Goal: Task Accomplishment & Management: Manage account settings

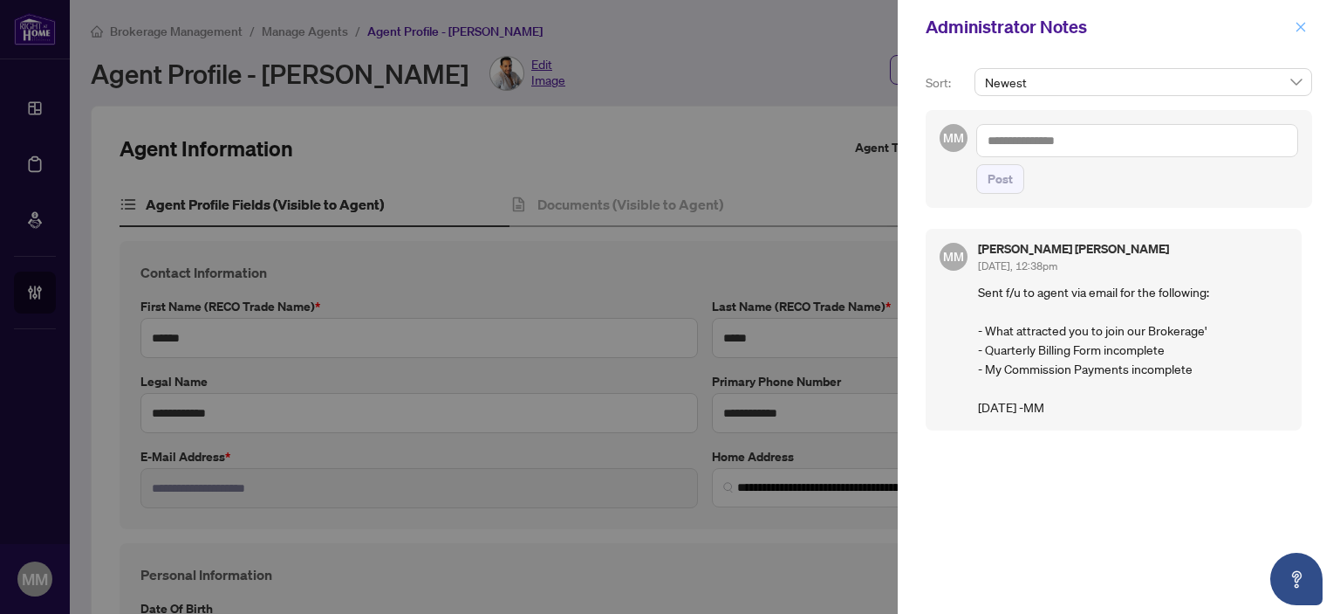
click at [1303, 28] on icon "close" at bounding box center [1301, 27] width 12 height 12
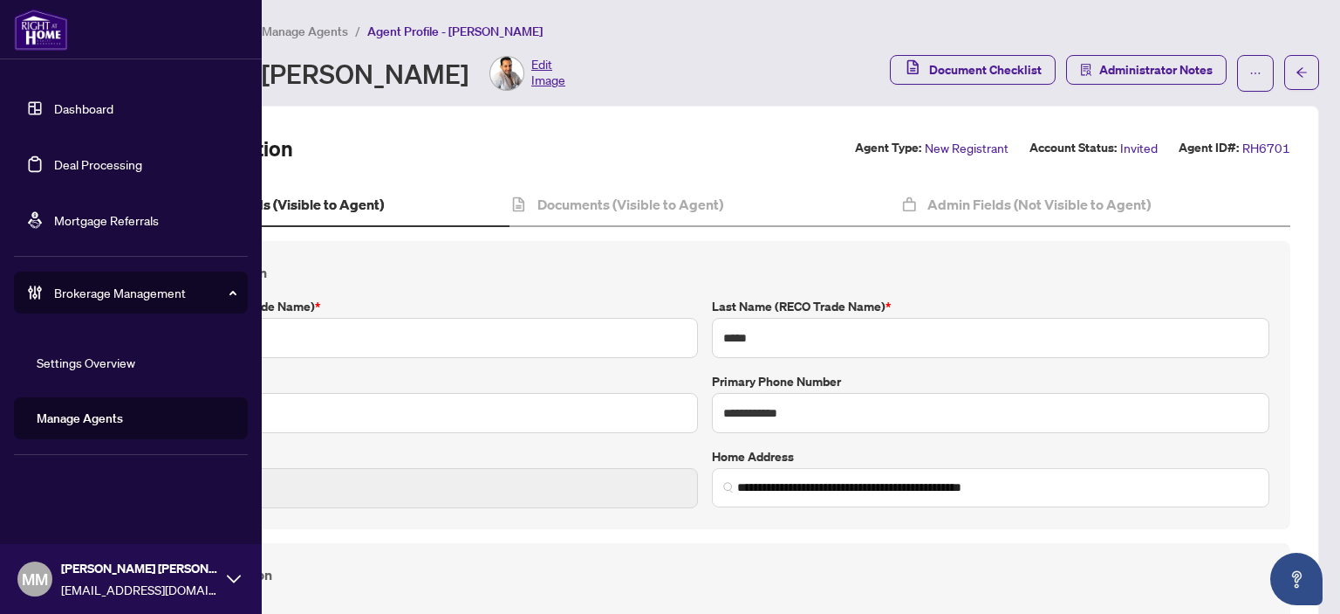
click at [89, 411] on link "Manage Agents" at bounding box center [80, 418] width 86 height 16
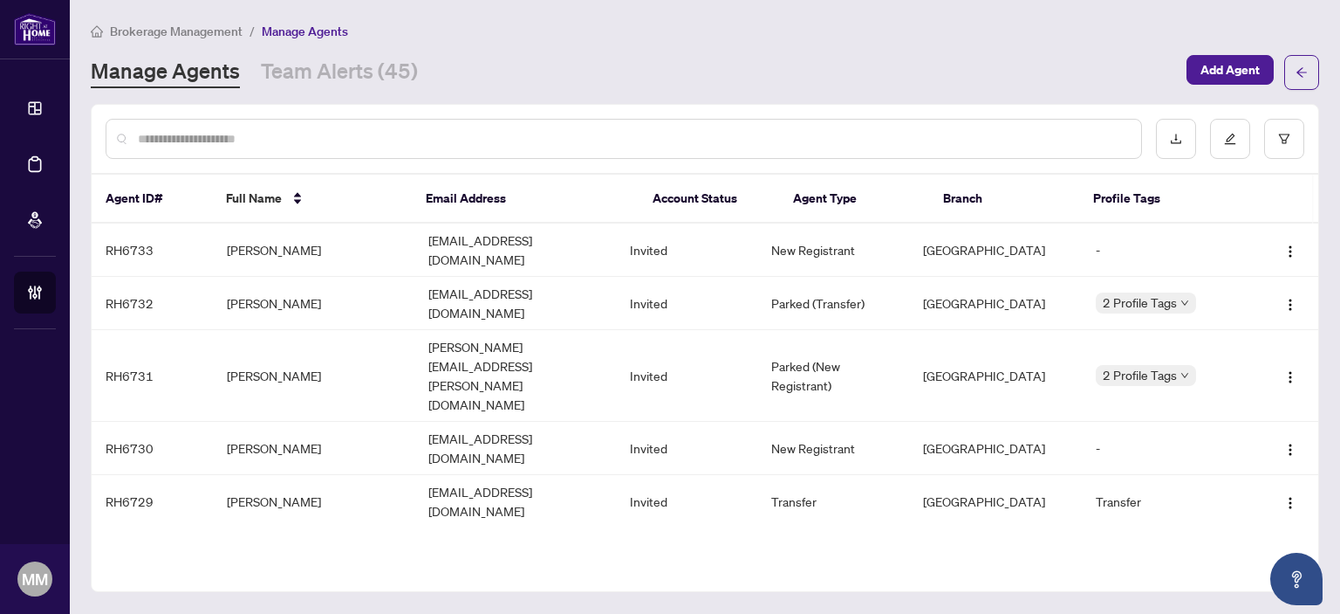
click at [422, 149] on div at bounding box center [624, 139] width 1037 height 40
click at [443, 139] on input "text" at bounding box center [633, 138] width 990 height 19
type input "*******"
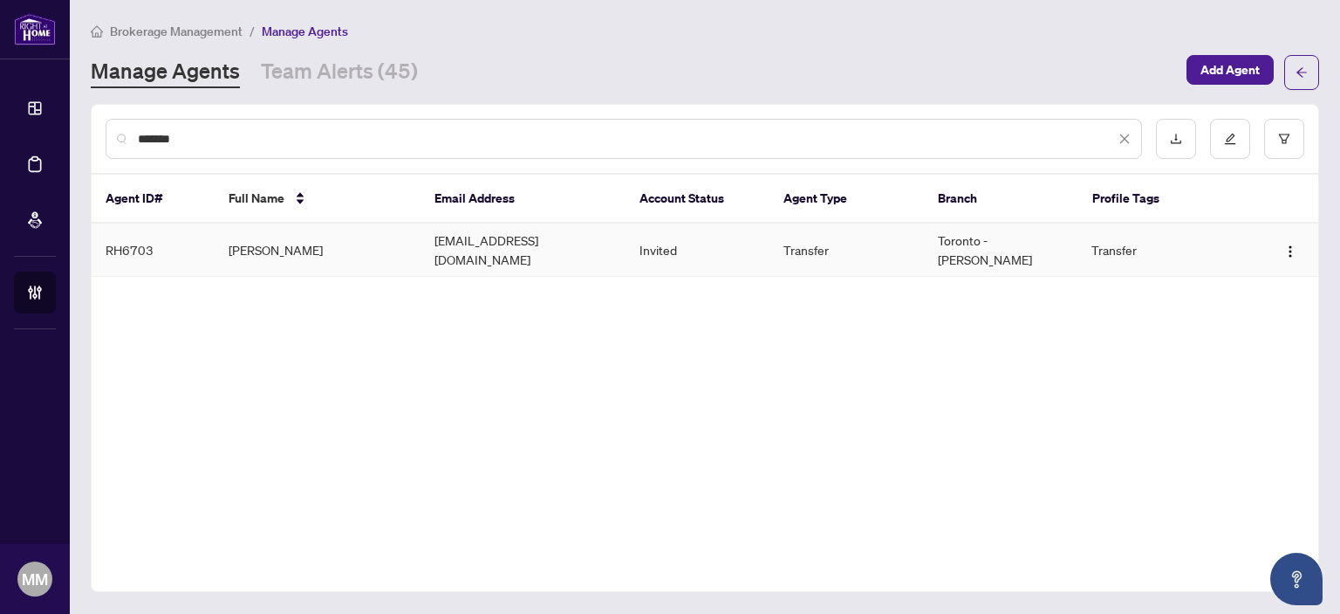
click at [431, 243] on td "[EMAIL_ADDRESS][DOMAIN_NAME]" at bounding box center [524, 249] width 206 height 53
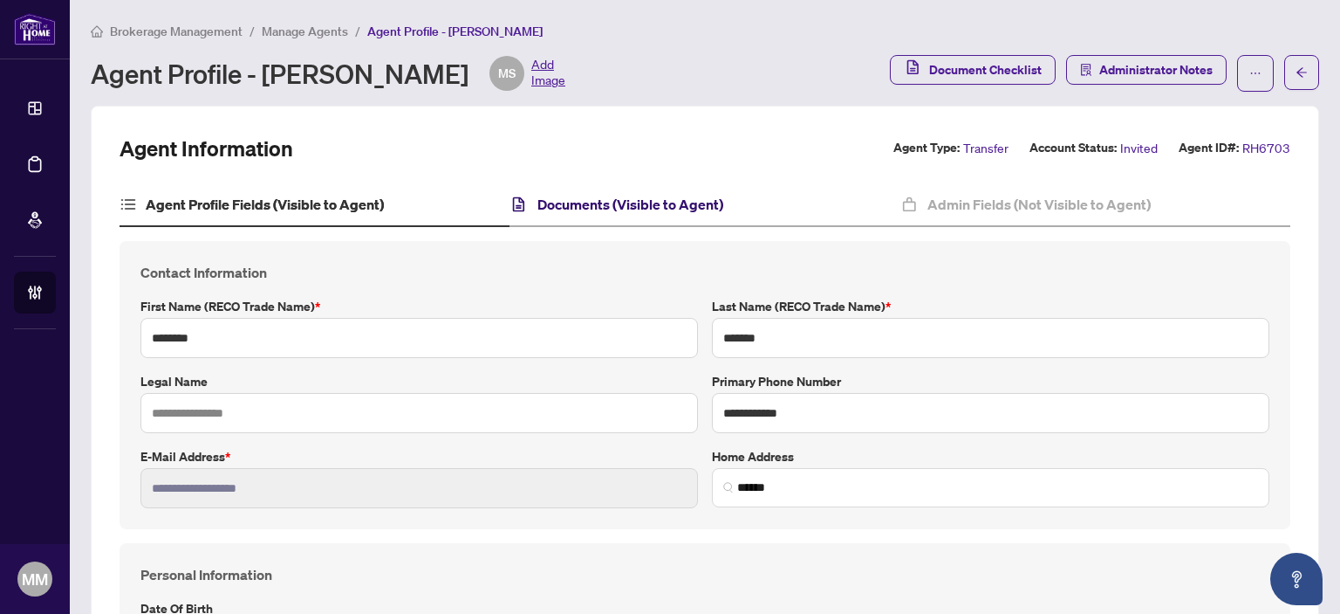
click at [550, 209] on h4 "Documents (Visible to Agent)" at bounding box center [631, 204] width 186 height 21
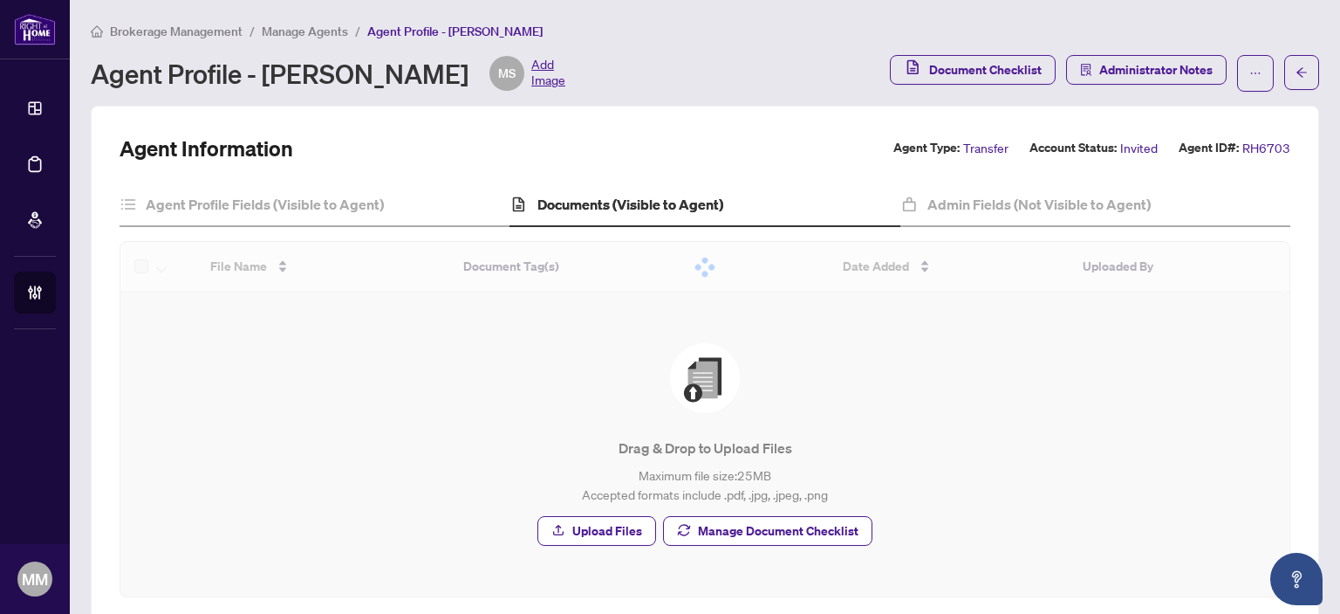
scroll to position [31, 0]
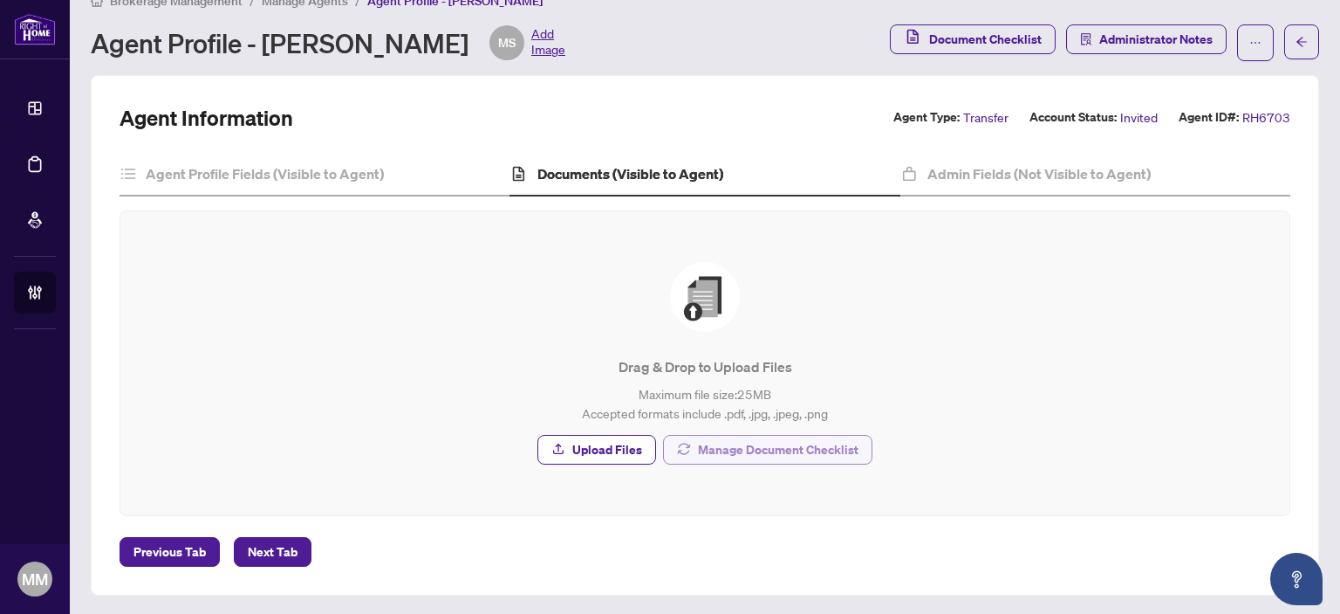
click at [815, 435] on span "Manage Document Checklist" at bounding box center [778, 449] width 161 height 28
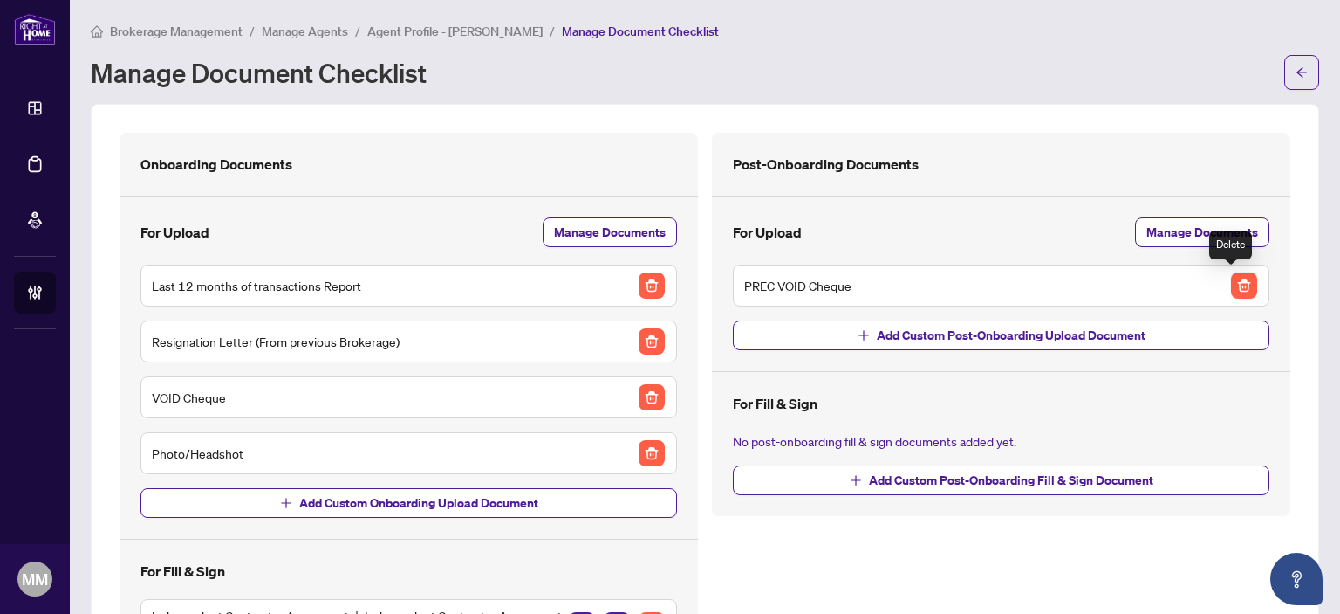
click at [1231, 289] on img "button" at bounding box center [1244, 285] width 26 height 26
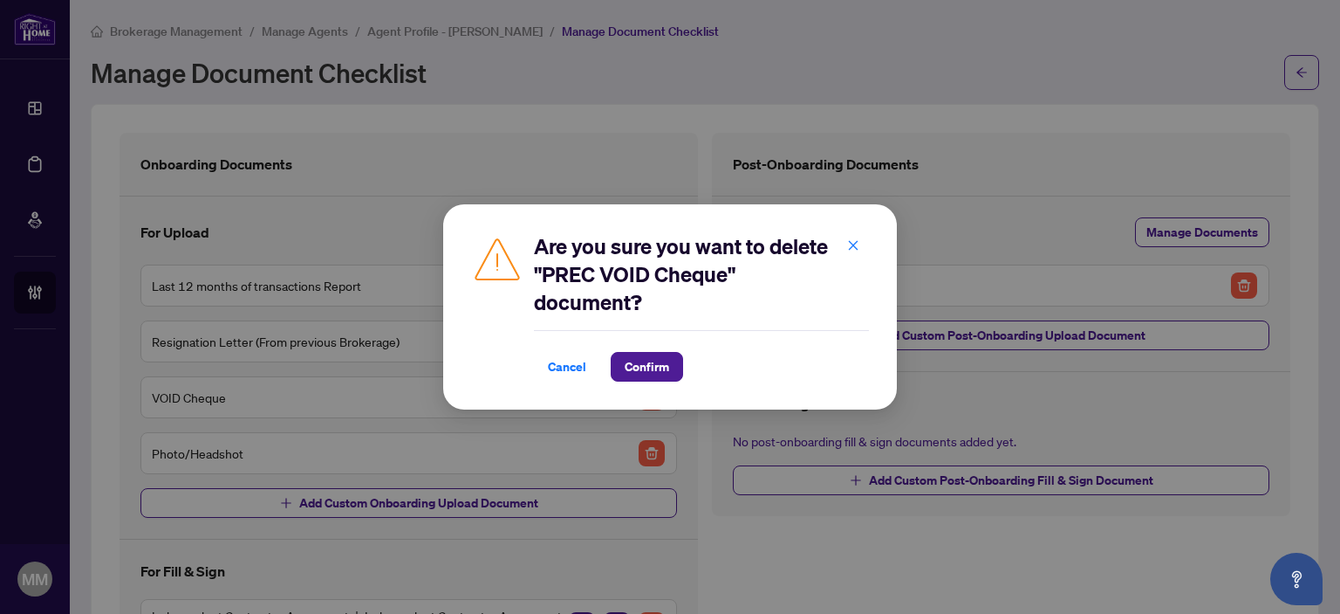
click at [849, 245] on icon "close" at bounding box center [853, 245] width 12 height 12
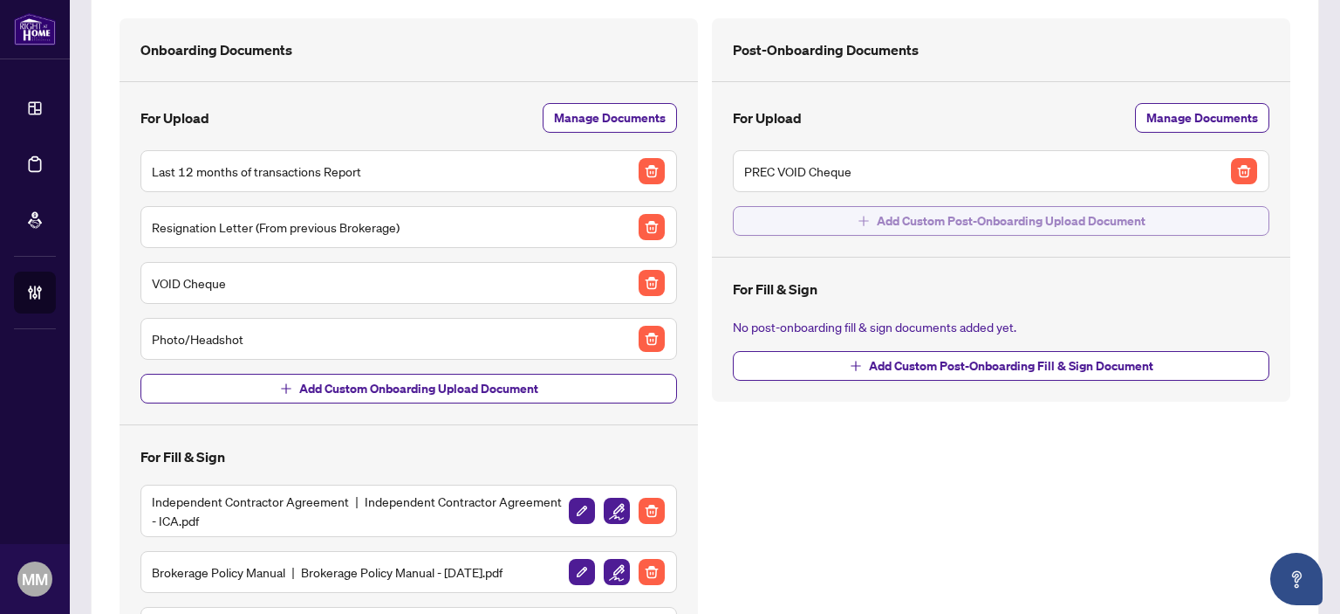
scroll to position [87, 0]
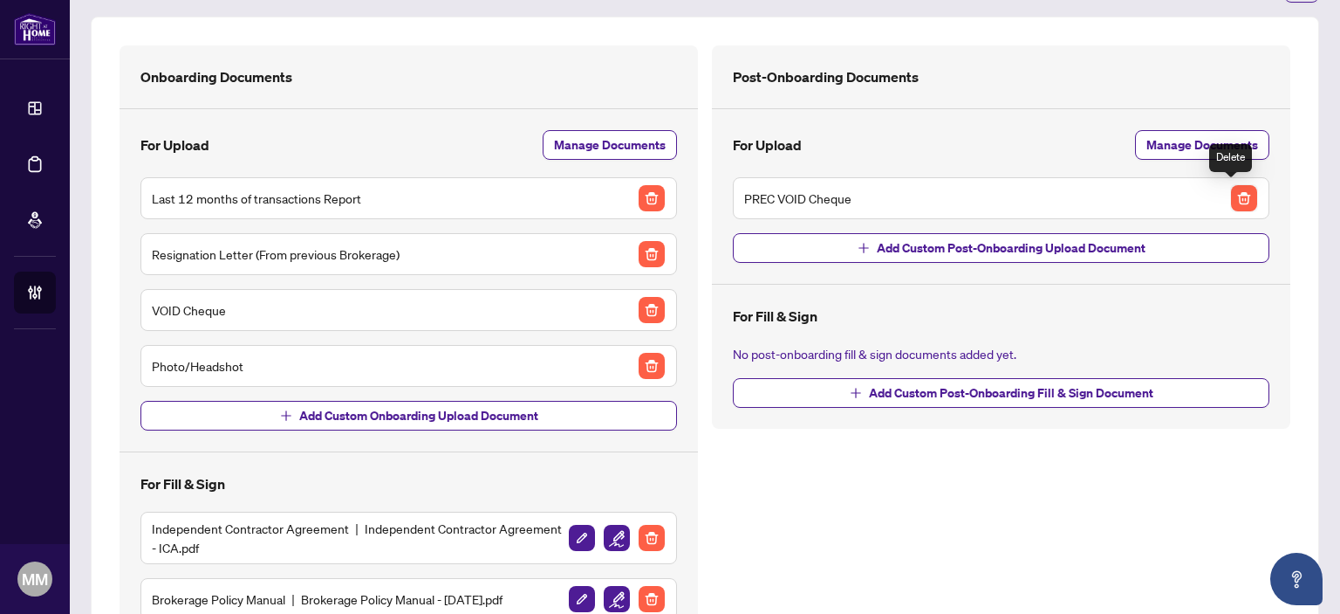
click at [1231, 196] on img "button" at bounding box center [1244, 198] width 26 height 26
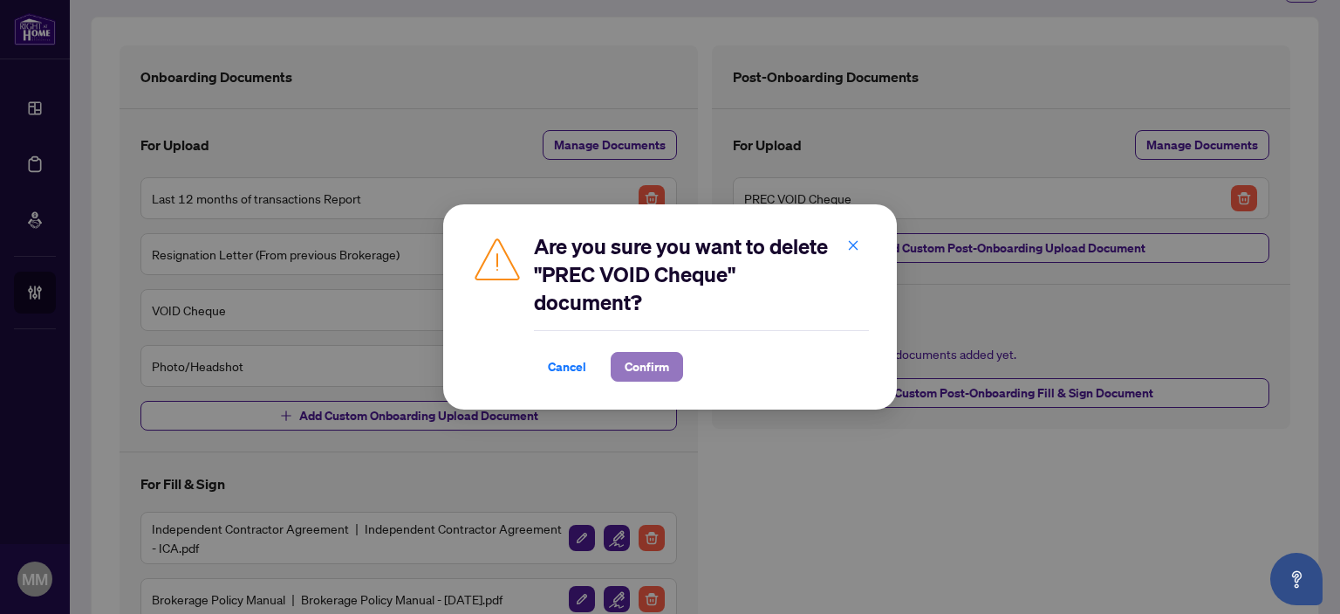
click at [649, 366] on span "Confirm" at bounding box center [647, 367] width 45 height 28
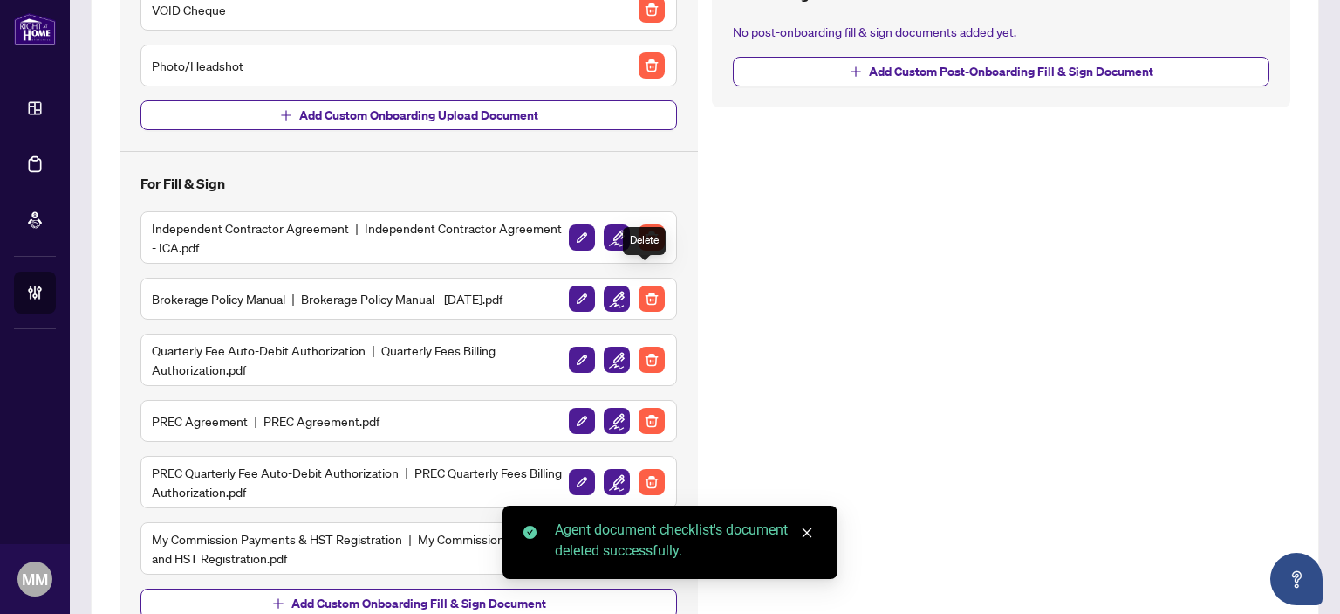
scroll to position [436, 0]
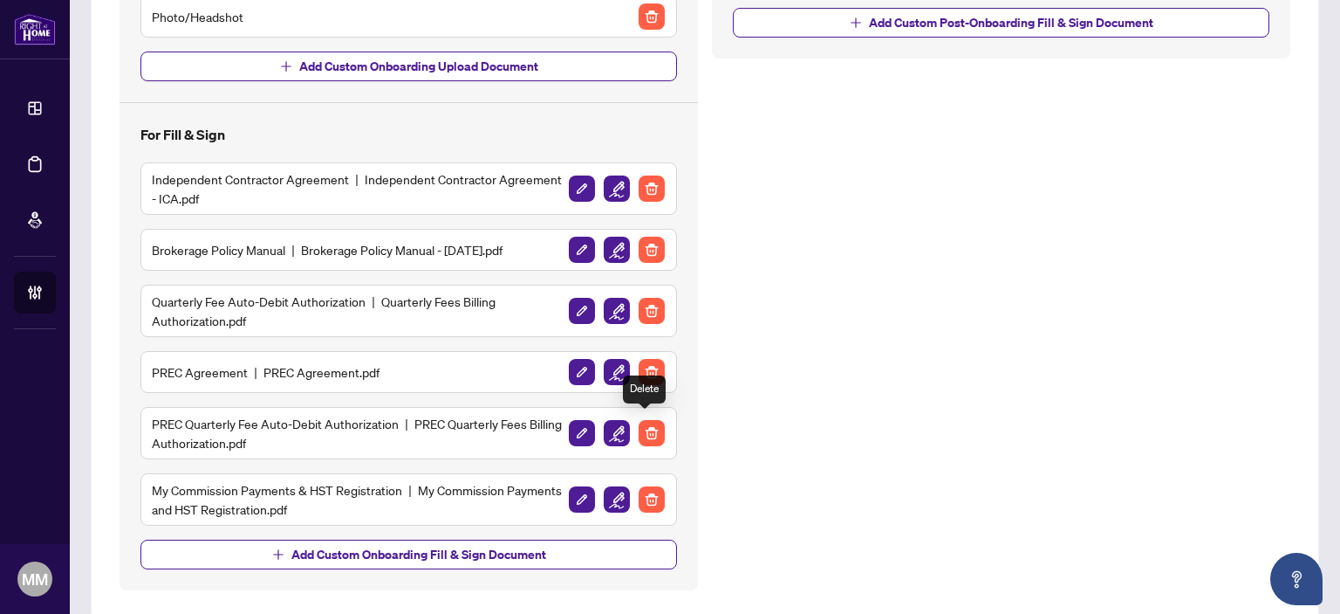
click at [646, 422] on img "button" at bounding box center [652, 433] width 26 height 26
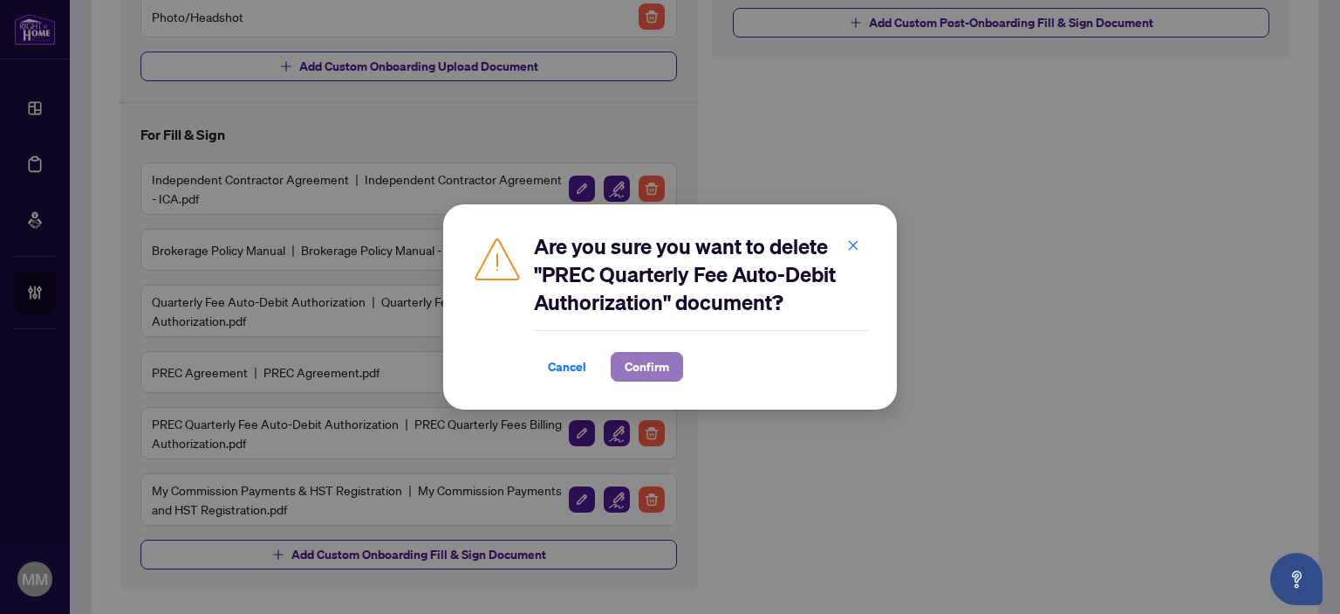
click at [663, 372] on span "Confirm" at bounding box center [647, 367] width 45 height 28
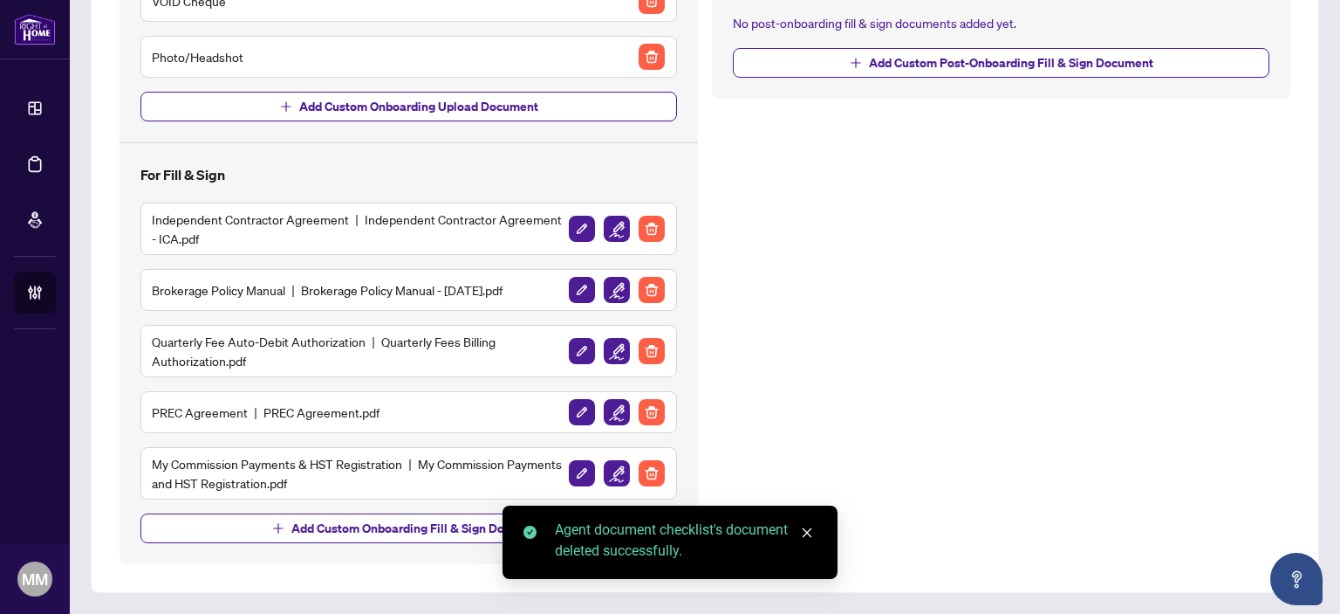
scroll to position [390, 0]
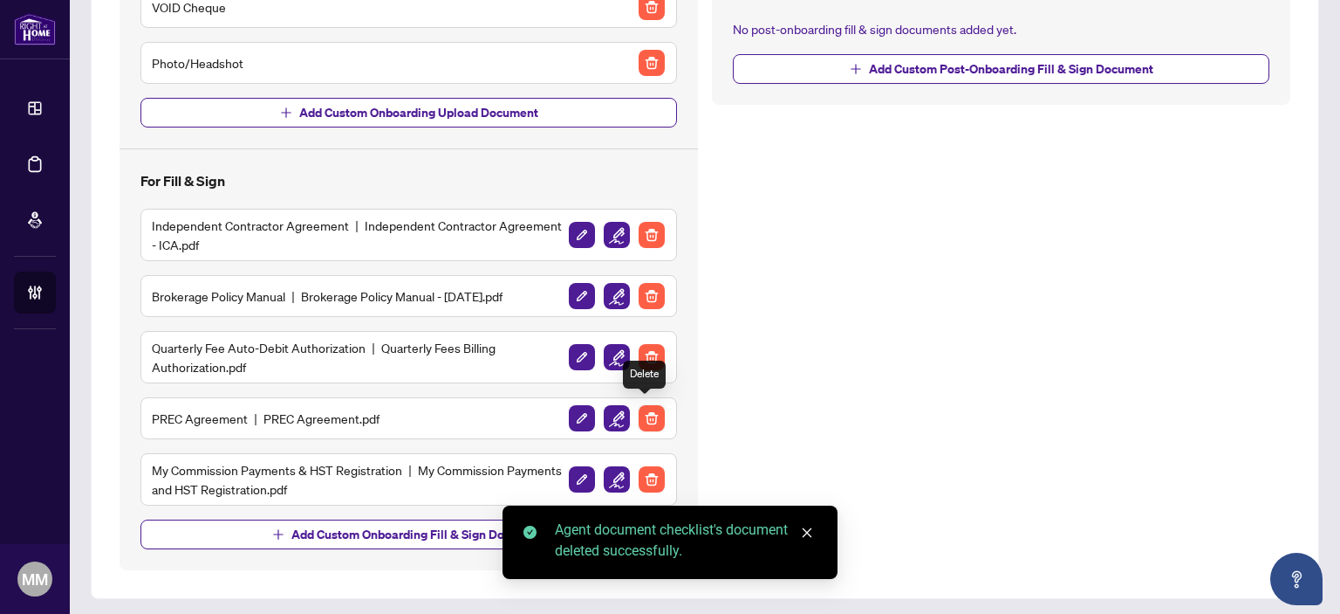
click at [656, 415] on img "button" at bounding box center [652, 418] width 26 height 26
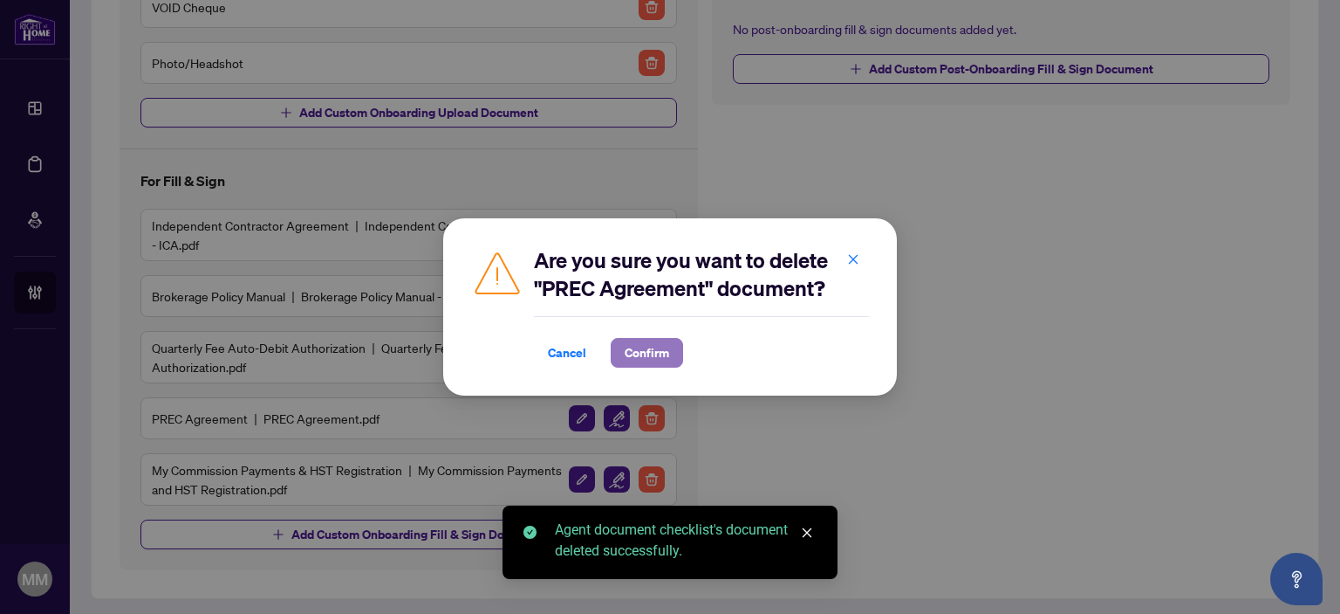
click at [666, 351] on span "Confirm" at bounding box center [647, 353] width 45 height 28
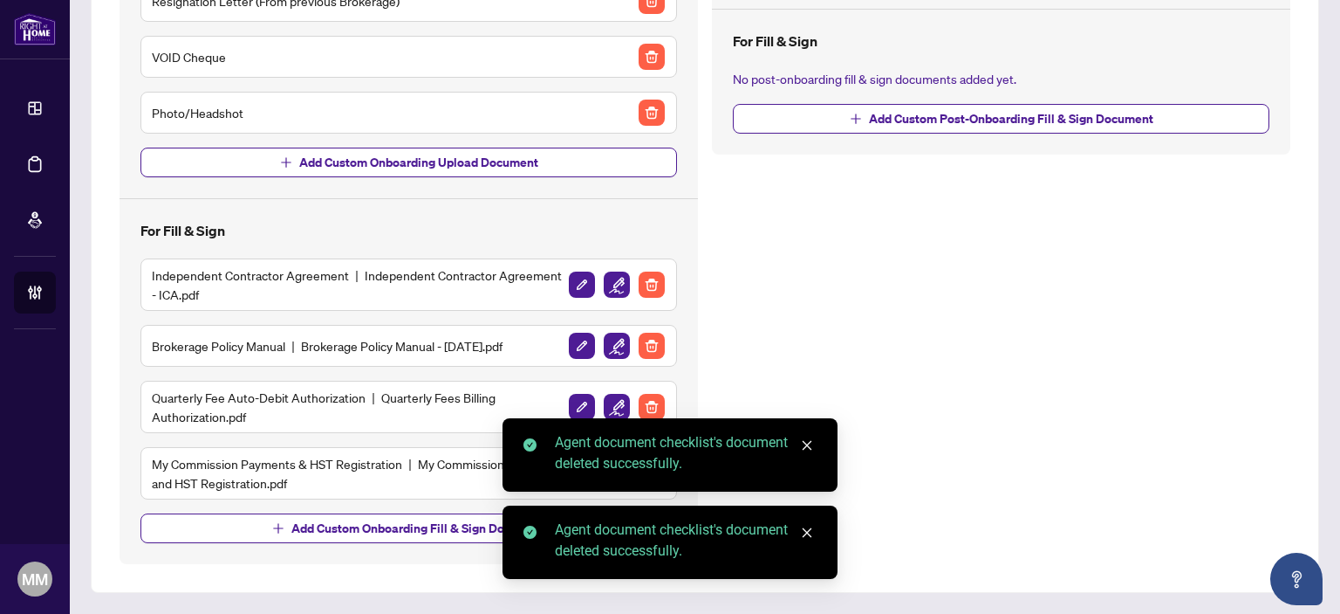
scroll to position [335, 0]
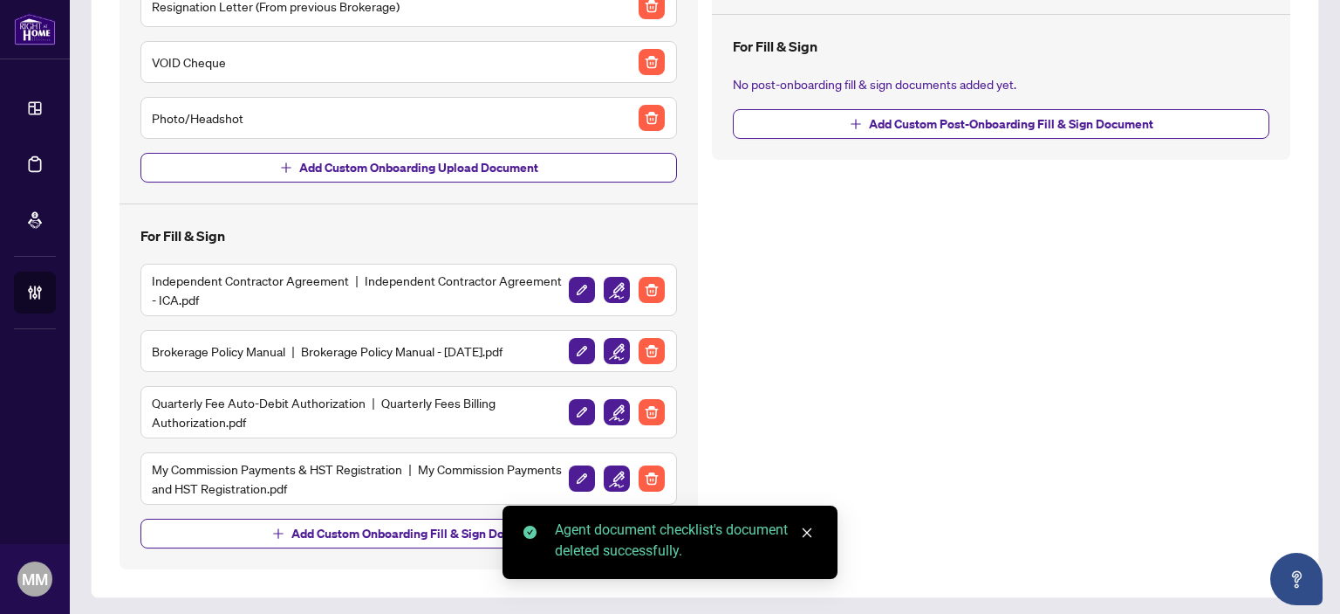
click at [839, 335] on div "Post-Onboarding Documents For Upload Manage Documents No post-onboarding upload…" at bounding box center [1001, 183] width 593 height 771
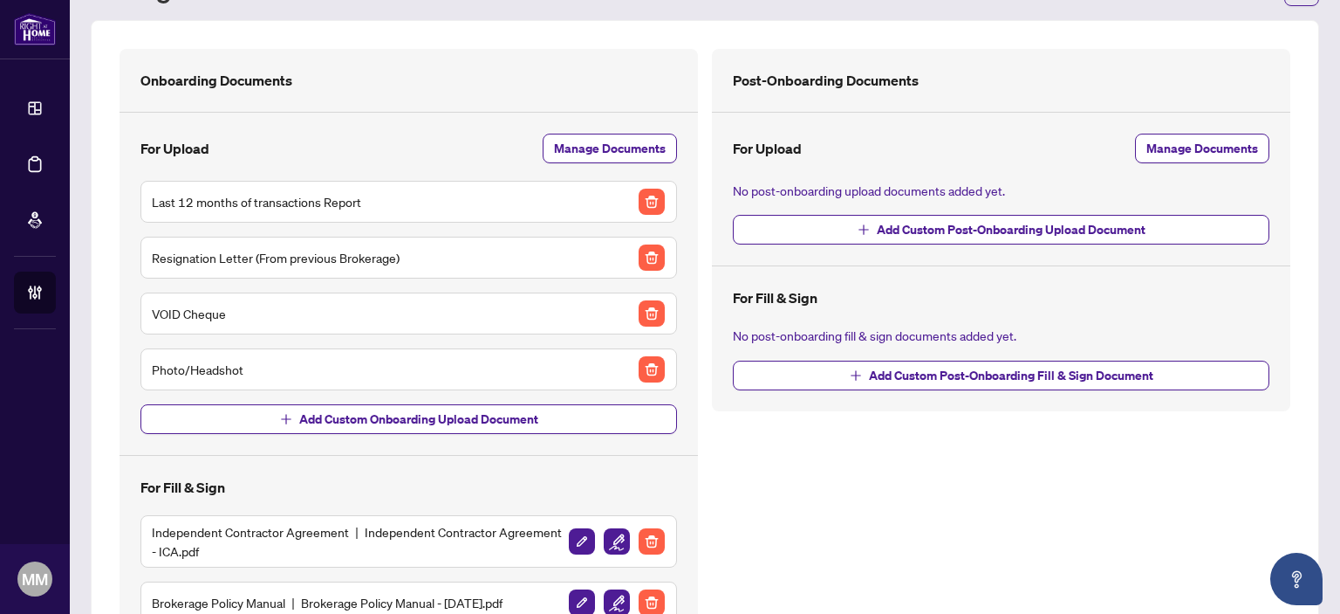
scroll to position [175, 0]
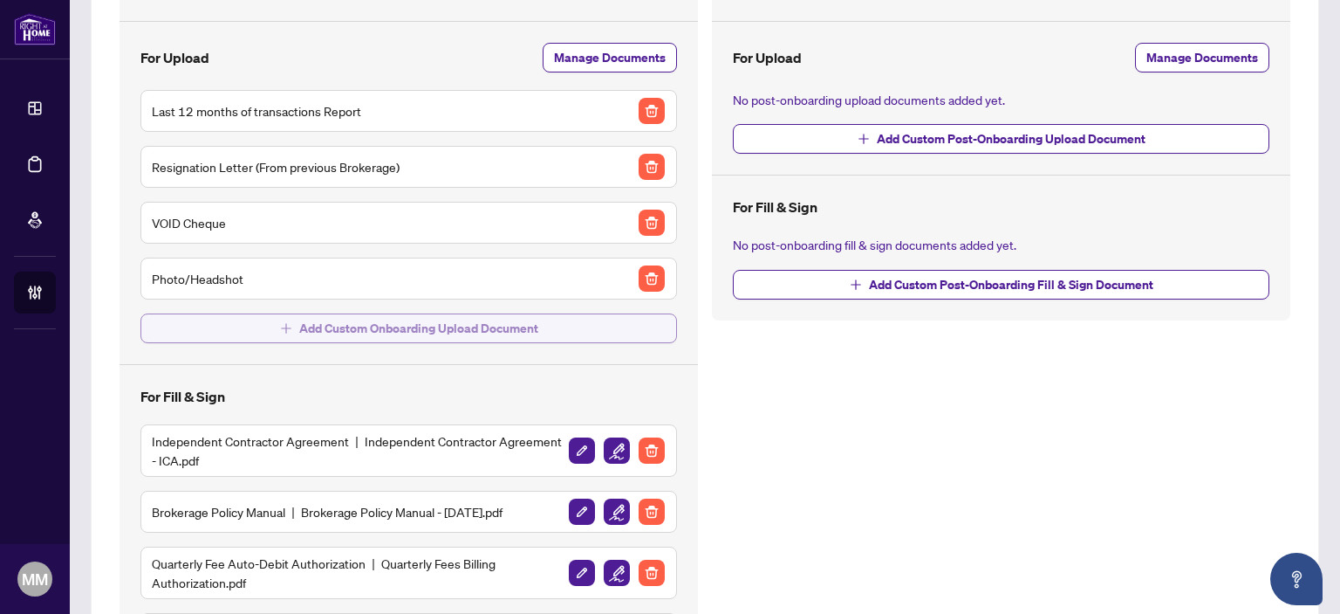
click at [503, 319] on span "Add Custom Onboarding Upload Document" at bounding box center [418, 328] width 239 height 28
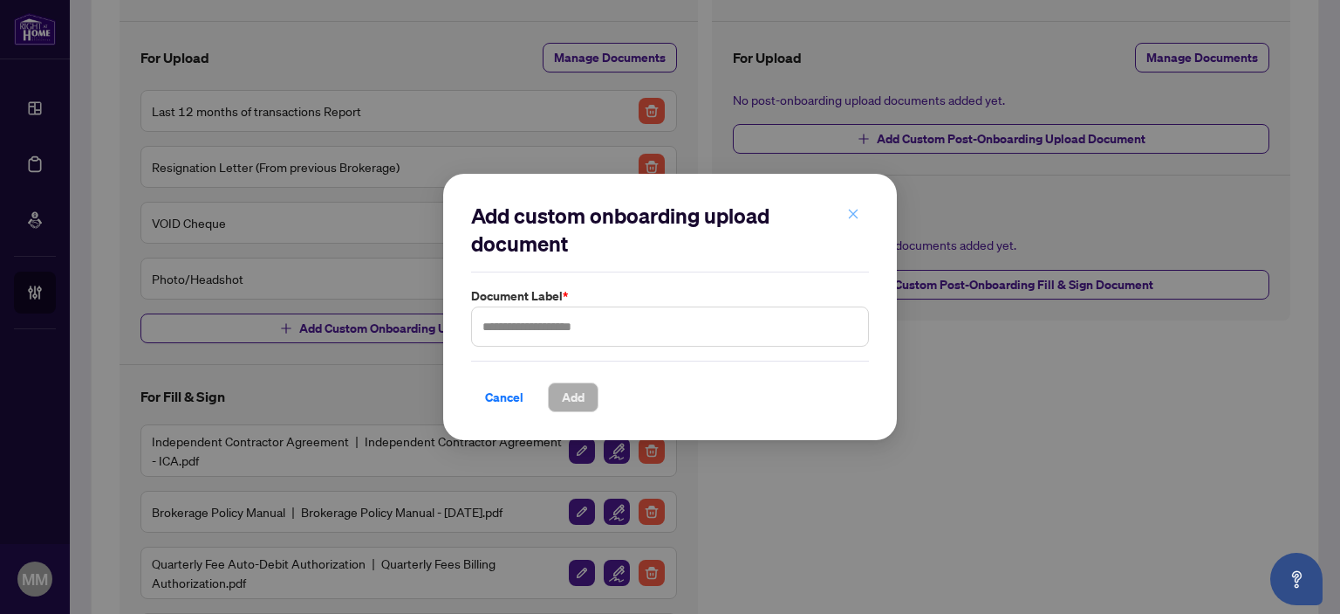
click at [851, 207] on span "button" at bounding box center [853, 215] width 12 height 28
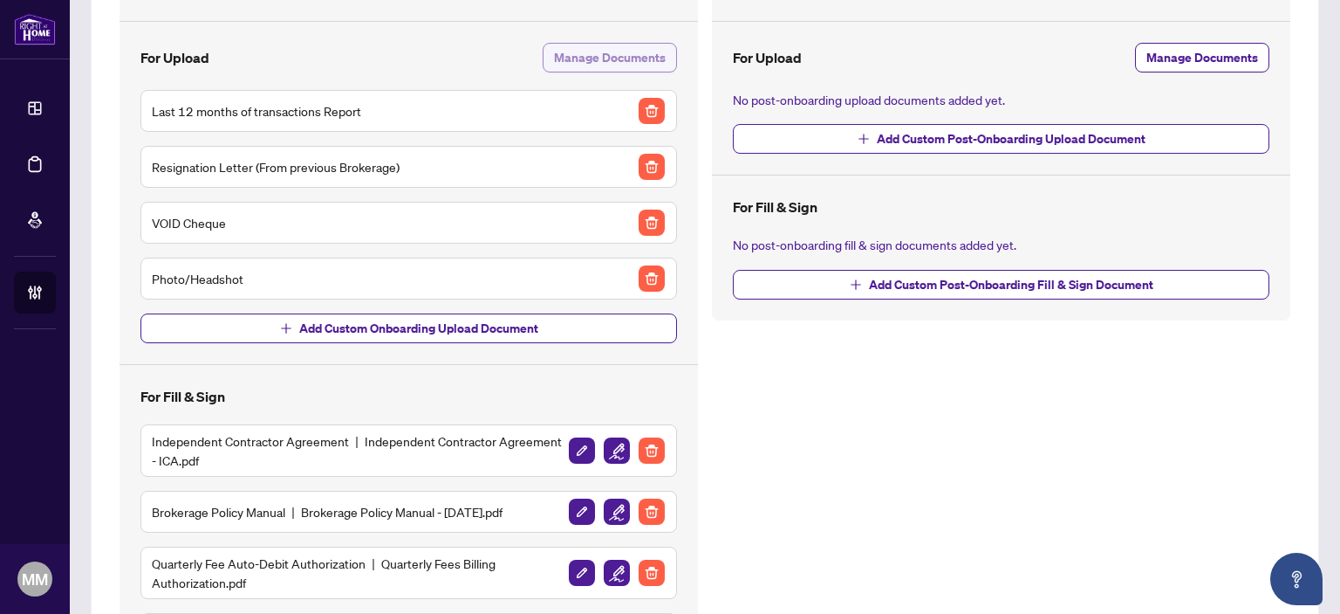
click at [646, 66] on span "Manage Documents" at bounding box center [610, 58] width 112 height 28
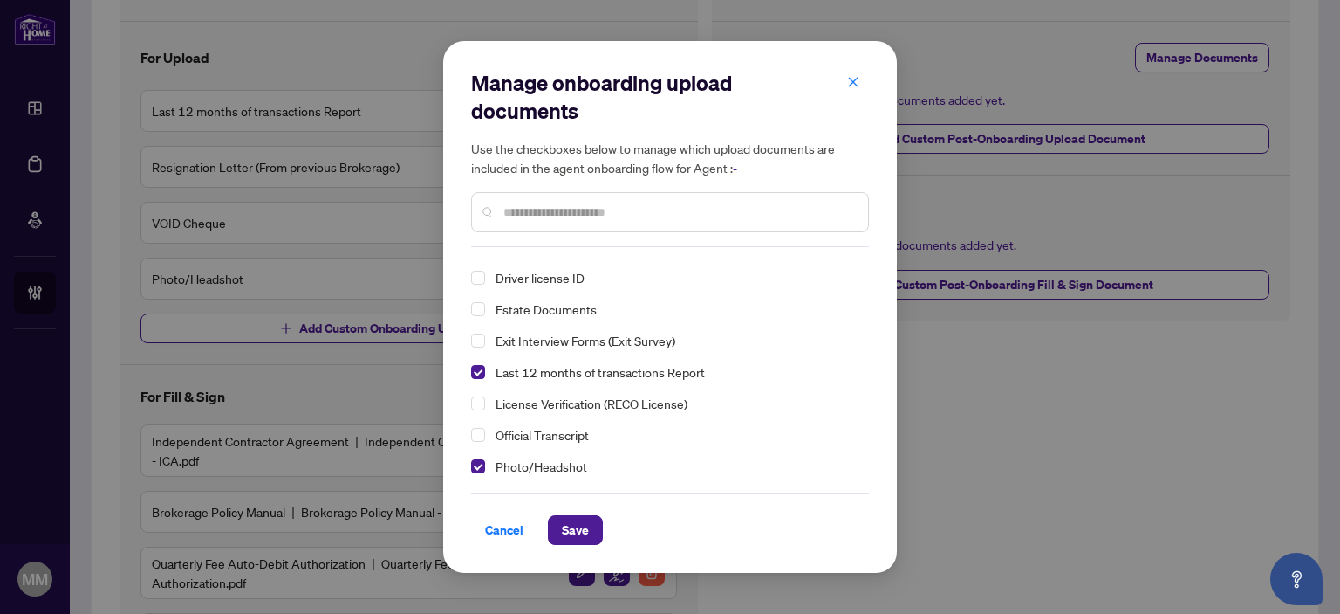
scroll to position [0, 0]
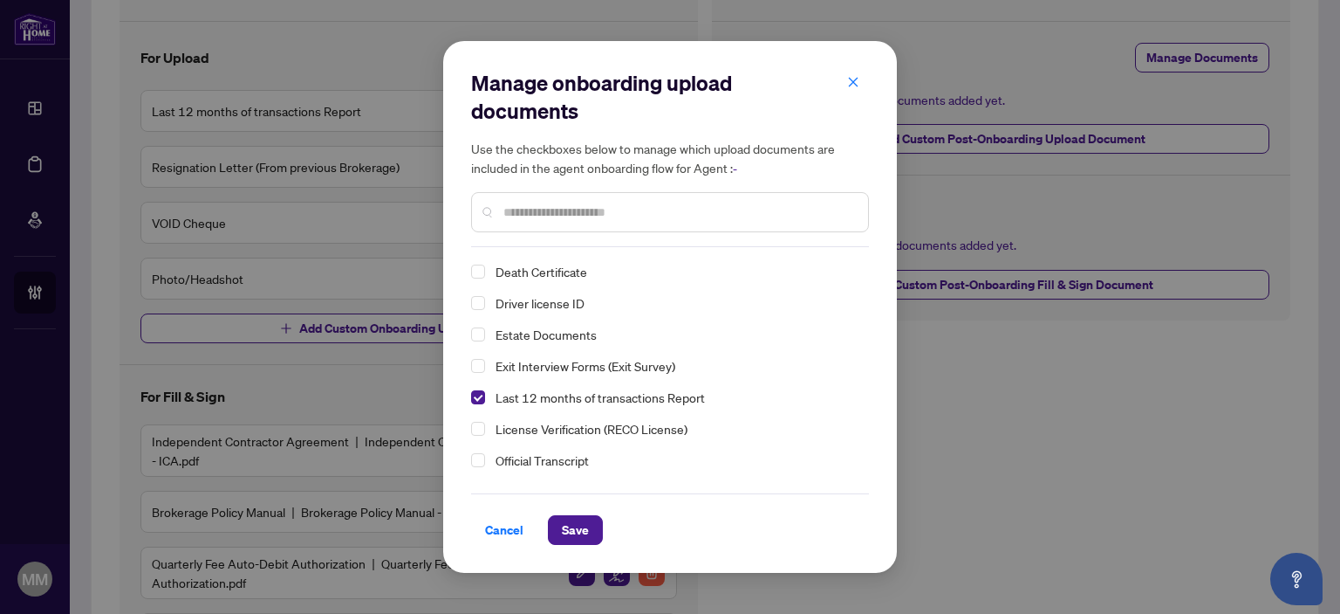
click at [559, 306] on span "Driver license ID" at bounding box center [540, 303] width 89 height 16
click at [577, 534] on span "Save" at bounding box center [575, 530] width 27 height 28
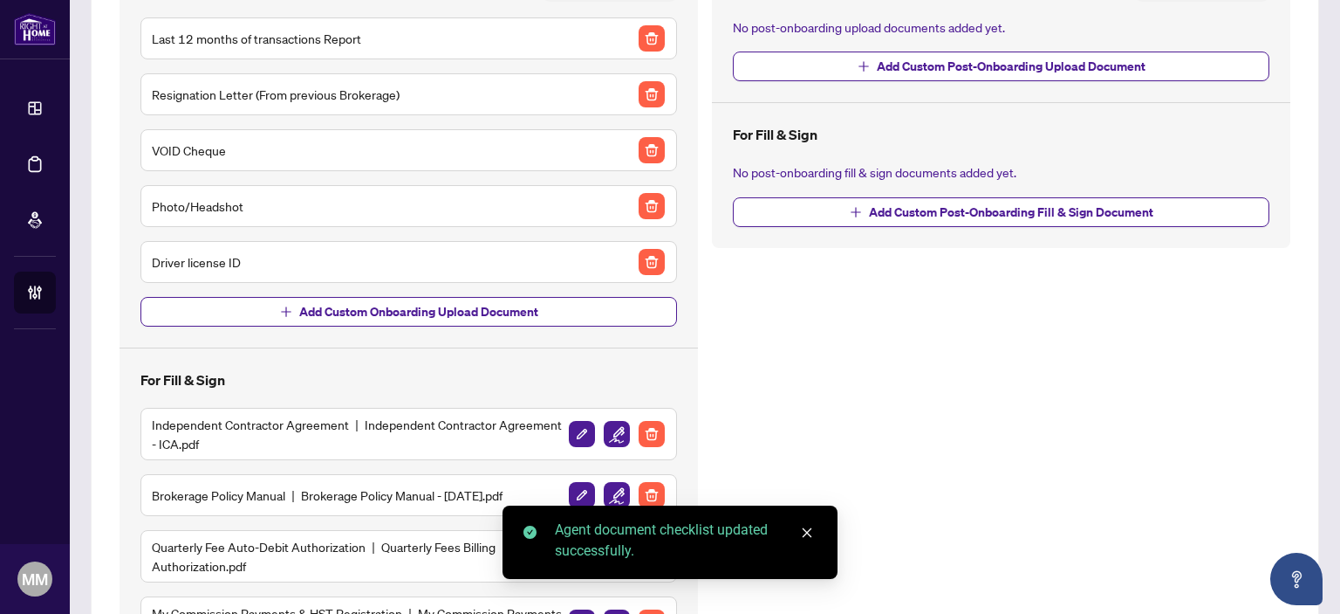
scroll to position [349, 0]
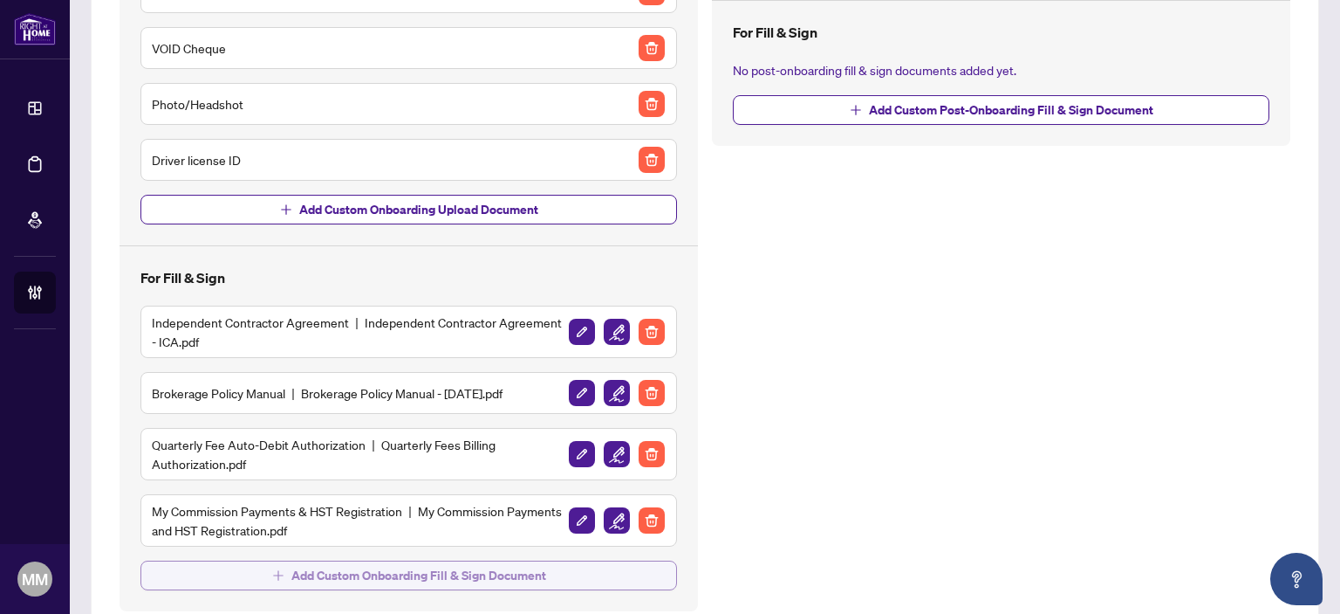
click at [421, 575] on span "Add Custom Onboarding Fill & Sign Document" at bounding box center [418, 575] width 255 height 28
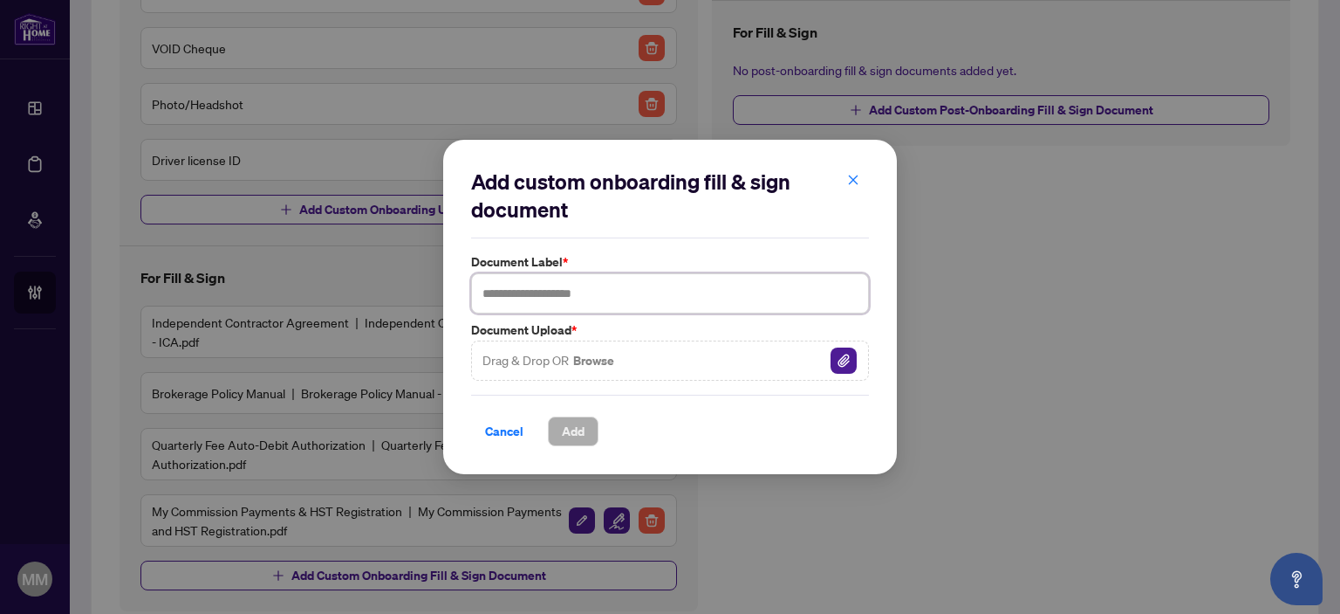
click at [618, 292] on input "text" at bounding box center [670, 293] width 398 height 40
type input "**********"
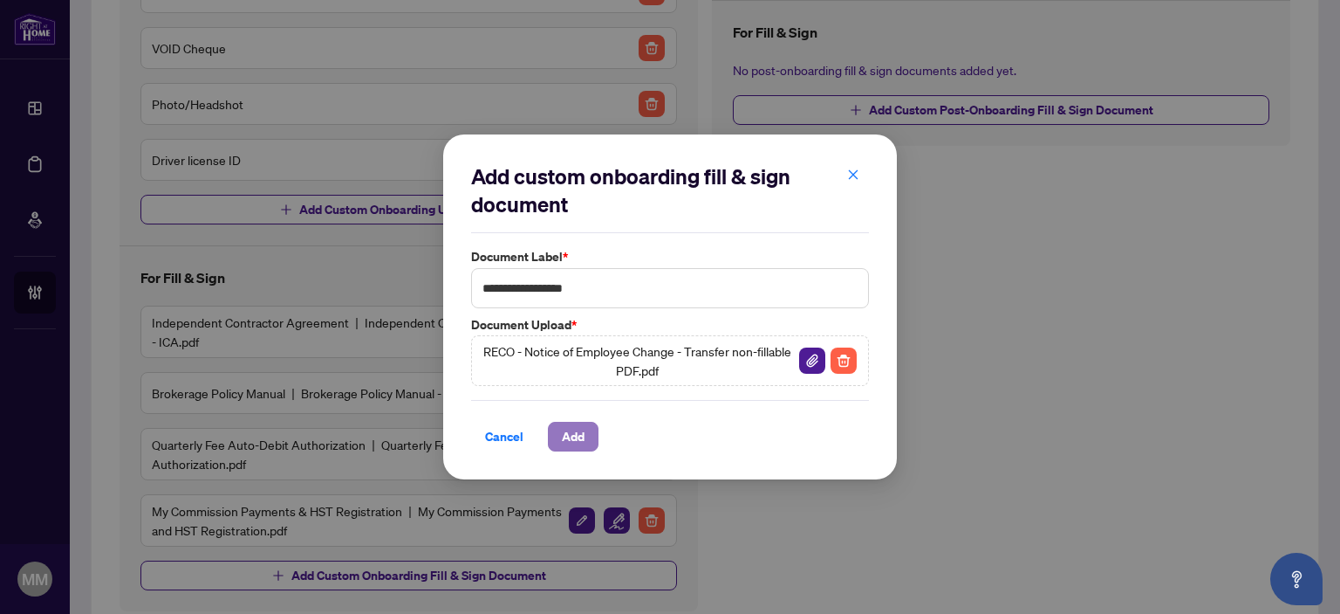
click at [573, 438] on span "Add" at bounding box center [573, 436] width 23 height 28
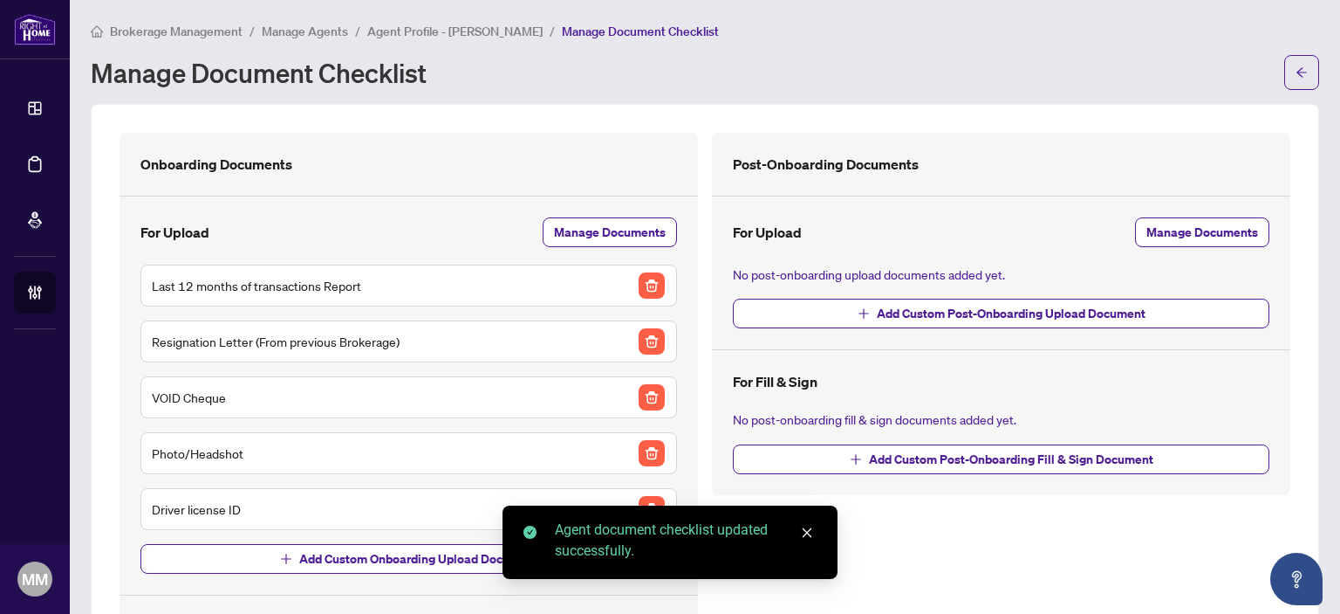
scroll to position [456, 0]
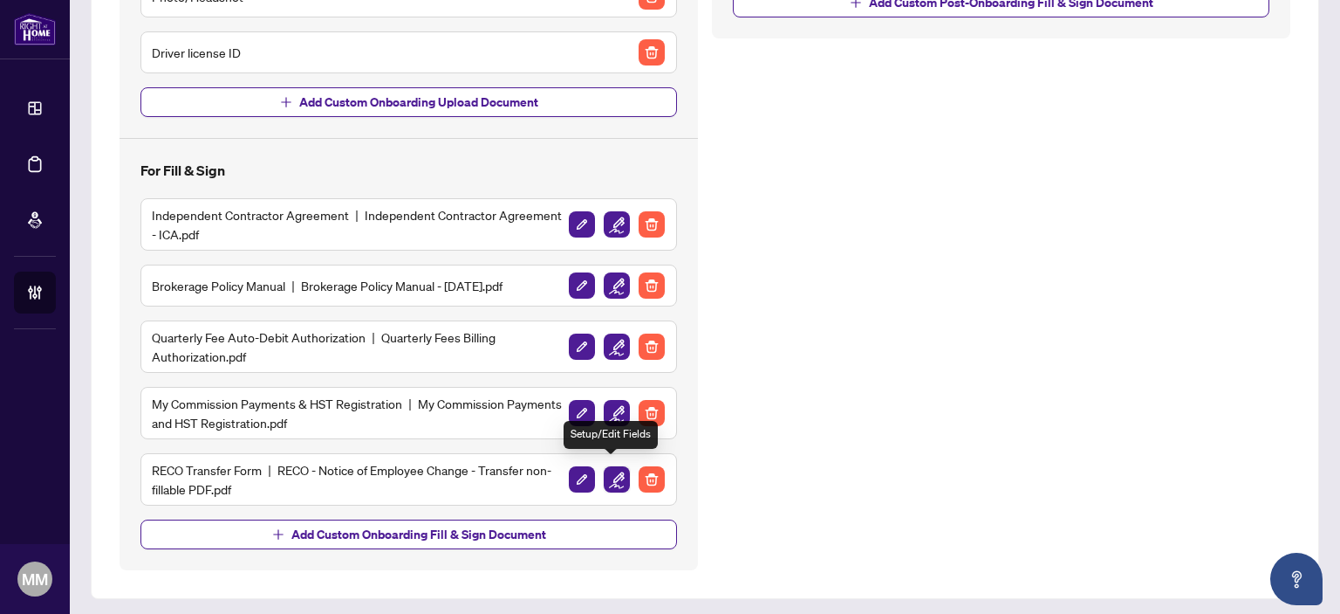
click at [606, 468] on img "button" at bounding box center [617, 479] width 26 height 26
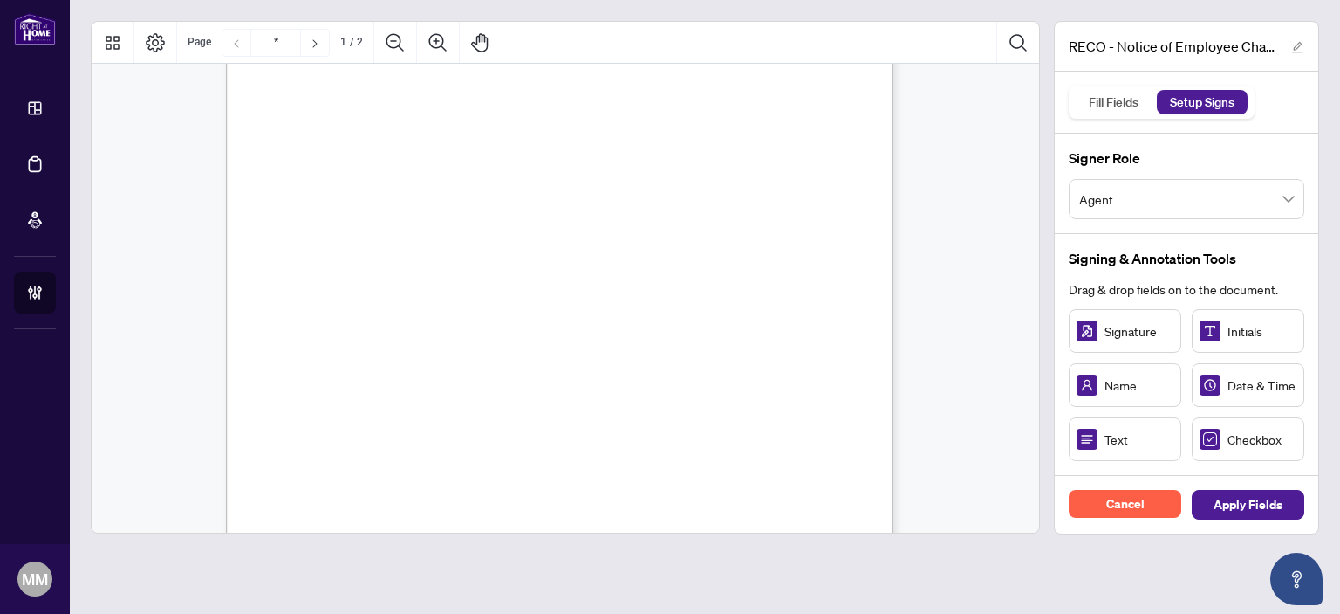
scroll to position [175, 0]
drag, startPoint x: 1116, startPoint y: 336, endPoint x: 293, endPoint y: 161, distance: 841.3
drag, startPoint x: 1136, startPoint y: 432, endPoint x: 479, endPoint y: 204, distance: 695.5
click at [618, 216] on div "Form EXFR Page 1 of 2 Real Estate Council of Ontario [STREET_ADDRESS][PERSON_NA…" at bounding box center [643, 447] width 834 height 1080
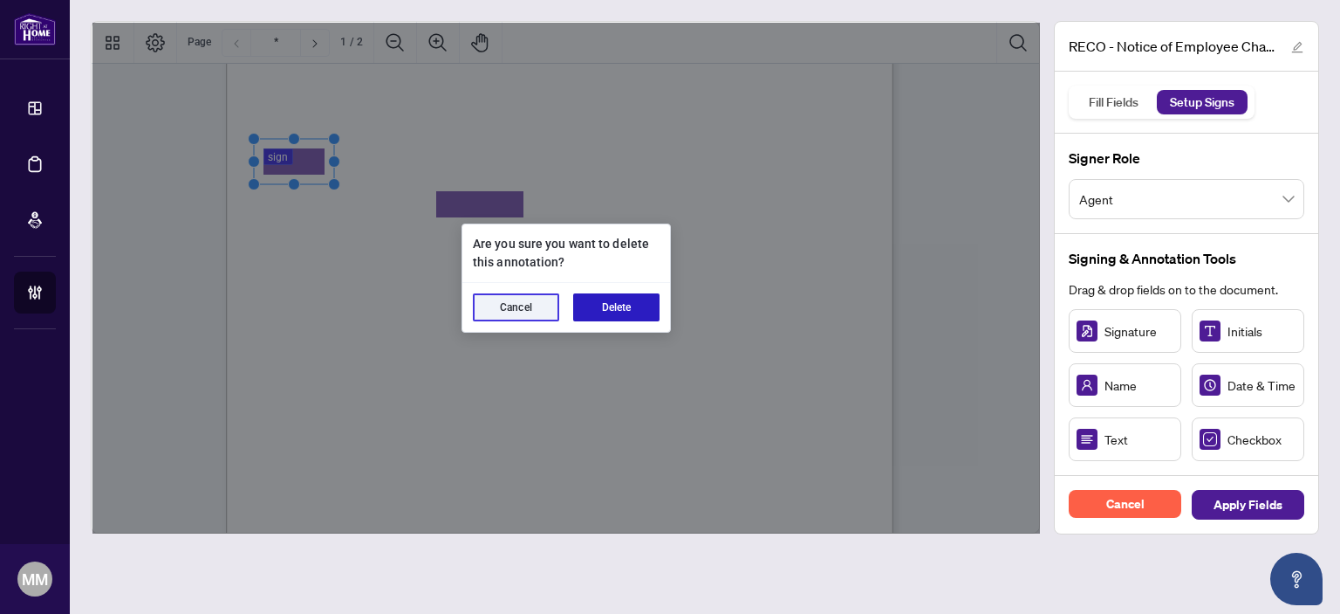
click at [653, 296] on button "Delete" at bounding box center [616, 307] width 86 height 28
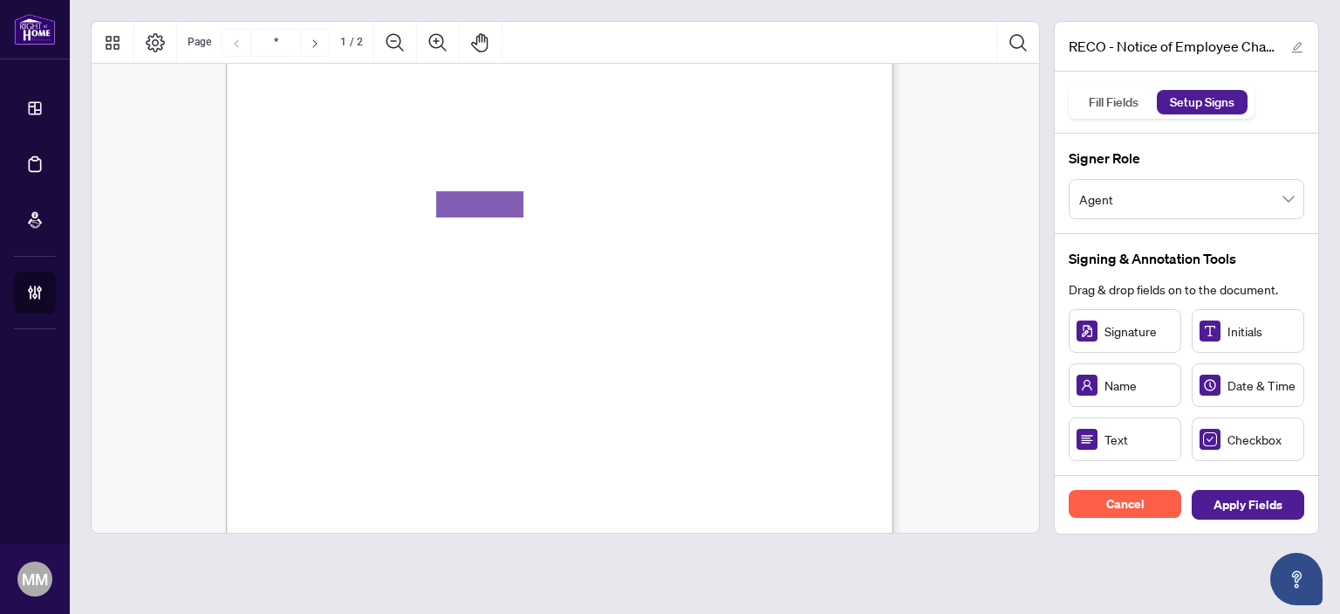
scroll to position [524, 0]
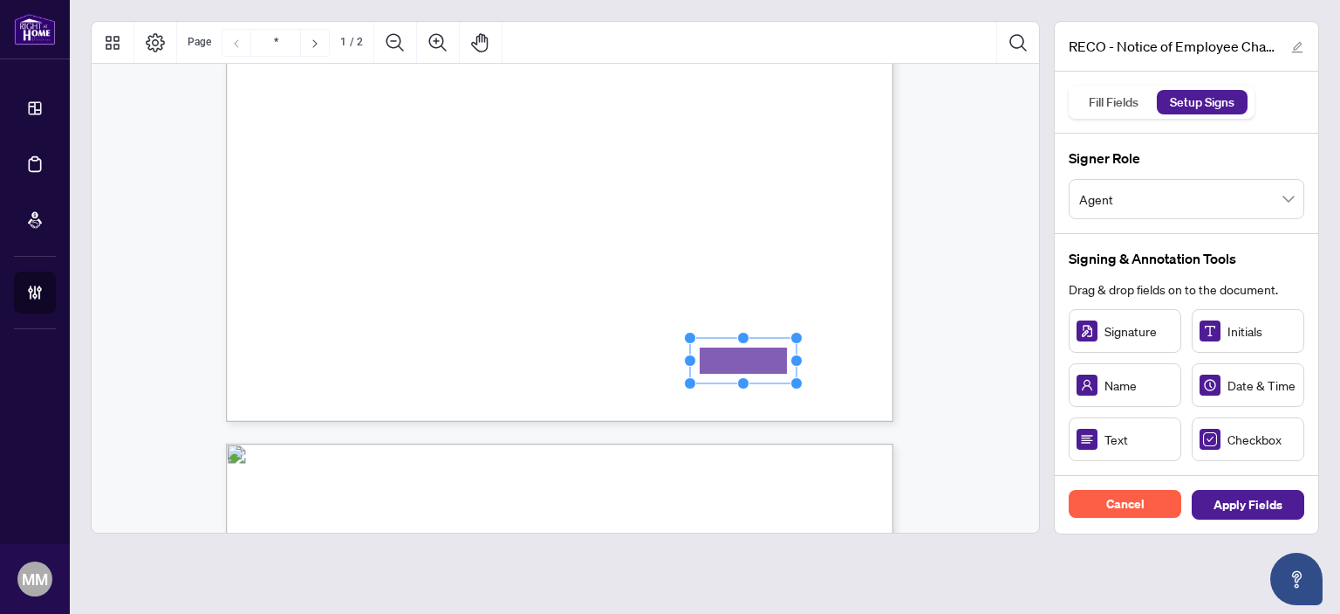
drag, startPoint x: 1118, startPoint y: 432, endPoint x: 743, endPoint y: 360, distance: 382.2
drag, startPoint x: 794, startPoint y: 362, endPoint x: 862, endPoint y: 356, distance: 68.3
click at [862, 356] on circle "Resize, Right" at bounding box center [864, 359] width 11 height 11
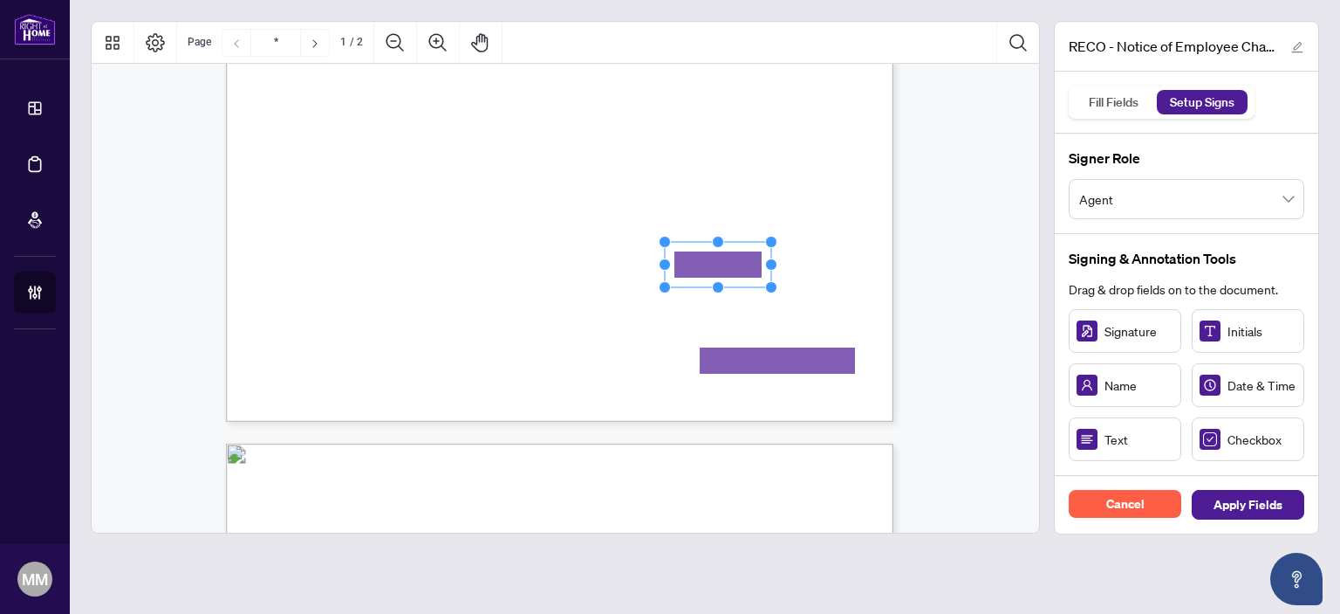
drag, startPoint x: 1096, startPoint y: 441, endPoint x: 716, endPoint y: 264, distance: 418.6
drag, startPoint x: 775, startPoint y: 264, endPoint x: 871, endPoint y: 261, distance: 96.0
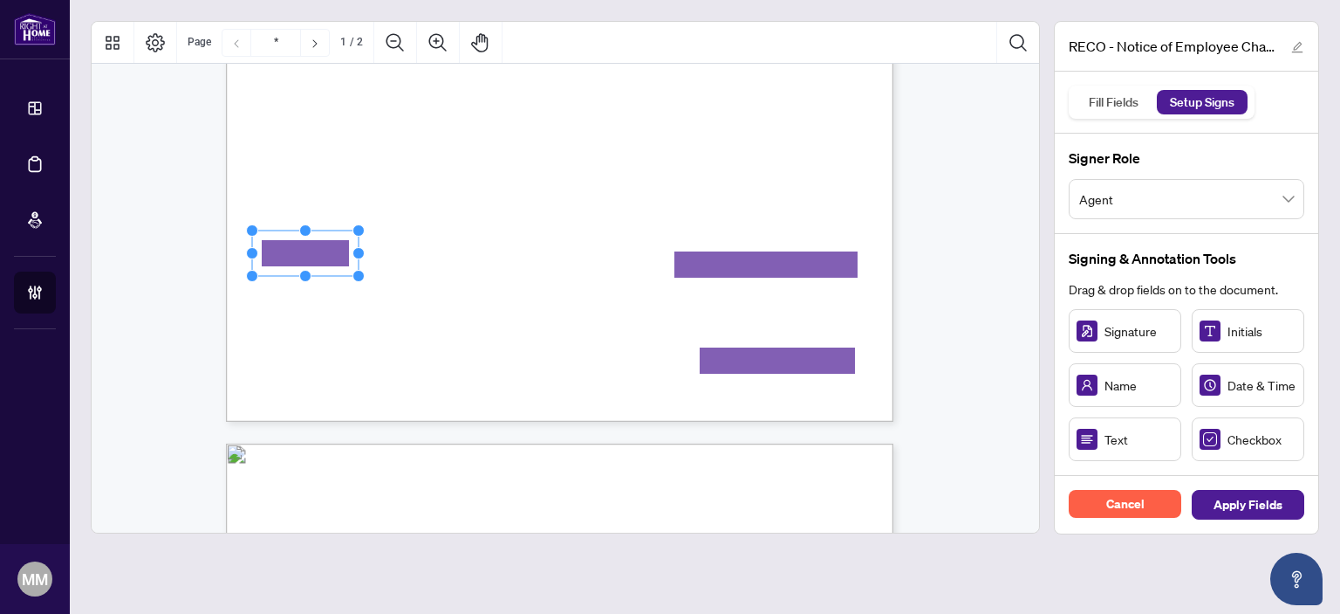
drag, startPoint x: 354, startPoint y: 275, endPoint x: 310, endPoint y: 254, distance: 49.2
click at [346, 254] on rect "Page 1" at bounding box center [305, 252] width 106 height 45
click at [349, 260] on rect "Page 1" at bounding box center [308, 258] width 106 height 45
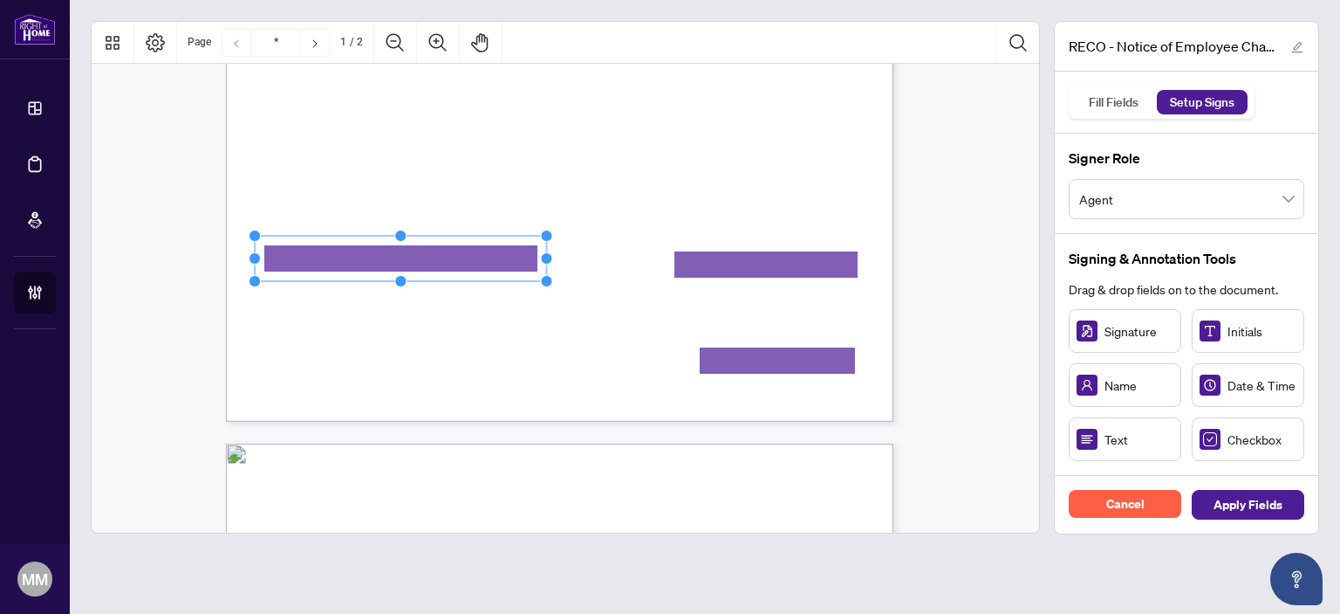
drag, startPoint x: 365, startPoint y: 261, endPoint x: 668, endPoint y: 266, distance: 302.9
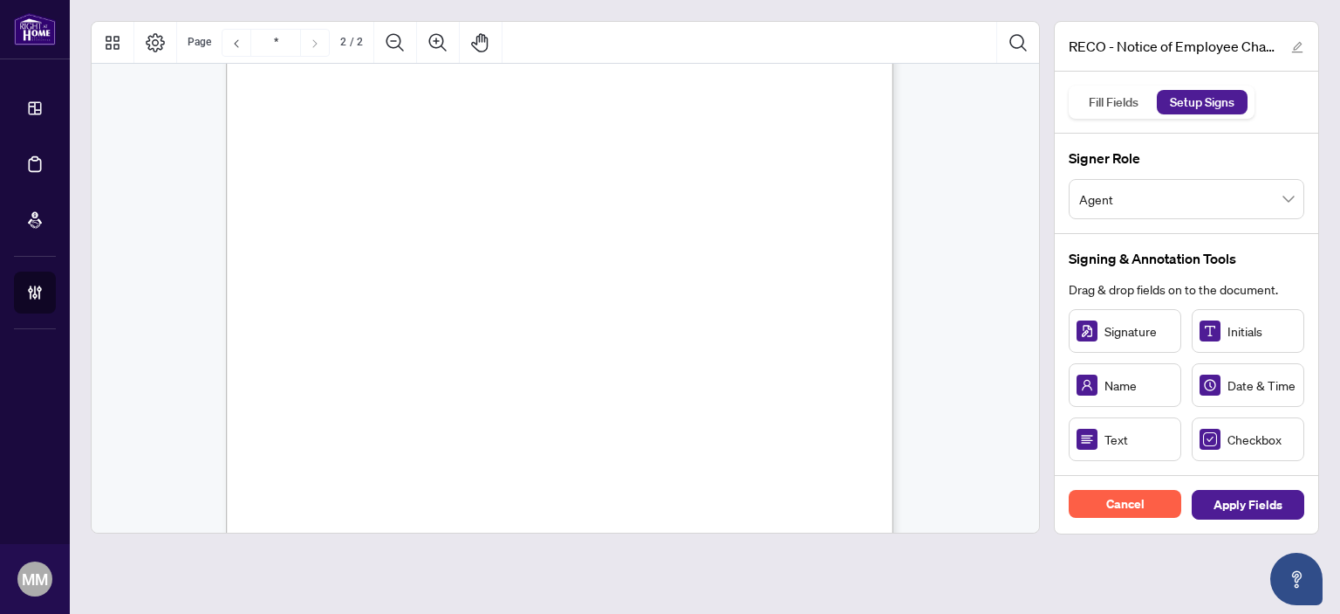
scroll to position [1047, 0]
drag, startPoint x: 604, startPoint y: 258, endPoint x: 603, endPoint y: 229, distance: 29.7
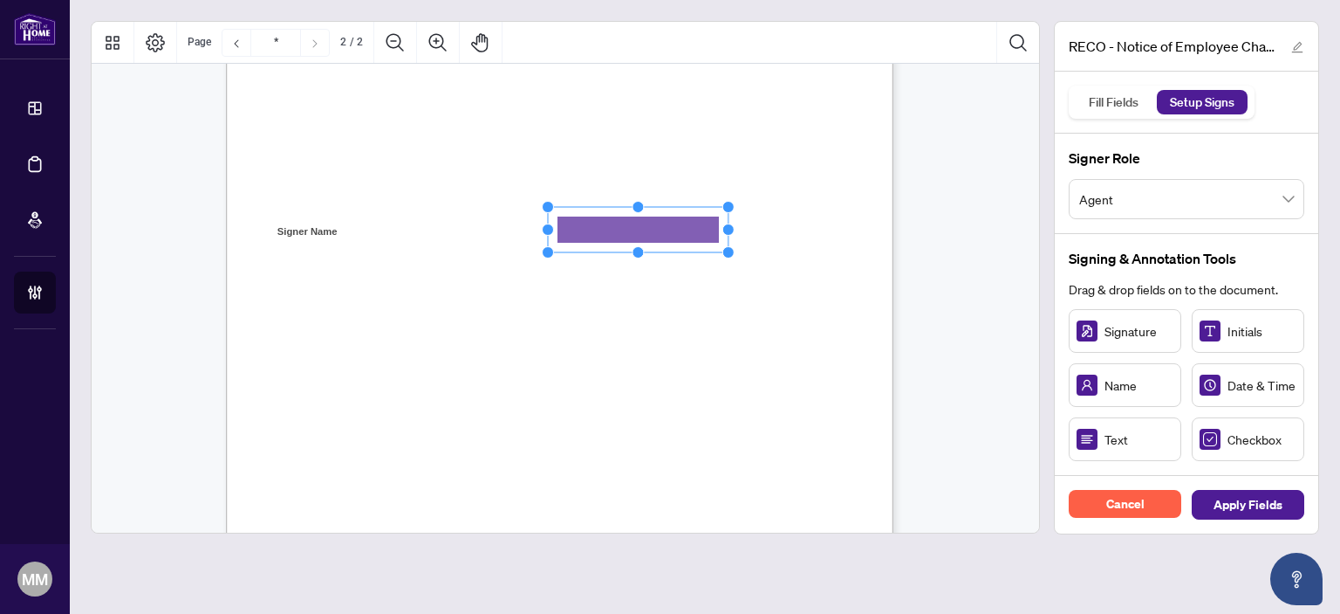
drag, startPoint x: 649, startPoint y: 230, endPoint x: 724, endPoint y: 228, distance: 75.1
click at [724, 228] on circle "Resize, Right" at bounding box center [728, 228] width 11 height 11
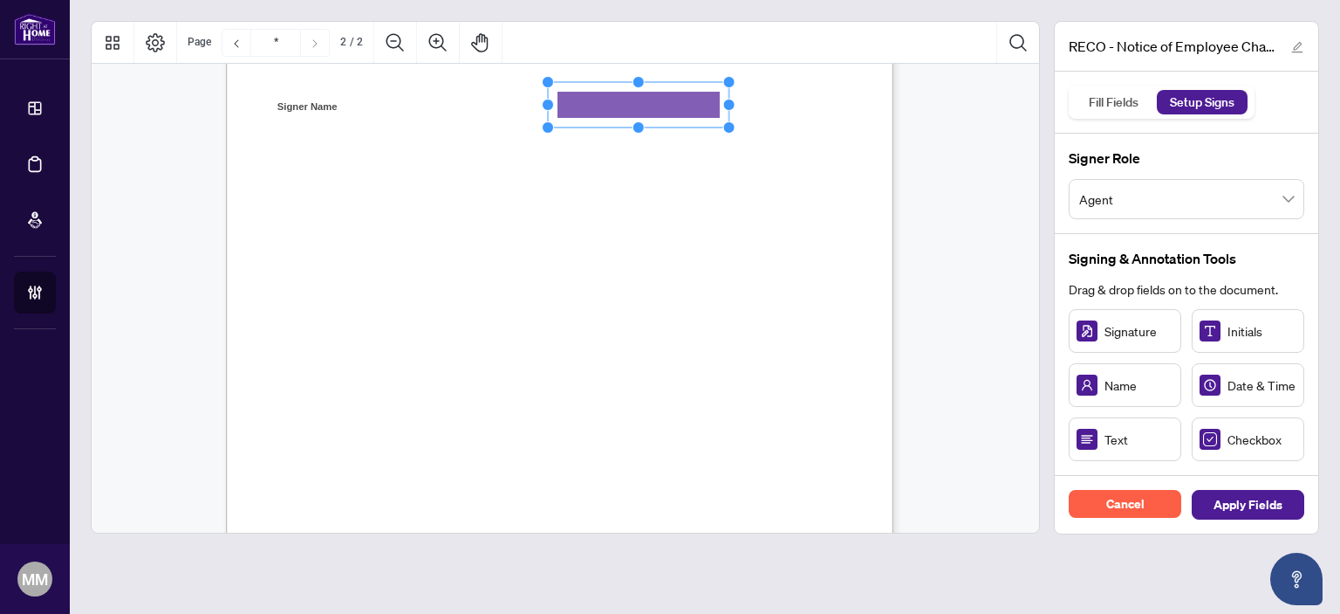
scroll to position [1222, 0]
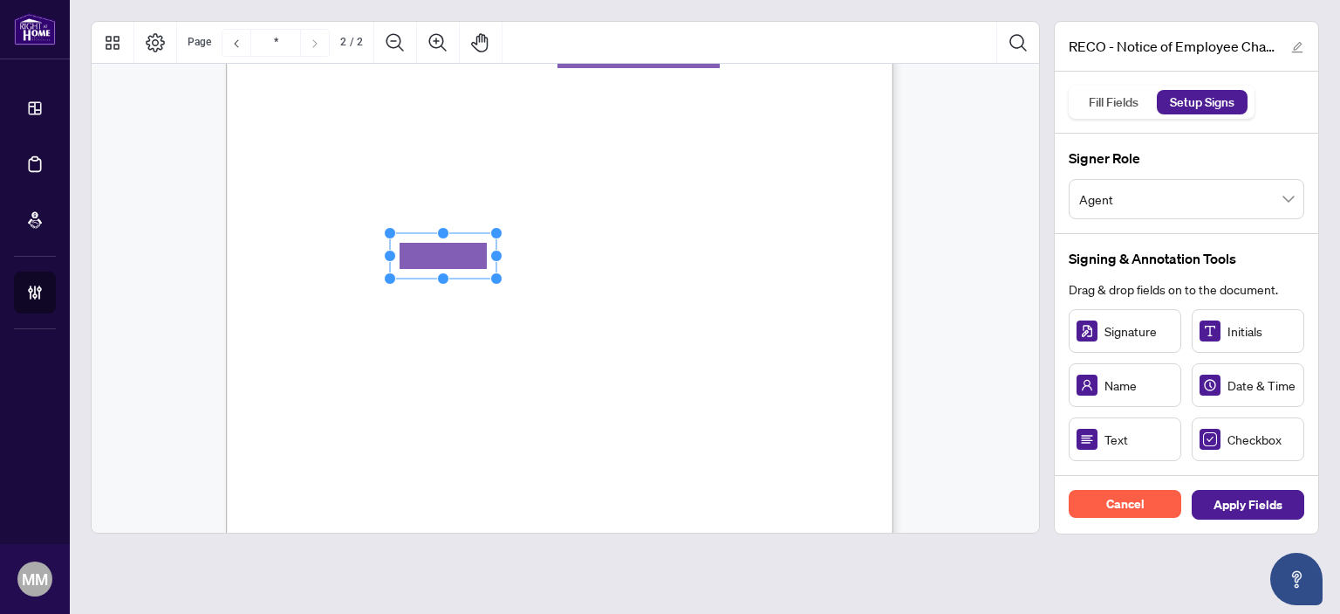
drag, startPoint x: 1100, startPoint y: 435, endPoint x: 442, endPoint y: 256, distance: 681.9
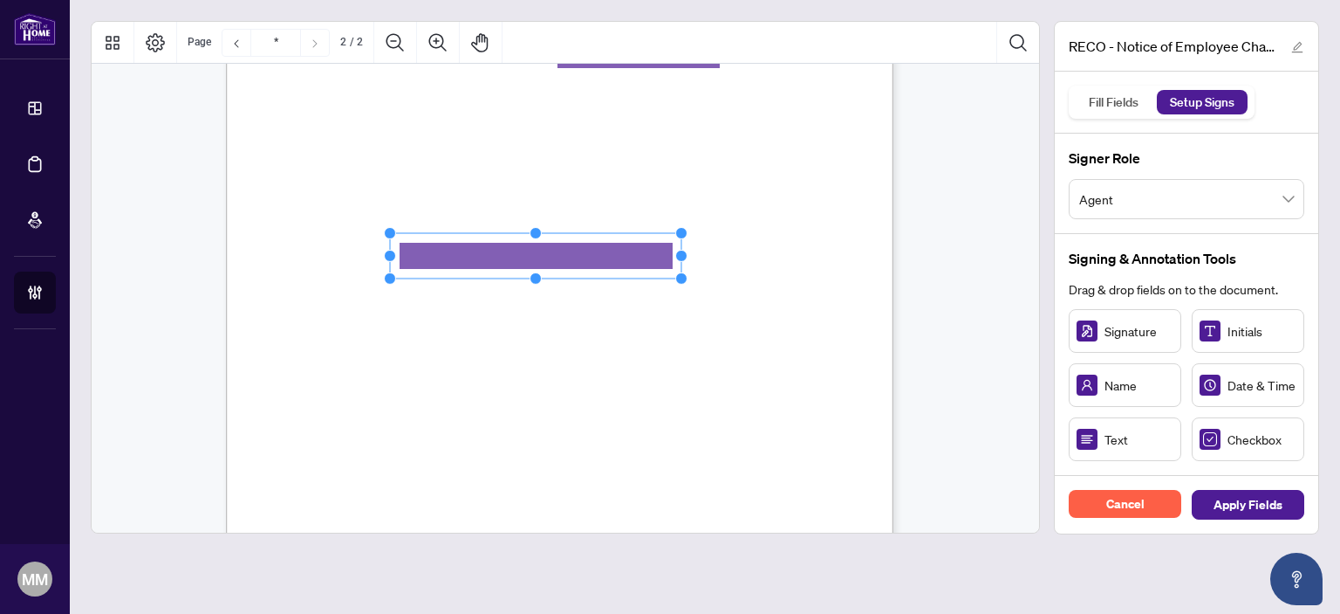
drag, startPoint x: 496, startPoint y: 252, endPoint x: 861, endPoint y: 278, distance: 366.5
click at [777, 240] on div "CREDIT CARD PAYMENT PLEASE NOTE THAT INCOMPLETE CREDIT CARD PAYMENT FORMS CANNO…" at bounding box center [560, 177] width 668 height 864
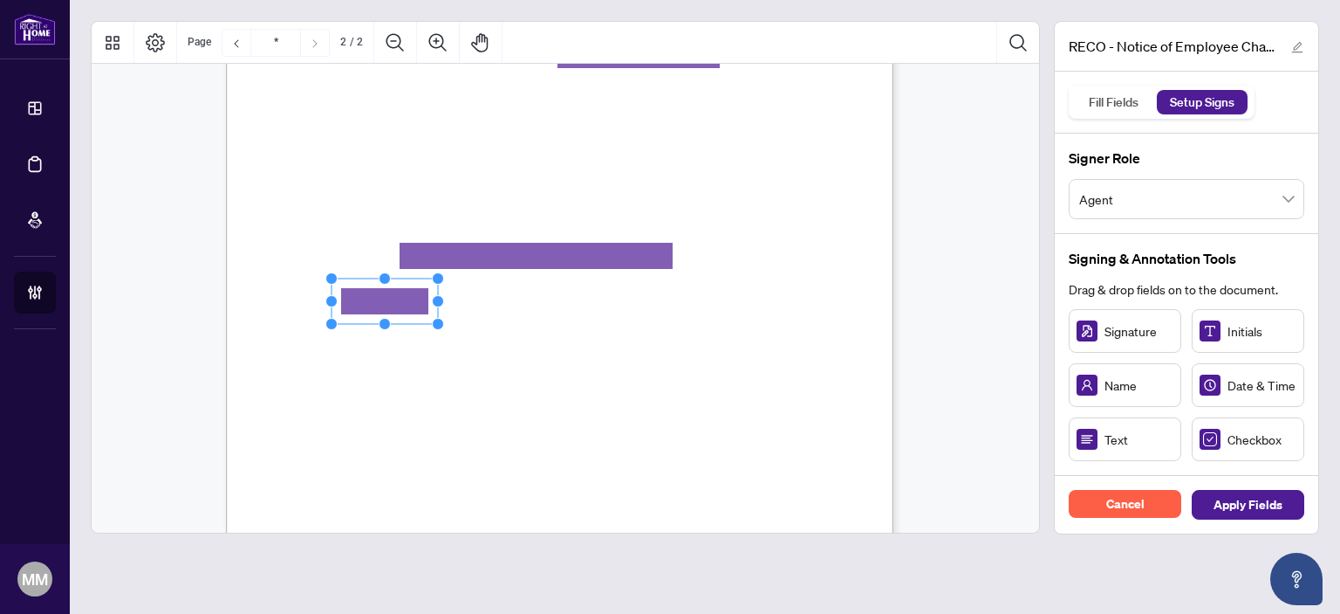
drag, startPoint x: 1103, startPoint y: 432, endPoint x: 384, endPoint y: 300, distance: 731.1
drag, startPoint x: 437, startPoint y: 298, endPoint x: 719, endPoint y: 296, distance: 281.9
click at [668, 296] on div "CREDIT CARD PAYMENT PLEASE NOTE THAT INCOMPLETE CREDIT CARD PAYMENT FORMS CANNO…" at bounding box center [560, 177] width 668 height 864
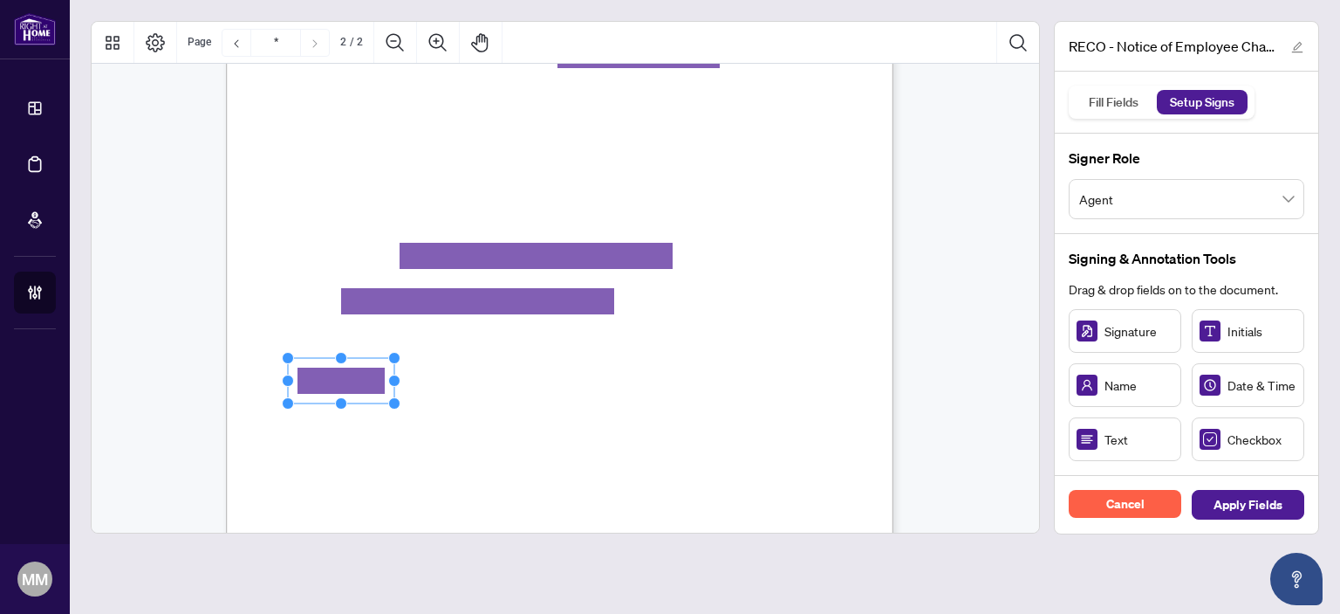
drag, startPoint x: 378, startPoint y: 383, endPoint x: 336, endPoint y: 381, distance: 42.0
drag, startPoint x: 568, startPoint y: 343, endPoint x: 387, endPoint y: 334, distance: 180.9
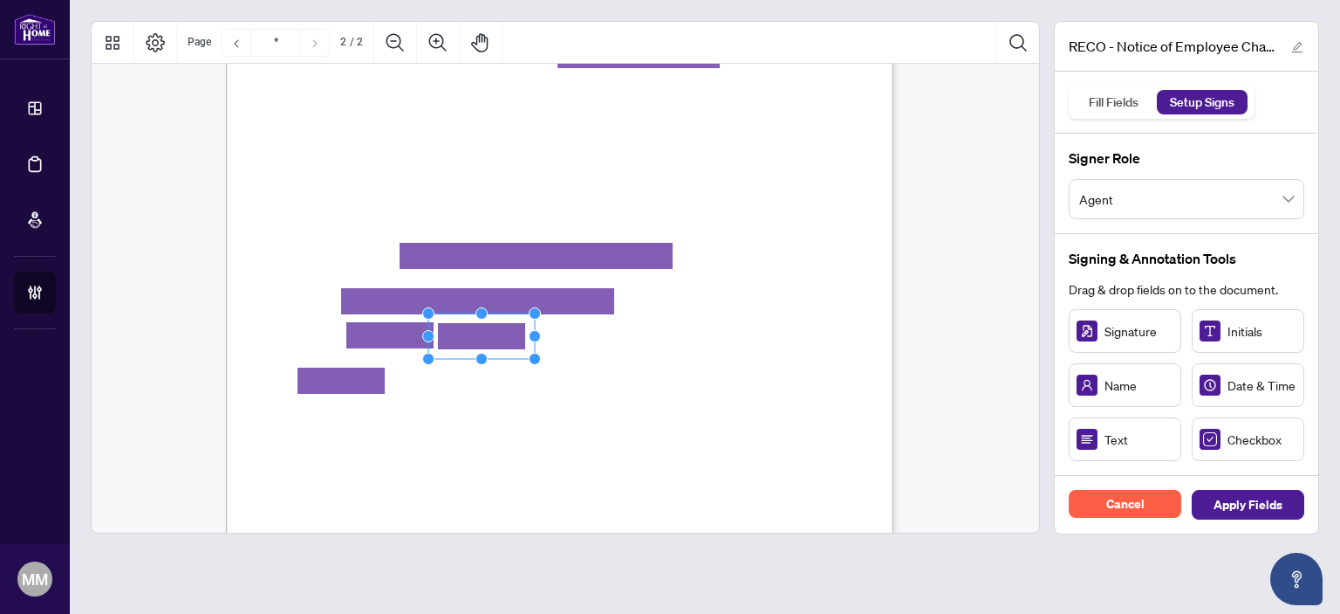
drag, startPoint x: 1131, startPoint y: 456, endPoint x: 464, endPoint y: 339, distance: 677.1
drag, startPoint x: 1128, startPoint y: 338, endPoint x: 352, endPoint y: 418, distance: 780.0
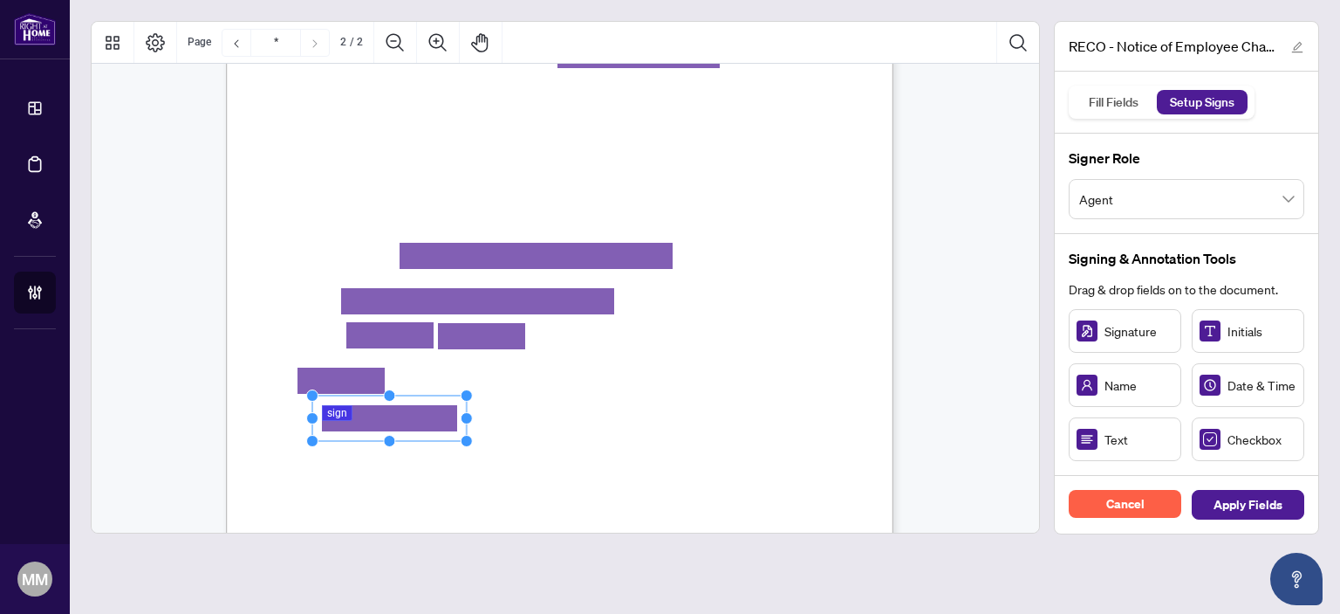
drag, startPoint x: 397, startPoint y: 418, endPoint x: 545, endPoint y: 414, distance: 148.4
click at [536, 415] on div "CREDIT CARD PAYMENT PLEASE NOTE THAT INCOMPLETE CREDIT CARD PAYMENT FORMS CANNO…" at bounding box center [560, 177] width 668 height 864
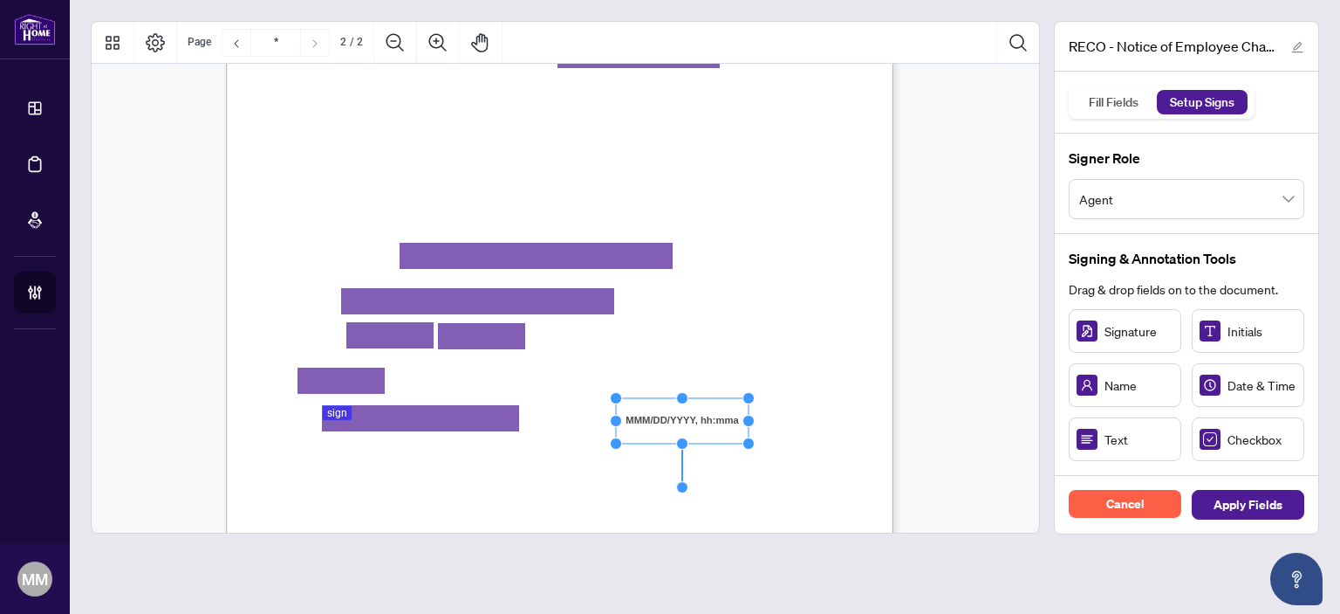
click at [374, 505] on span "utilized as the primary email address for all future electronic communications.…" at bounding box center [551, 503] width 571 height 13
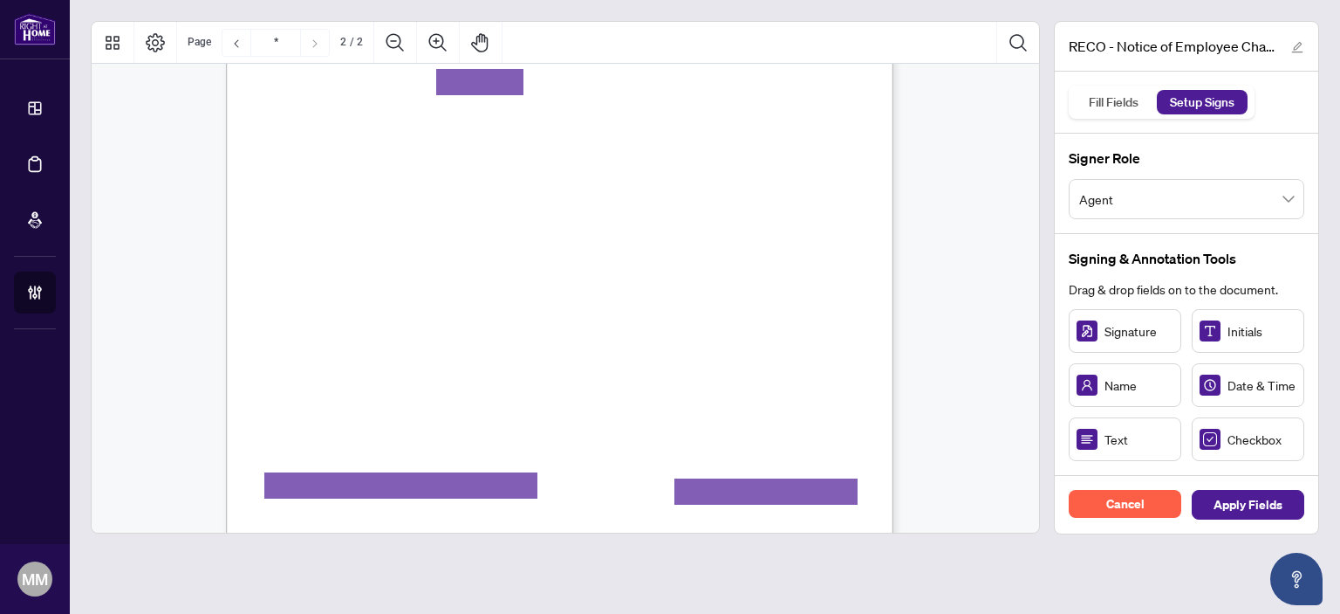
type input "*"
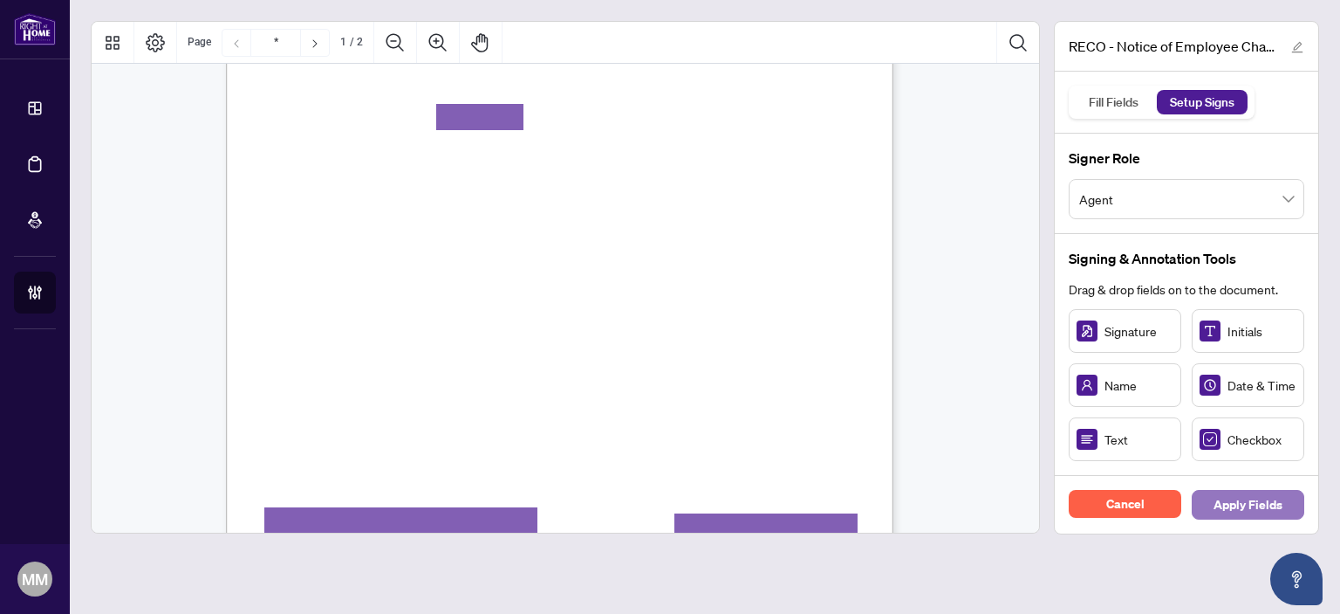
click at [1251, 515] on span "Apply Fields" at bounding box center [1248, 504] width 69 height 28
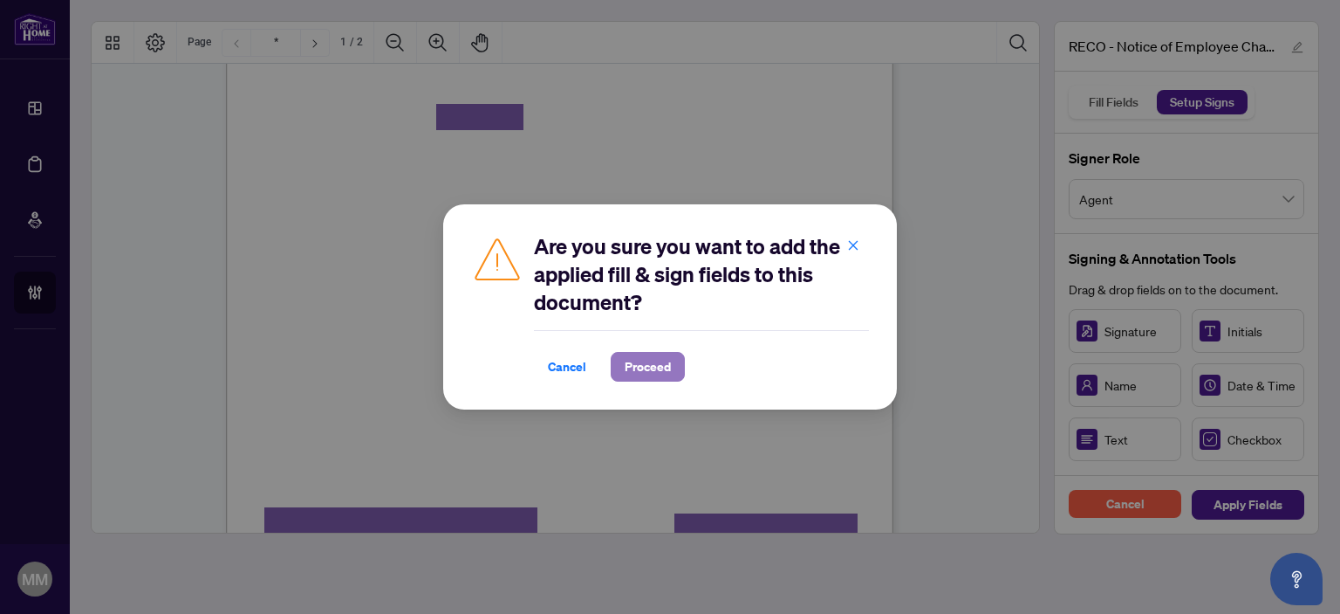
click at [646, 358] on span "Proceed" at bounding box center [648, 367] width 46 height 28
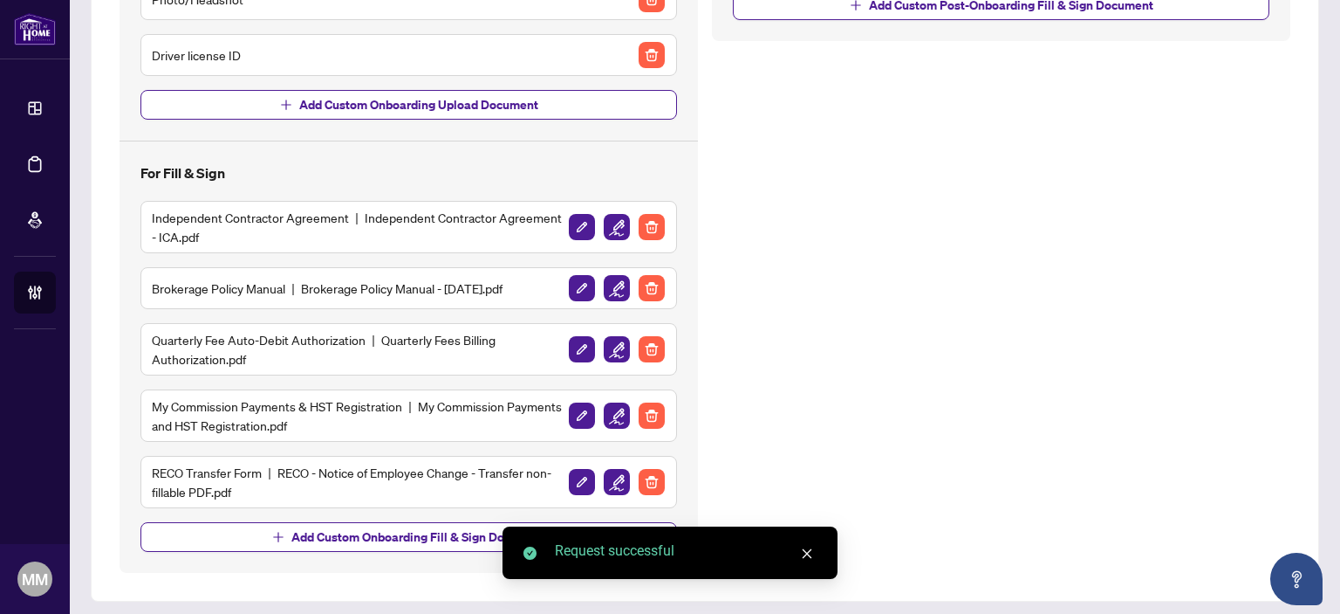
scroll to position [456, 0]
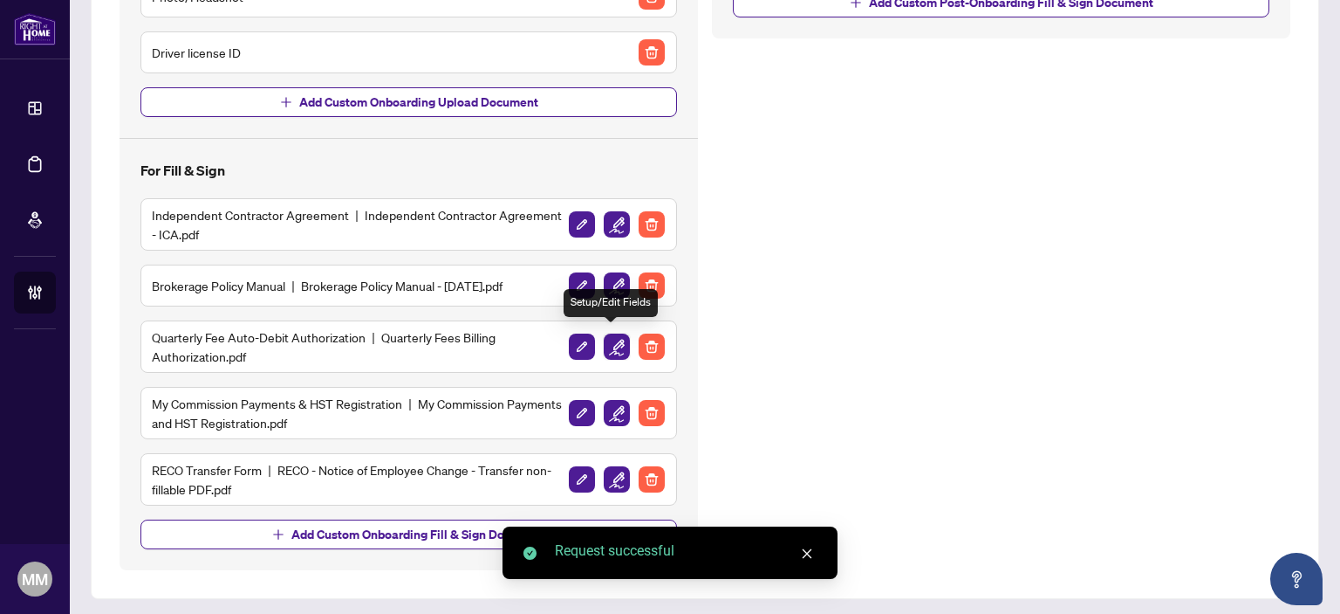
click at [607, 344] on img "button" at bounding box center [617, 346] width 26 height 26
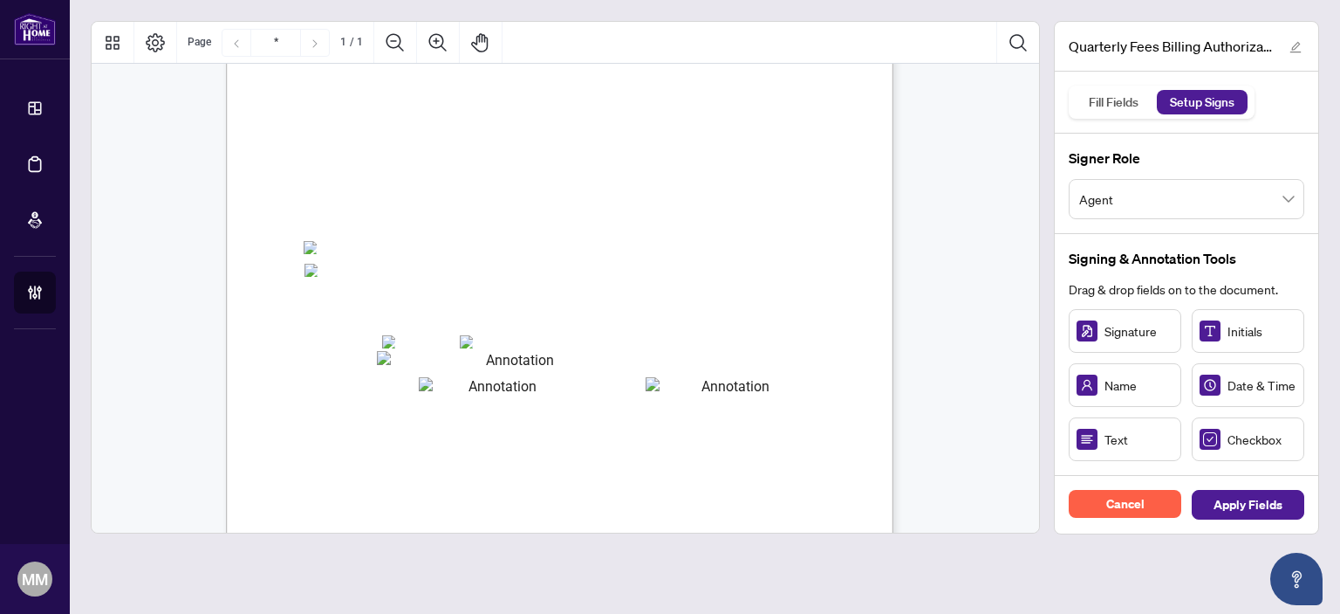
scroll to position [262, 0]
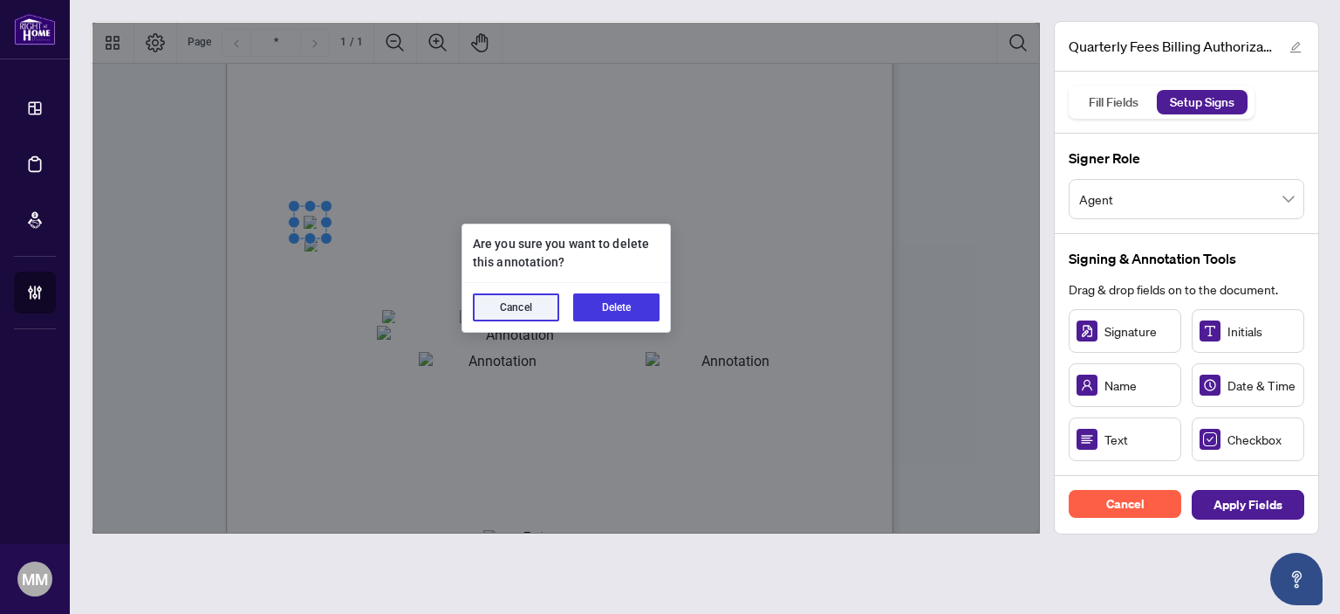
click at [668, 307] on div "Cancel Delete" at bounding box center [567, 307] width 208 height 49
click at [641, 305] on button "Delete" at bounding box center [616, 307] width 86 height 28
click at [631, 309] on button "Delete" at bounding box center [616, 307] width 86 height 28
click at [608, 307] on button "Delete" at bounding box center [616, 307] width 86 height 28
click at [593, 310] on button "Delete" at bounding box center [616, 307] width 86 height 28
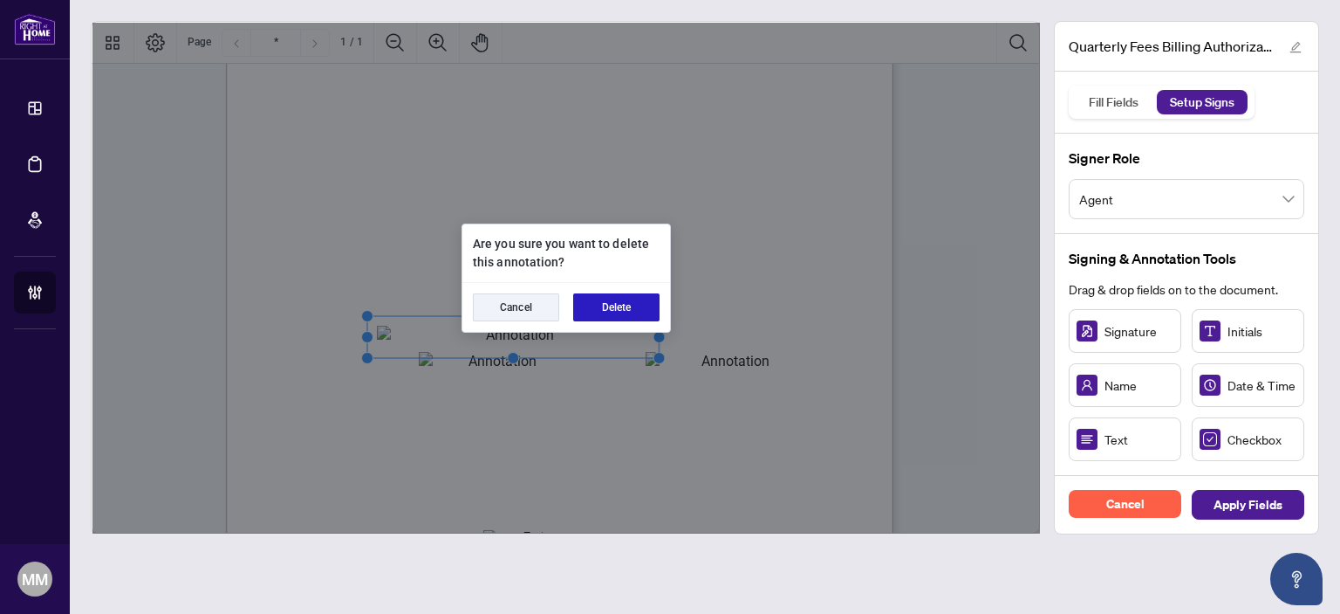
click at [653, 314] on button "Delete" at bounding box center [616, 307] width 86 height 28
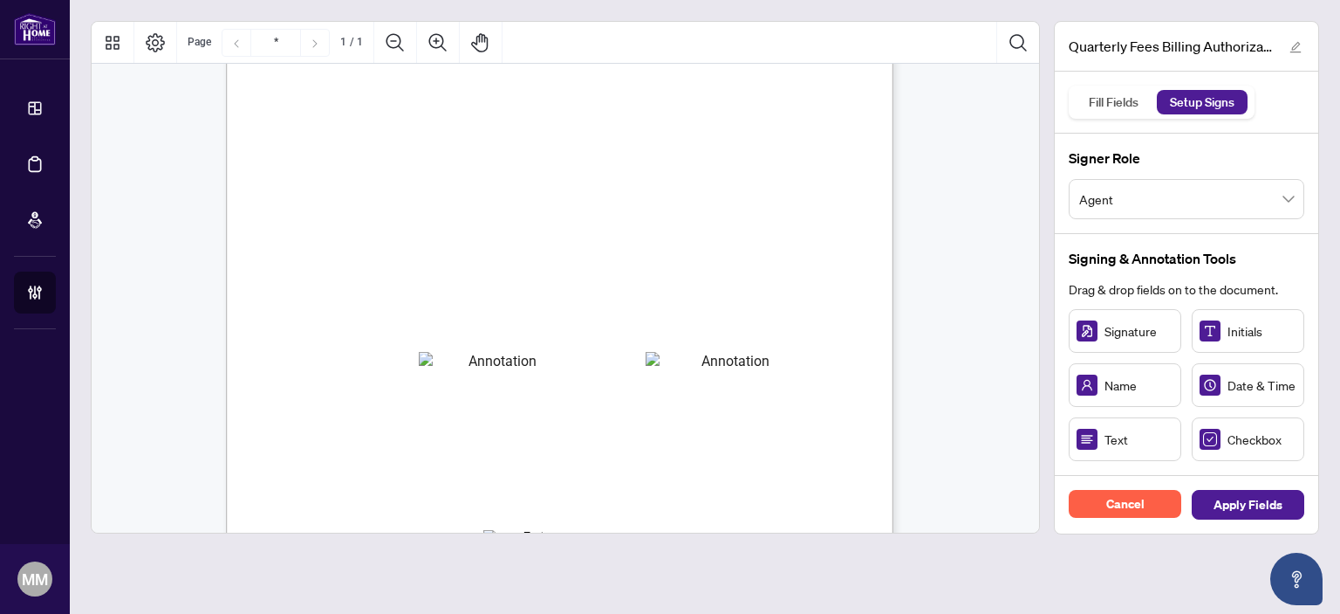
click at [462, 381] on div "Right at Home Realty, Brokerage Quarterly Fees Billing Authorization Quarterly …" at bounding box center [643, 359] width 834 height 1080
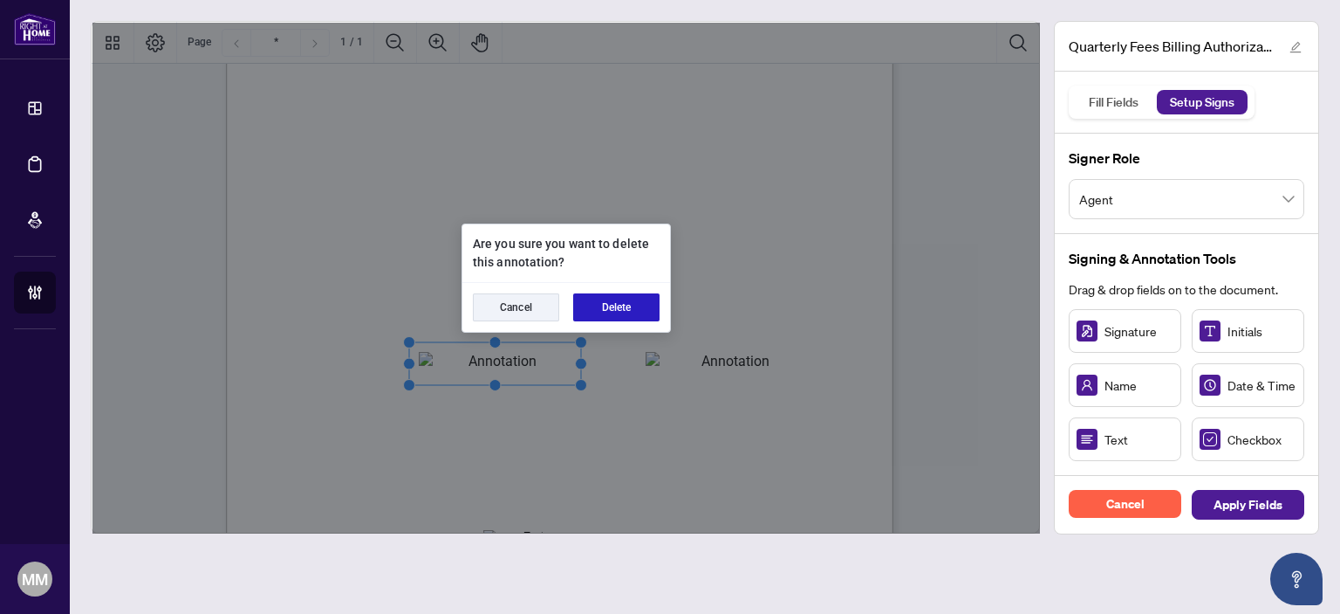
click at [621, 314] on button "Delete" at bounding box center [616, 307] width 86 height 28
click at [641, 297] on button "Delete" at bounding box center [616, 307] width 86 height 28
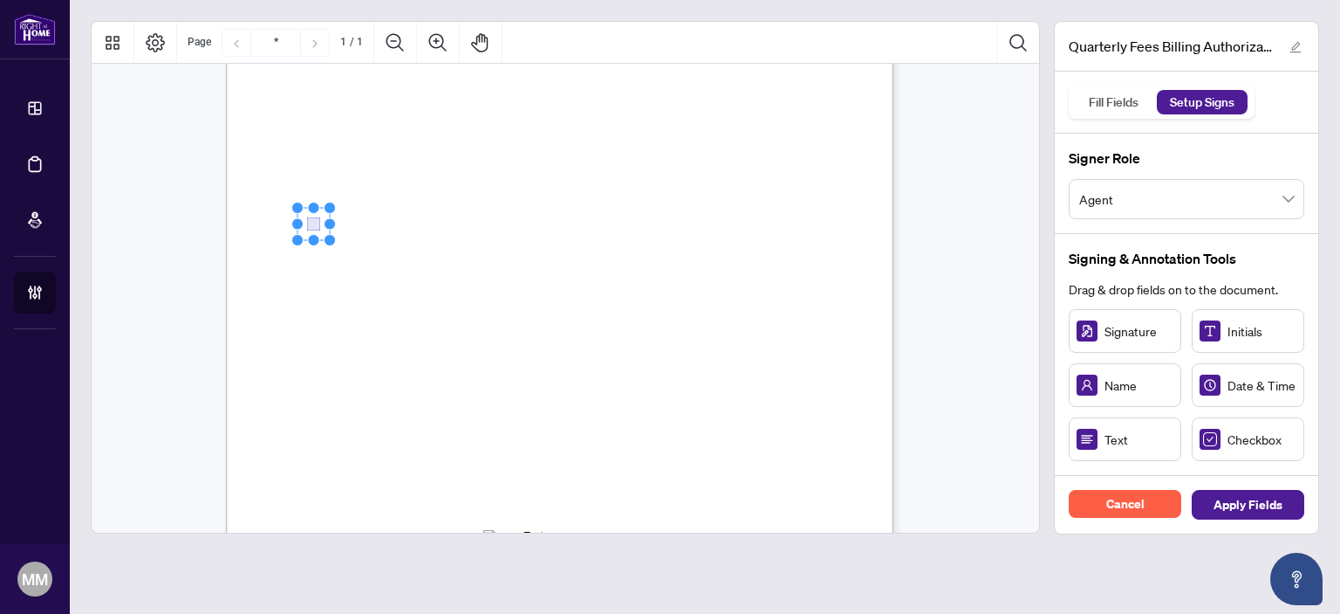
drag, startPoint x: 409, startPoint y: 278, endPoint x: 314, endPoint y: 224, distance: 109.0
click at [310, 224] on rect "Page 1" at bounding box center [308, 224] width 32 height 32
drag, startPoint x: 271, startPoint y: 365, endPoint x: 304, endPoint y: 248, distance: 121.3
click at [310, 247] on rect "Page 1" at bounding box center [311, 243] width 32 height 32
click at [1169, 206] on span "Agent" at bounding box center [1187, 198] width 215 height 33
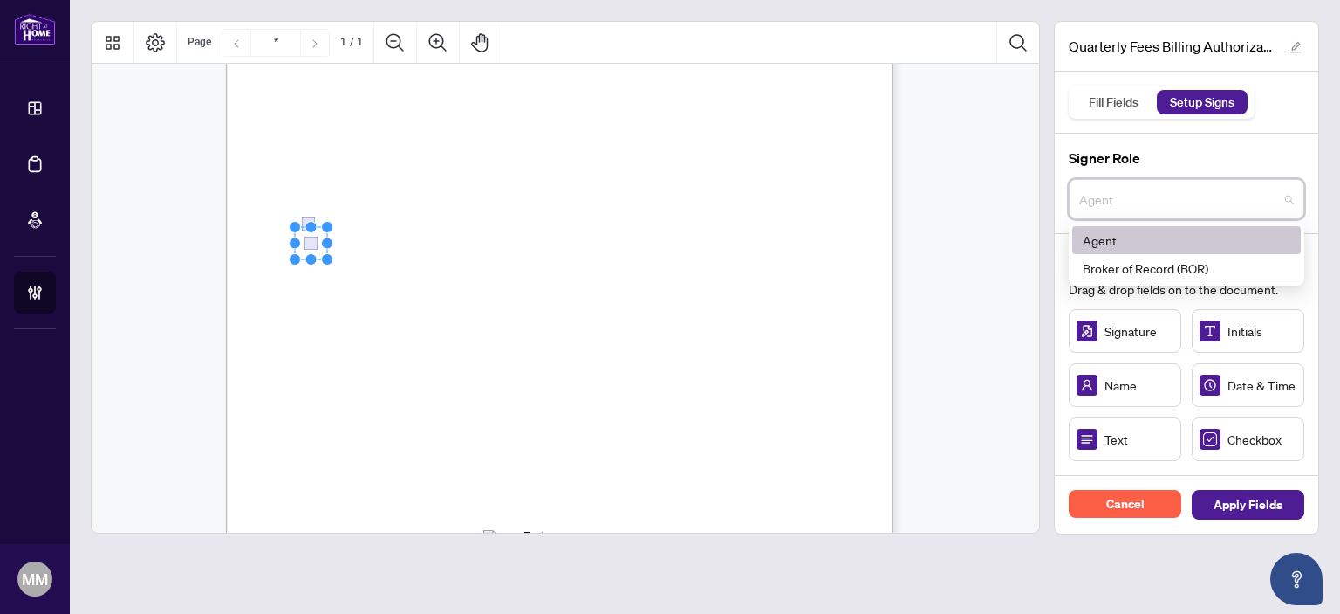
click at [1169, 206] on span "Agent" at bounding box center [1187, 198] width 215 height 33
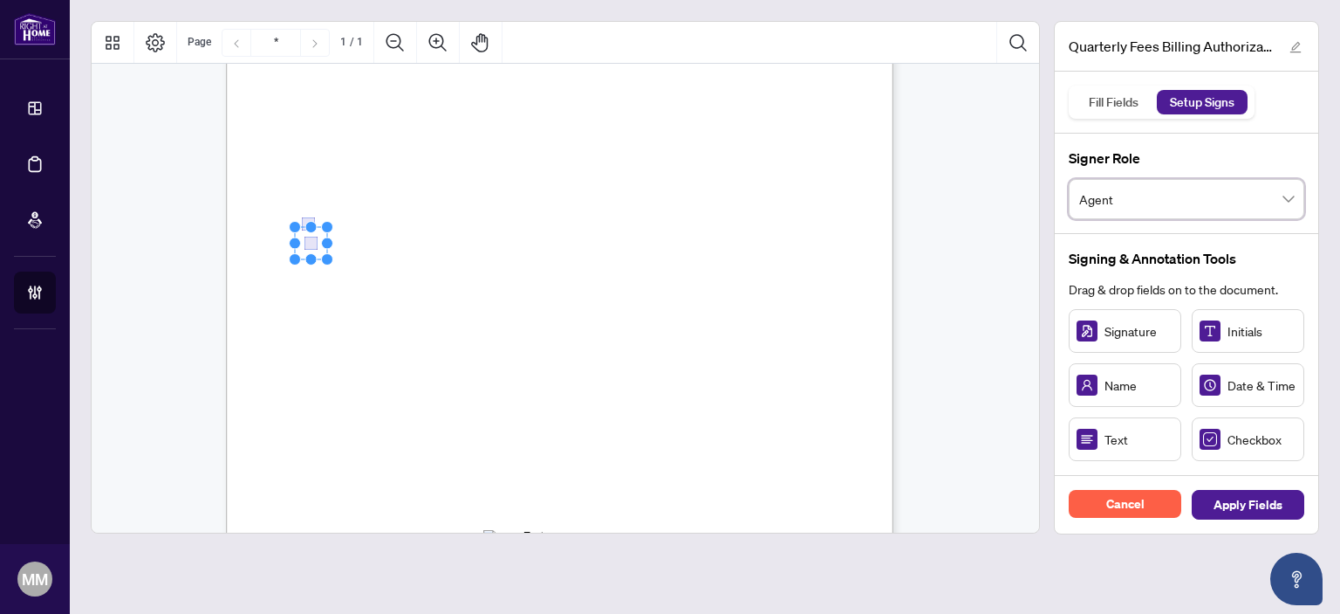
click at [404, 216] on span "Pre-Authorized Debit" at bounding box center [368, 222] width 93 height 21
click at [813, 376] on div "Right at Home Realty, Brokerage Quarterly Fees Billing Authorization Quarterly …" at bounding box center [643, 359] width 834 height 1080
drag, startPoint x: 542, startPoint y: 378, endPoint x: 399, endPoint y: 340, distance: 148.0
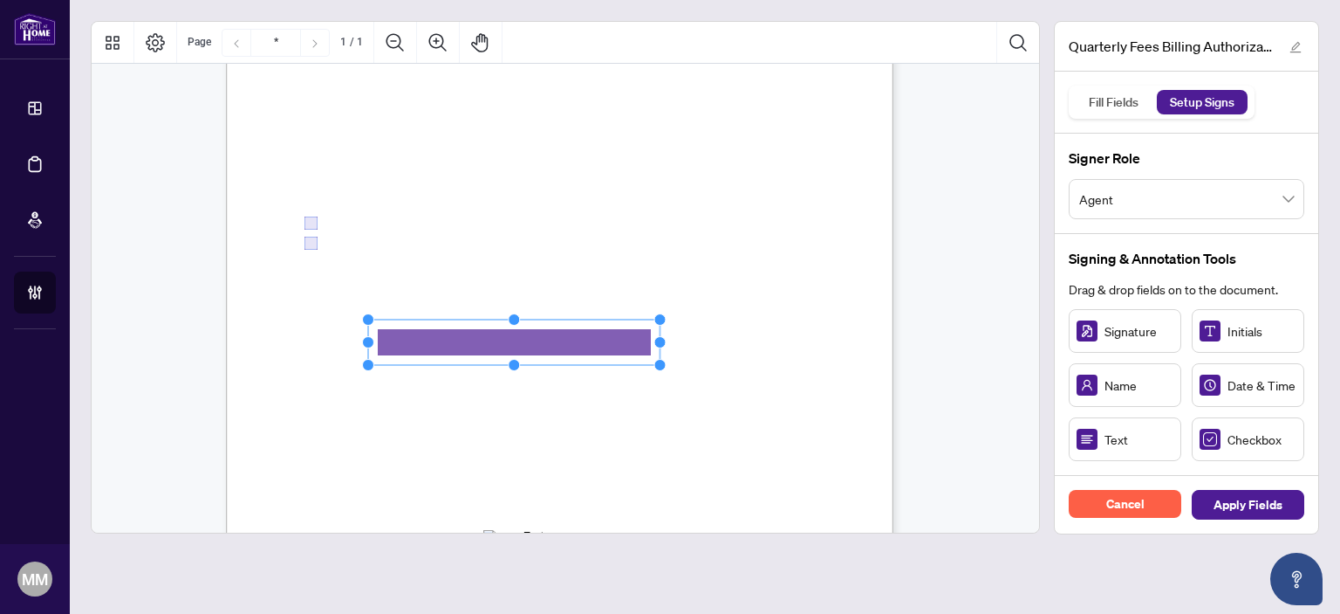
drag, startPoint x: 472, startPoint y: 341, endPoint x: 859, endPoint y: 322, distance: 387.1
click at [855, 322] on div "Right at Home Realty, Brokerage Quarterly Fees Billing Authorization Quarterly …" at bounding box center [560, 251] width 668 height 864
drag, startPoint x: 442, startPoint y: 403, endPoint x: 435, endPoint y: 394, distance: 11.2
click at [423, 394] on span "Billing Authorization:" at bounding box center [364, 402] width 118 height 16
drag, startPoint x: 1192, startPoint y: 437, endPoint x: 388, endPoint y: 316, distance: 812.9
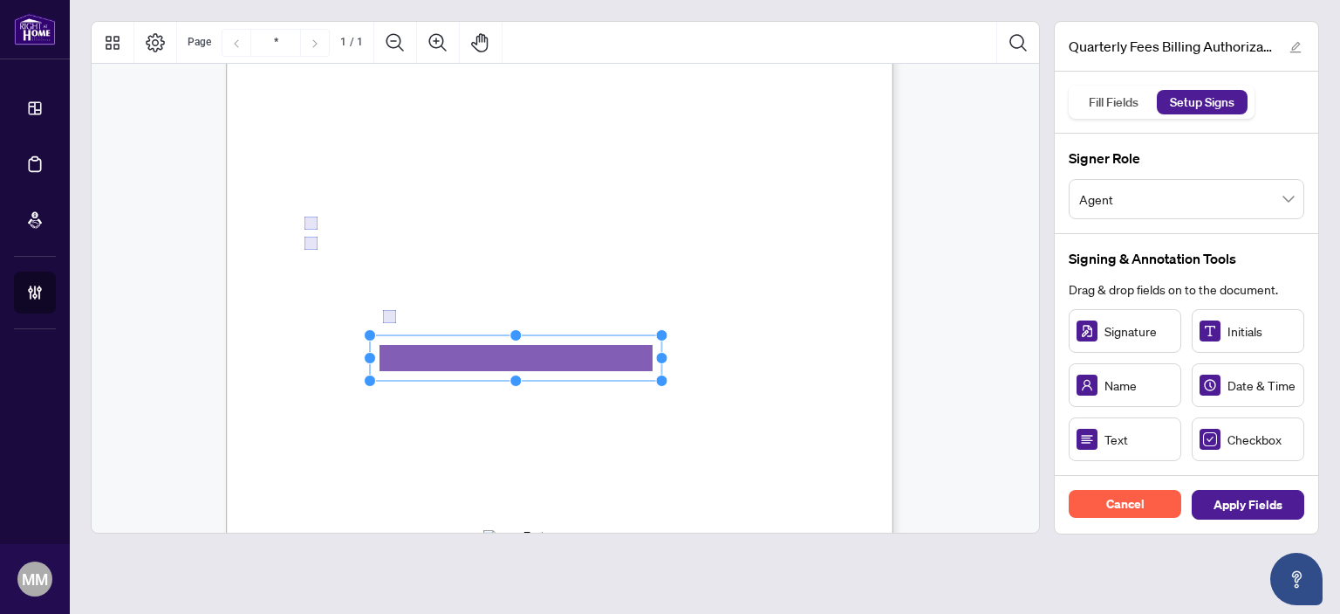
drag, startPoint x: 463, startPoint y: 344, endPoint x: 471, endPoint y: 418, distance: 74.7
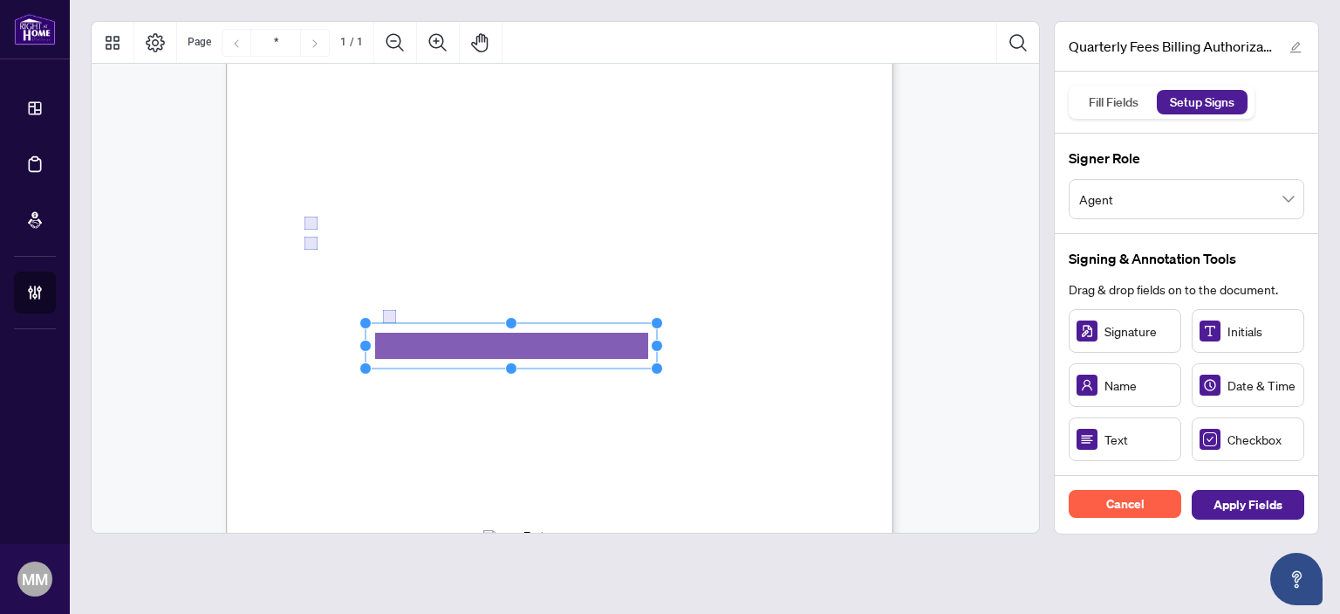
drag, startPoint x: 477, startPoint y: 416, endPoint x: 464, endPoint y: 346, distance: 71.7
click at [464, 346] on rect "Page 1" at bounding box center [512, 345] width 292 height 45
drag, startPoint x: 648, startPoint y: 278, endPoint x: 464, endPoint y: 318, distance: 187.6
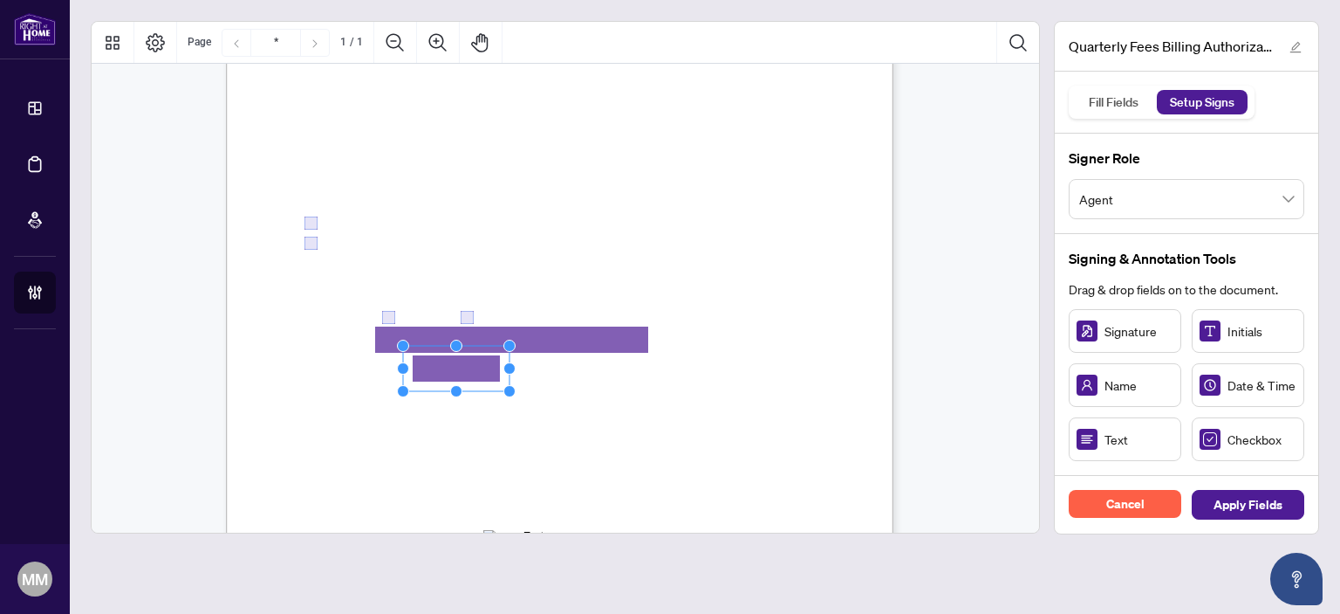
drag, startPoint x: 659, startPoint y: 410, endPoint x: 440, endPoint y: 366, distance: 223.5
drag, startPoint x: 508, startPoint y: 367, endPoint x: 583, endPoint y: 361, distance: 75.2
click at [583, 361] on icon "Resize, Top Resize, Top, Right Resize, Right Resize, Bottom, Right Resize, Bott…" at bounding box center [491, 368] width 189 height 58
click at [541, 369] on rect "Page 1" at bounding box center [494, 368] width 182 height 45
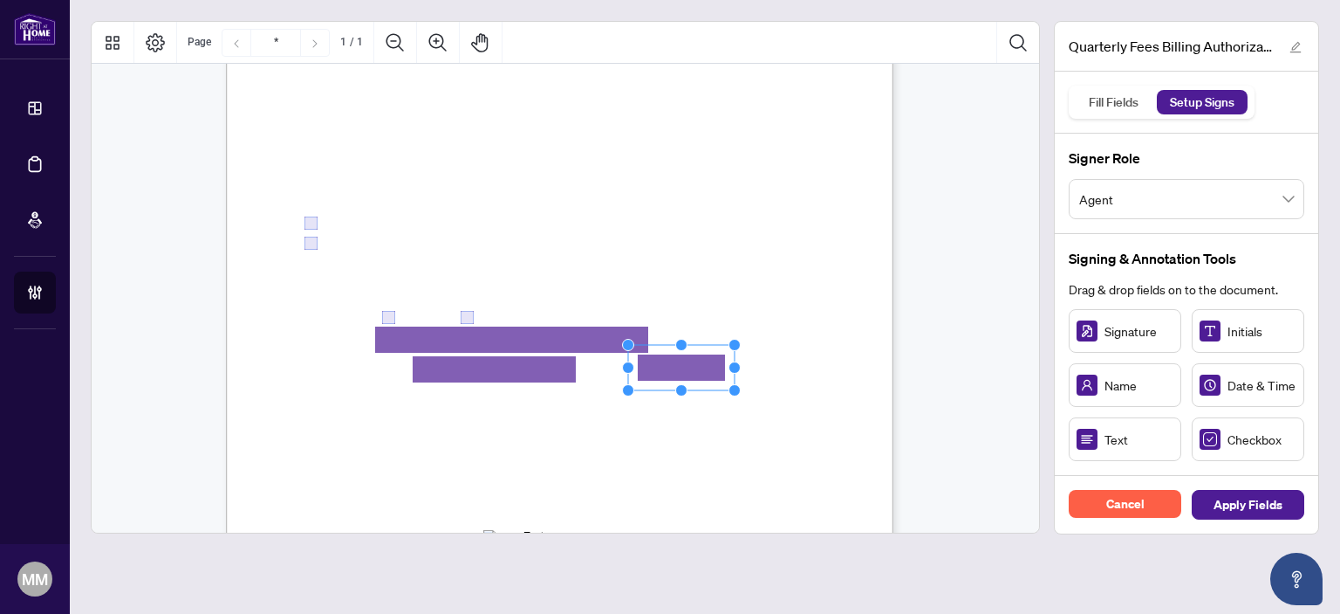
drag, startPoint x: 832, startPoint y: 397, endPoint x: 647, endPoint y: 366, distance: 187.7
drag, startPoint x: 733, startPoint y: 366, endPoint x: 819, endPoint y: 363, distance: 85.6
click at [819, 363] on circle "Resize, Right" at bounding box center [820, 367] width 11 height 11
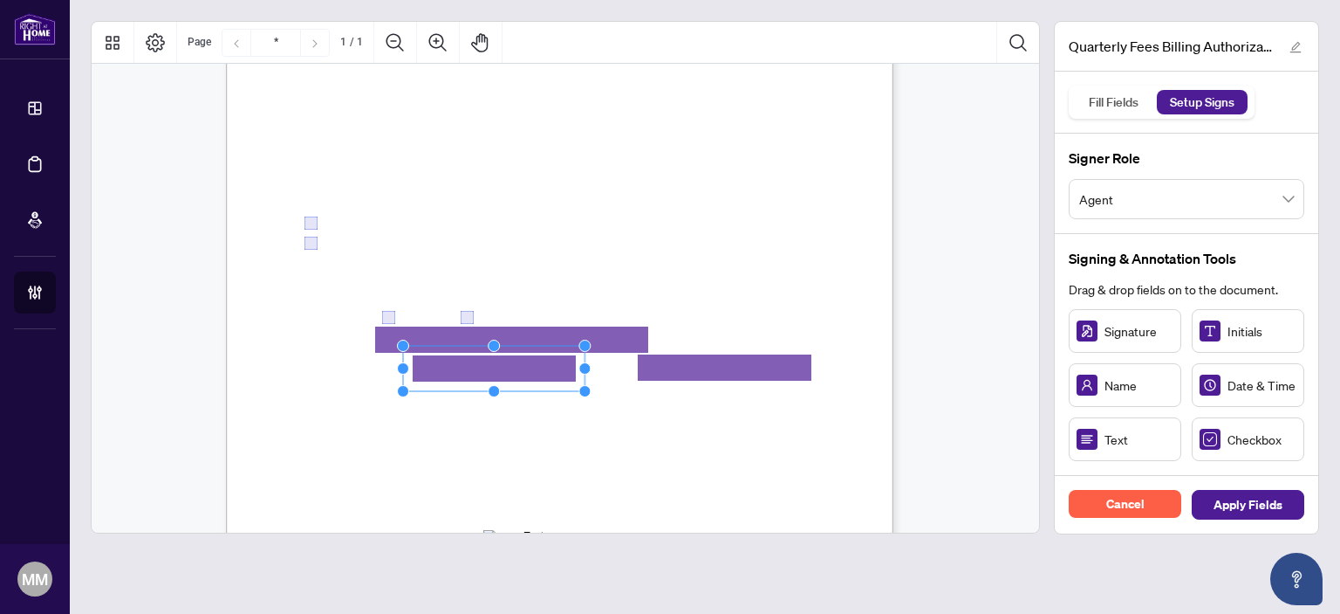
drag, startPoint x: 616, startPoint y: 220, endPoint x: 646, endPoint y: 206, distance: 32.8
click at [616, 221] on span "(Required: VOID Cheque or Preauthorized Debit Form - Credit card is still requi…" at bounding box center [552, 222] width 248 height 21
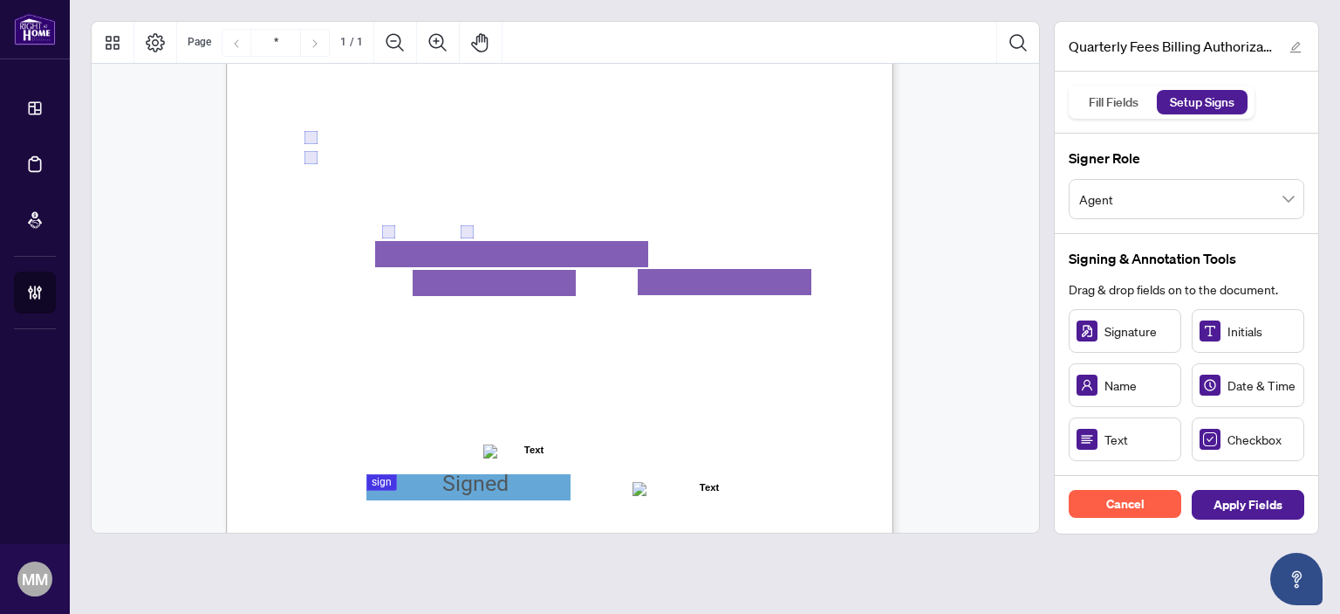
scroll to position [429, 0]
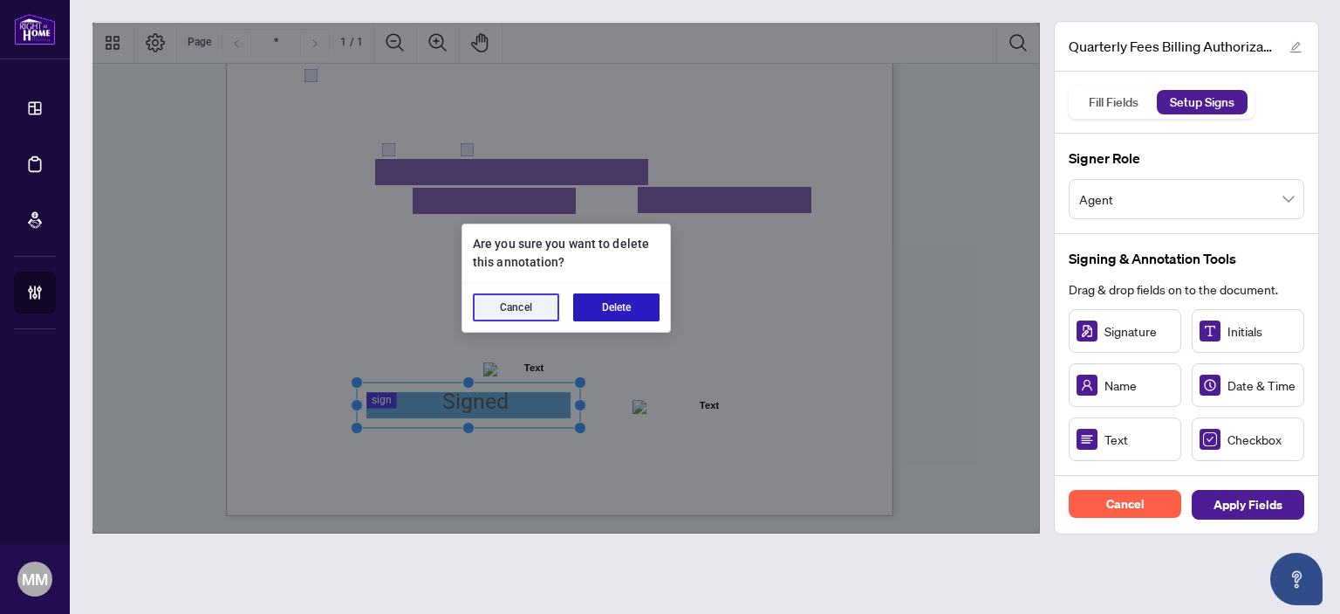
click at [619, 305] on button "Delete" at bounding box center [616, 307] width 86 height 28
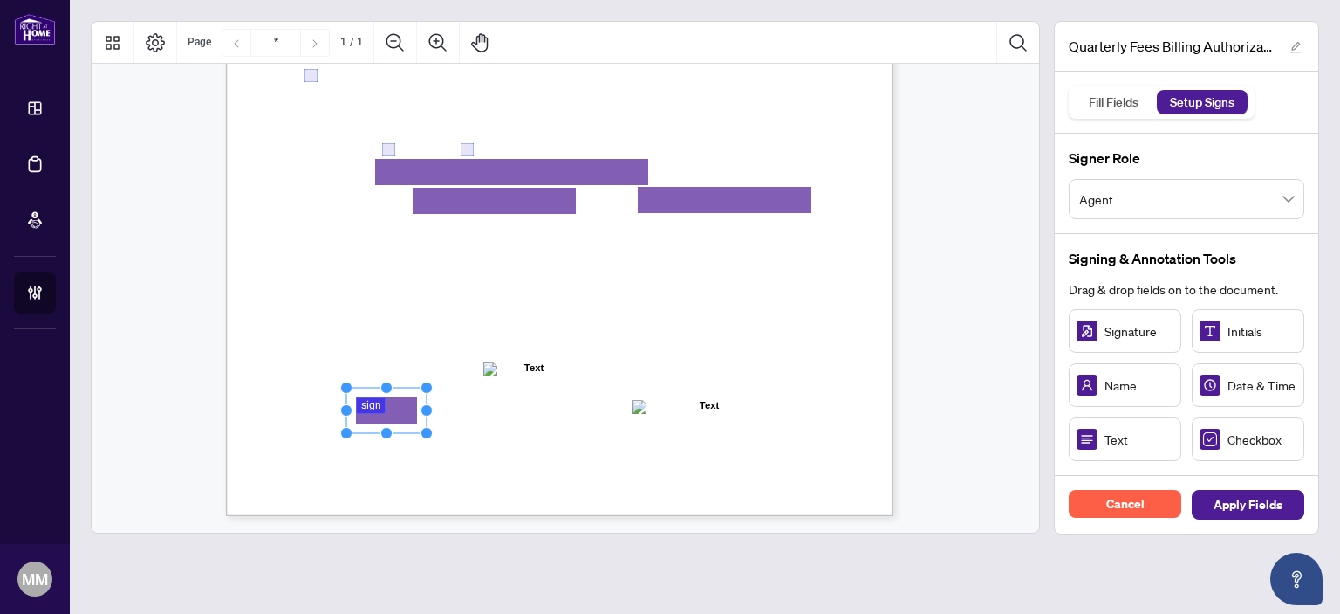
drag, startPoint x: 1094, startPoint y: 345, endPoint x: 395, endPoint y: 409, distance: 702.0
drag, startPoint x: 425, startPoint y: 410, endPoint x: 583, endPoint y: 411, distance: 158.0
click at [583, 411] on circle "Resize, Right" at bounding box center [584, 410] width 11 height 11
click at [623, 504] on div "Right at Home Realty, Brokerage Quarterly Fees Billing Authorization Quarterly …" at bounding box center [643, 192] width 834 height 1080
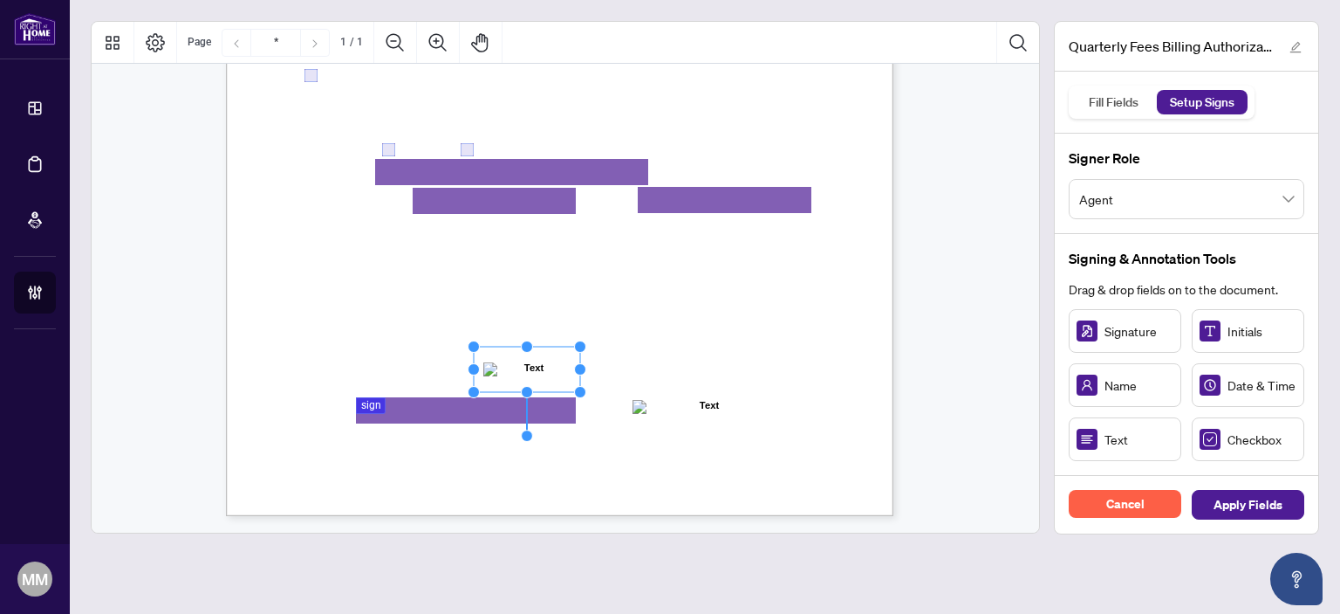
click at [665, 306] on div "Right at Home Realty, Brokerage Quarterly Fees Billing Authorization Quarterly …" at bounding box center [643, 192] width 834 height 1080
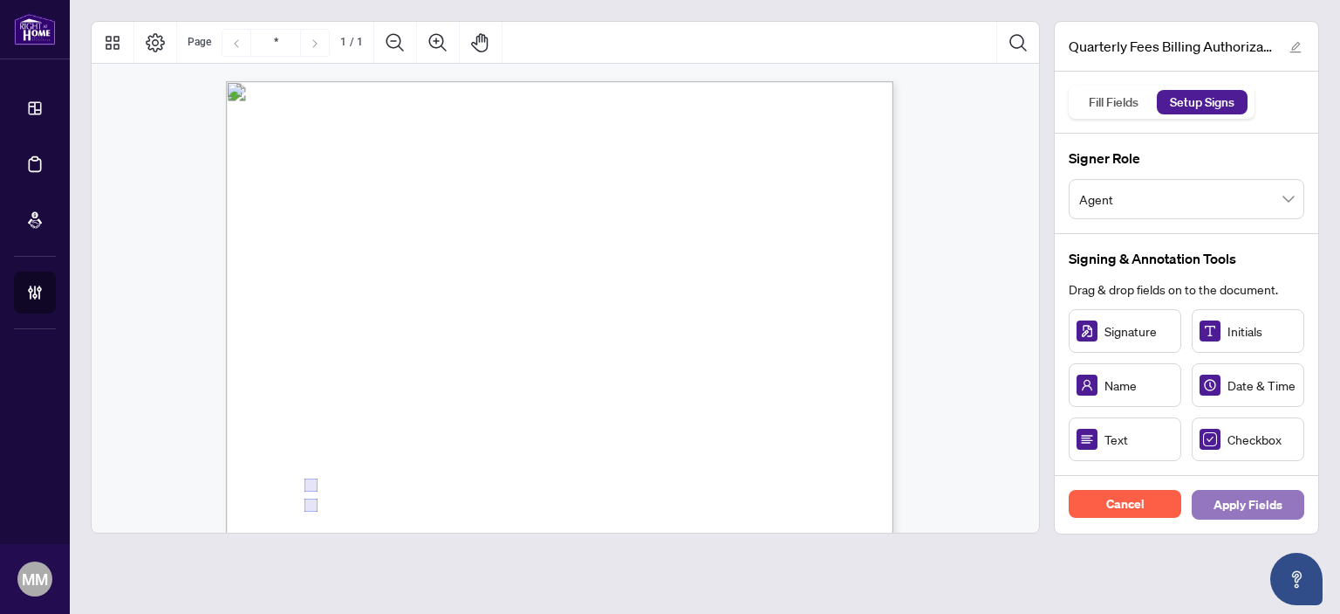
click at [1243, 510] on span "Apply Fields" at bounding box center [1248, 504] width 69 height 28
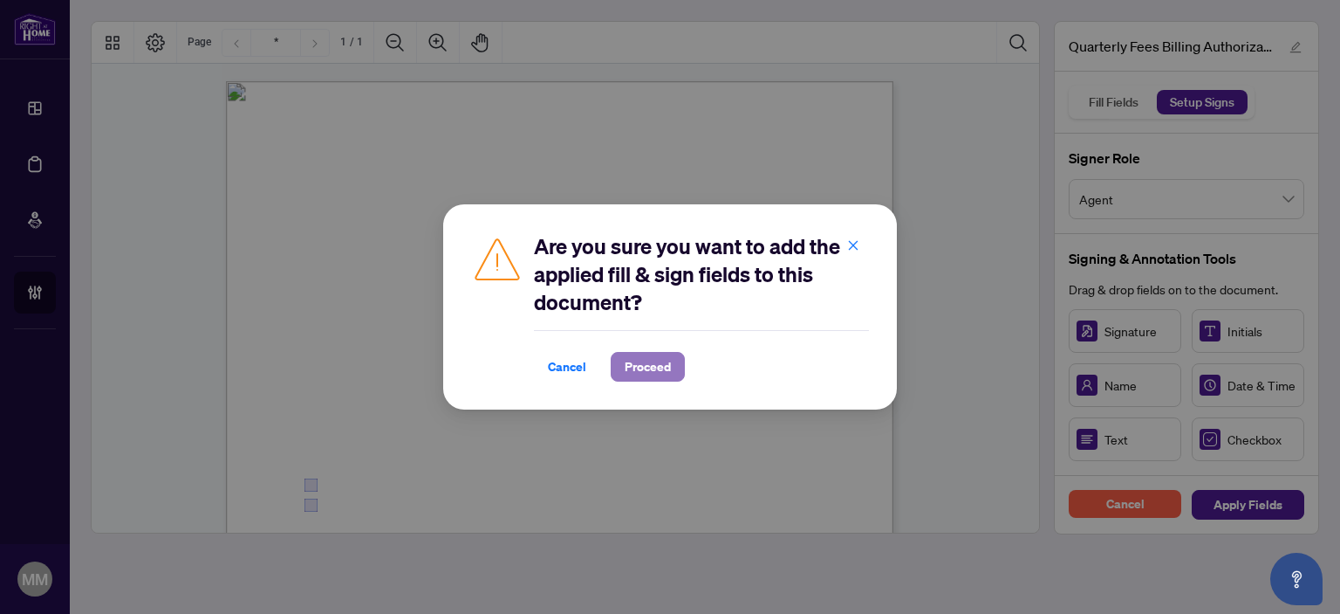
click at [661, 373] on span "Proceed" at bounding box center [648, 367] width 46 height 28
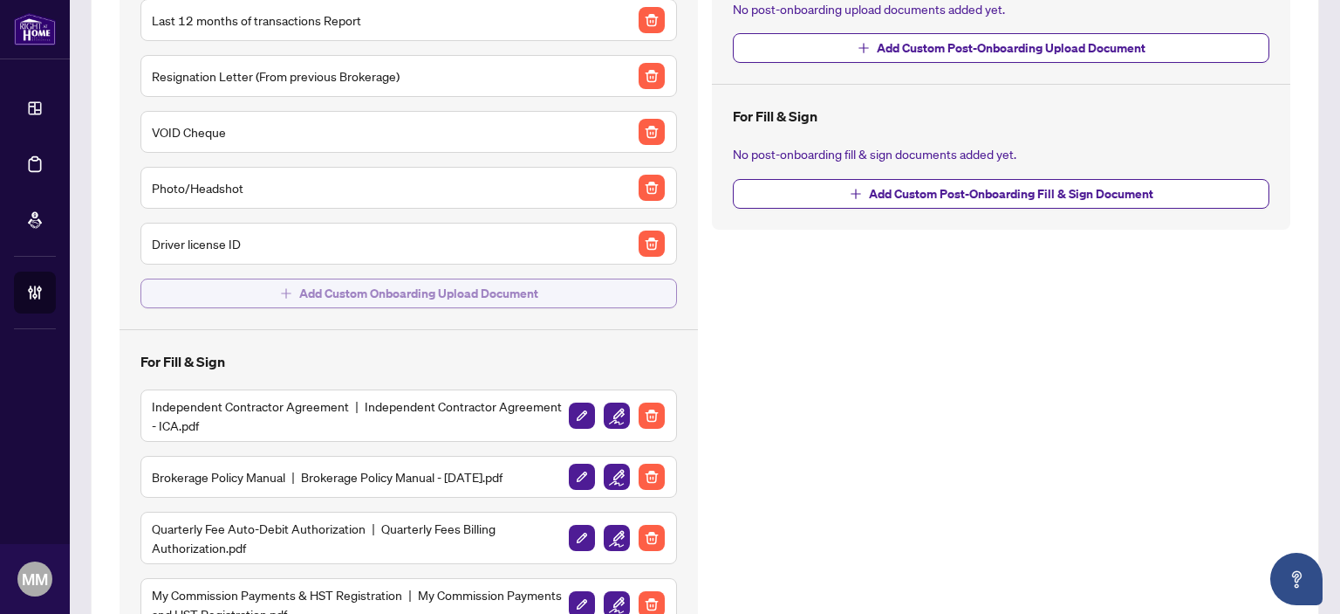
scroll to position [349, 0]
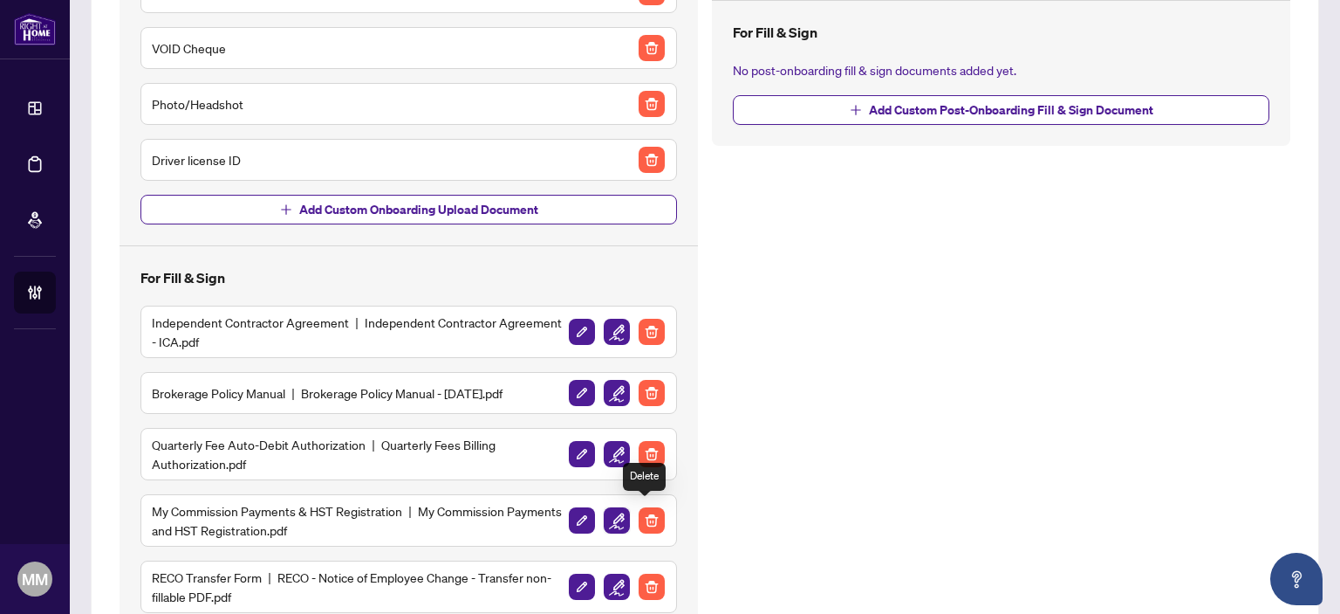
click at [616, 514] on img "button" at bounding box center [617, 520] width 26 height 26
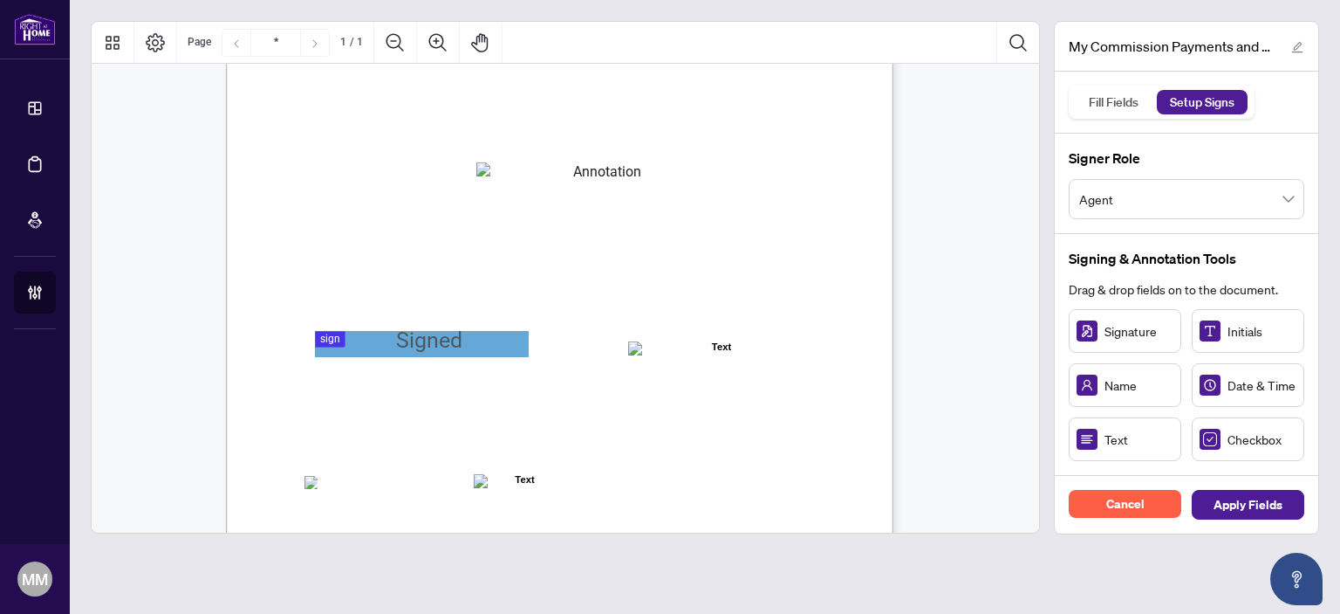
scroll to position [262, 0]
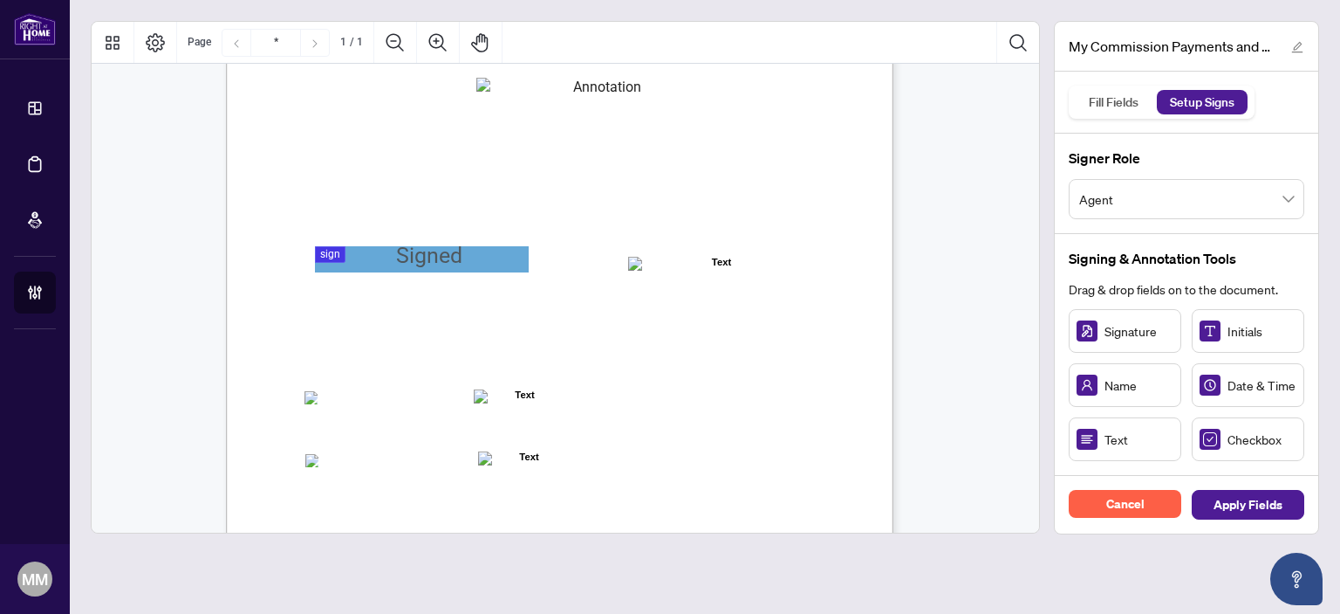
click at [624, 106] on div "MY COMMISSION PAYMENTS AND HST REGISTRATION For Right at Home Realty to pay out…" at bounding box center [643, 359] width 834 height 1080
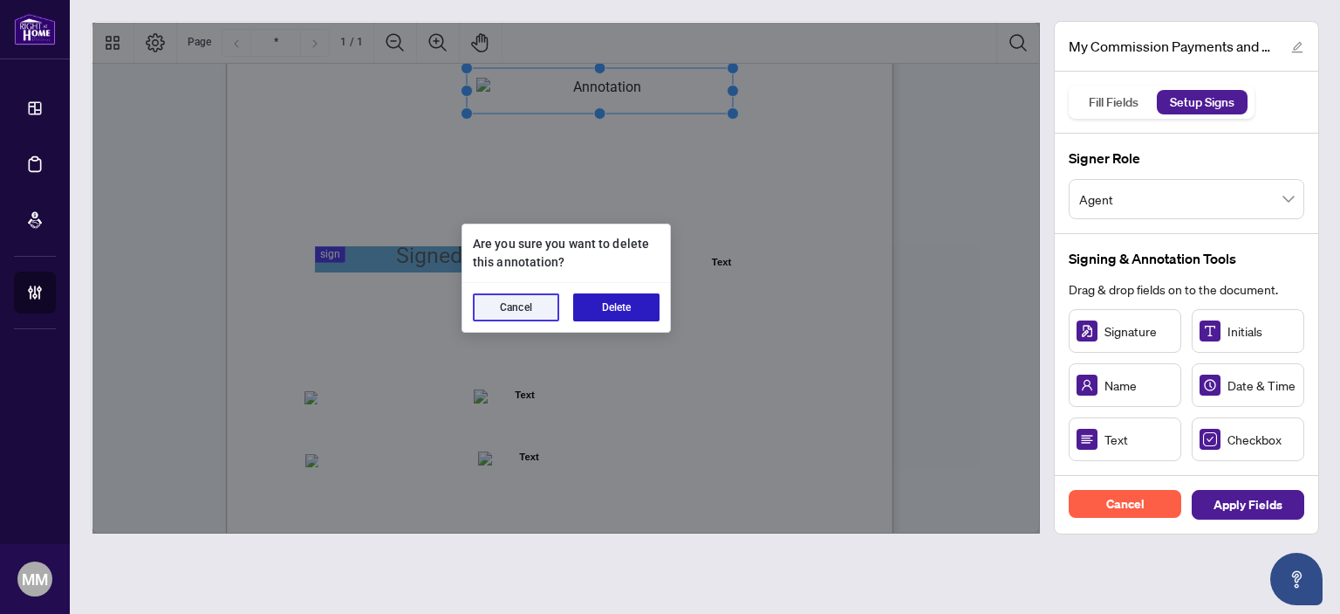
click at [614, 312] on button "Delete" at bounding box center [616, 307] width 86 height 28
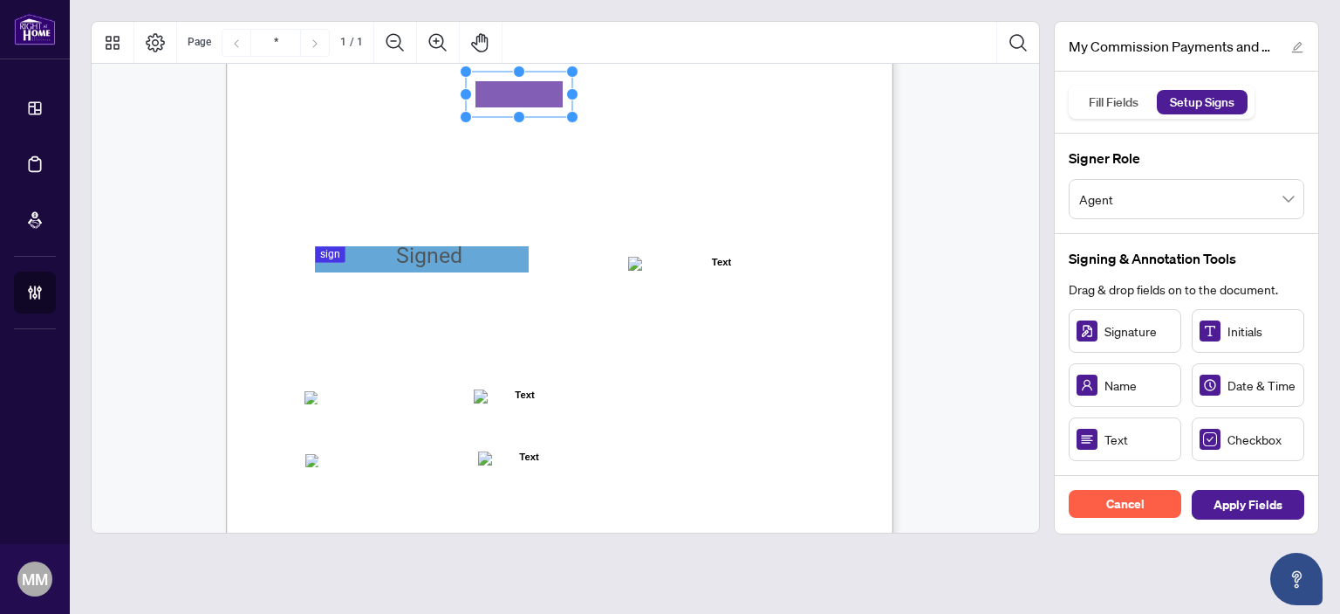
drag, startPoint x: 702, startPoint y: 254, endPoint x: 554, endPoint y: 96, distance: 216.1
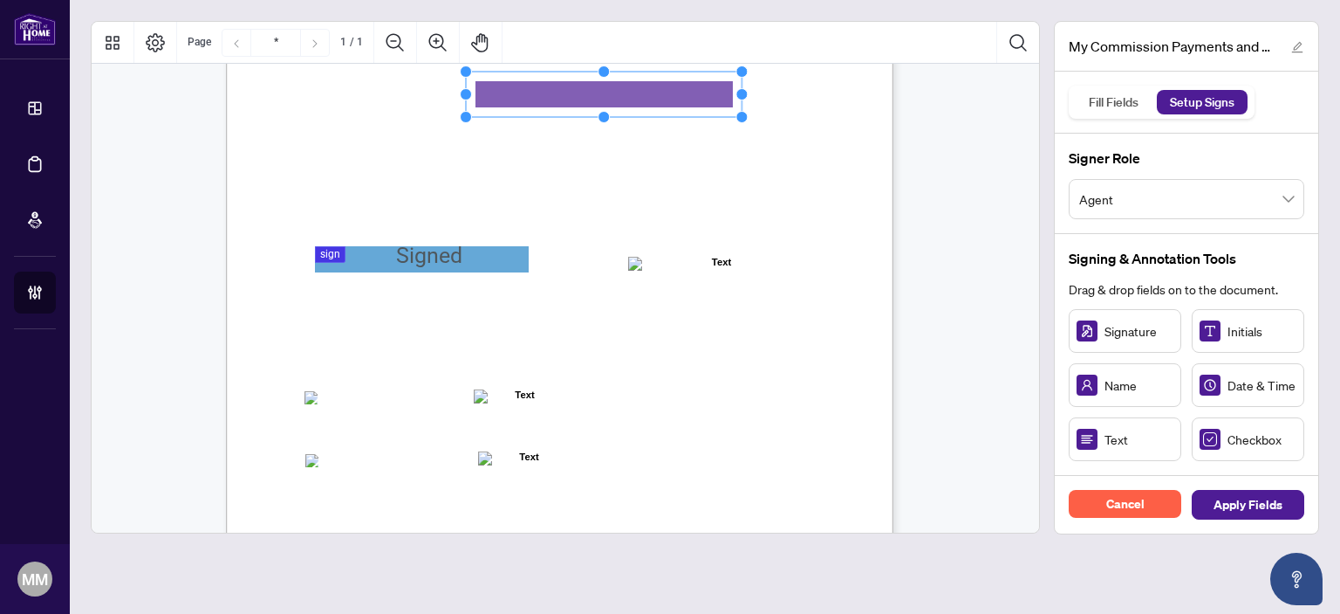
drag, startPoint x: 569, startPoint y: 92, endPoint x: 738, endPoint y: 88, distance: 169.3
click at [738, 88] on icon "Resize, Top Resize, Top, Right Resize, Right Resize, Bottom, Right Resize, Bott…" at bounding box center [604, 94] width 288 height 58
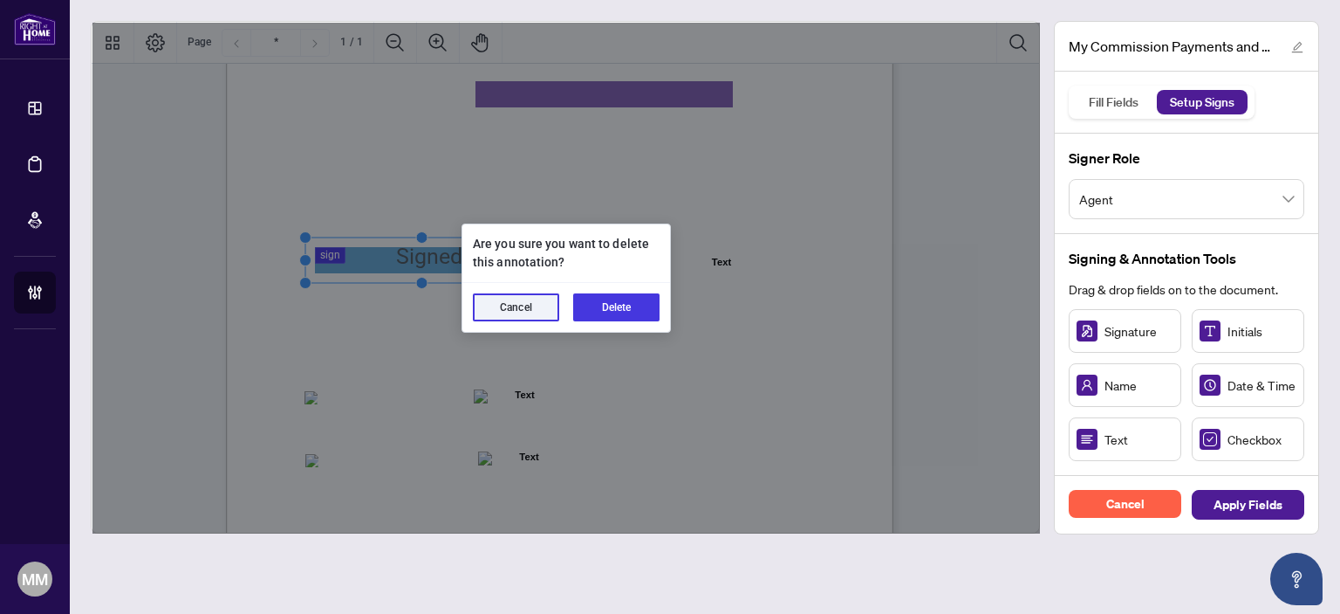
click at [624, 319] on button "Delete" at bounding box center [616, 307] width 86 height 28
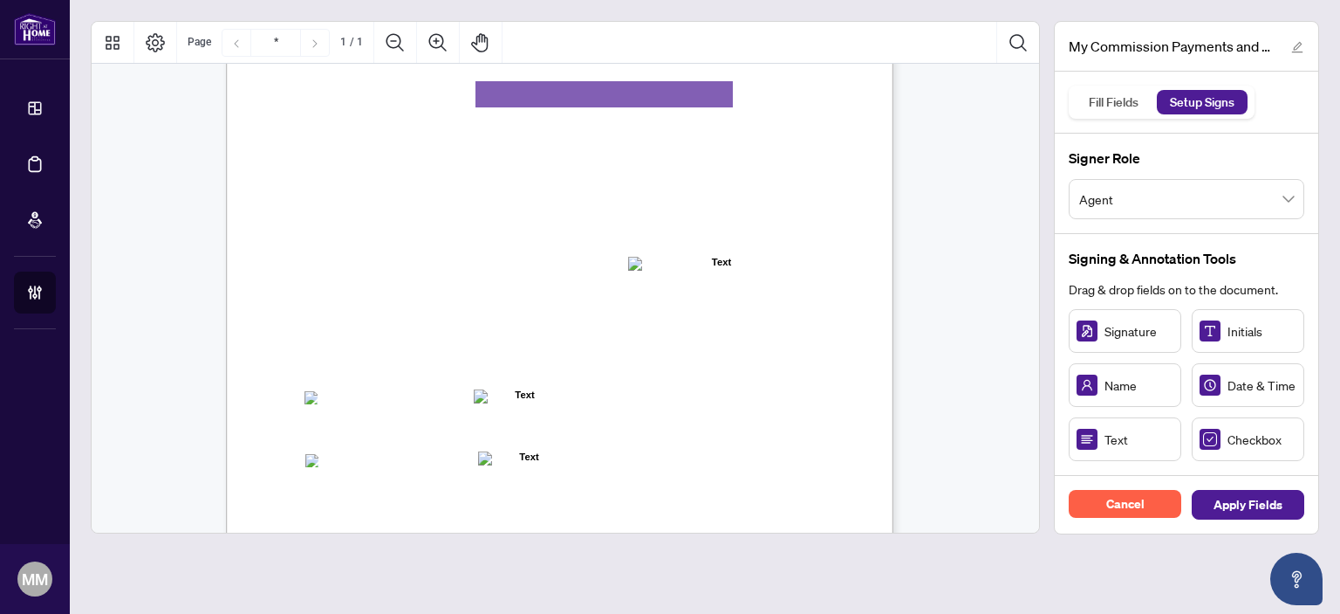
click at [632, 307] on div "MY COMMISSION PAYMENTS AND HST REGISTRATION For Right at Home Realty to pay out…" at bounding box center [643, 359] width 834 height 1080
drag, startPoint x: 634, startPoint y: 324, endPoint x: 547, endPoint y: 317, distance: 87.6
click at [547, 317] on div "MY COMMISSION PAYMENTS AND HST REGISTRATION For Right at Home Realty to pay out…" at bounding box center [643, 359] width 834 height 1080
drag, startPoint x: 605, startPoint y: 321, endPoint x: 353, endPoint y: 264, distance: 258.7
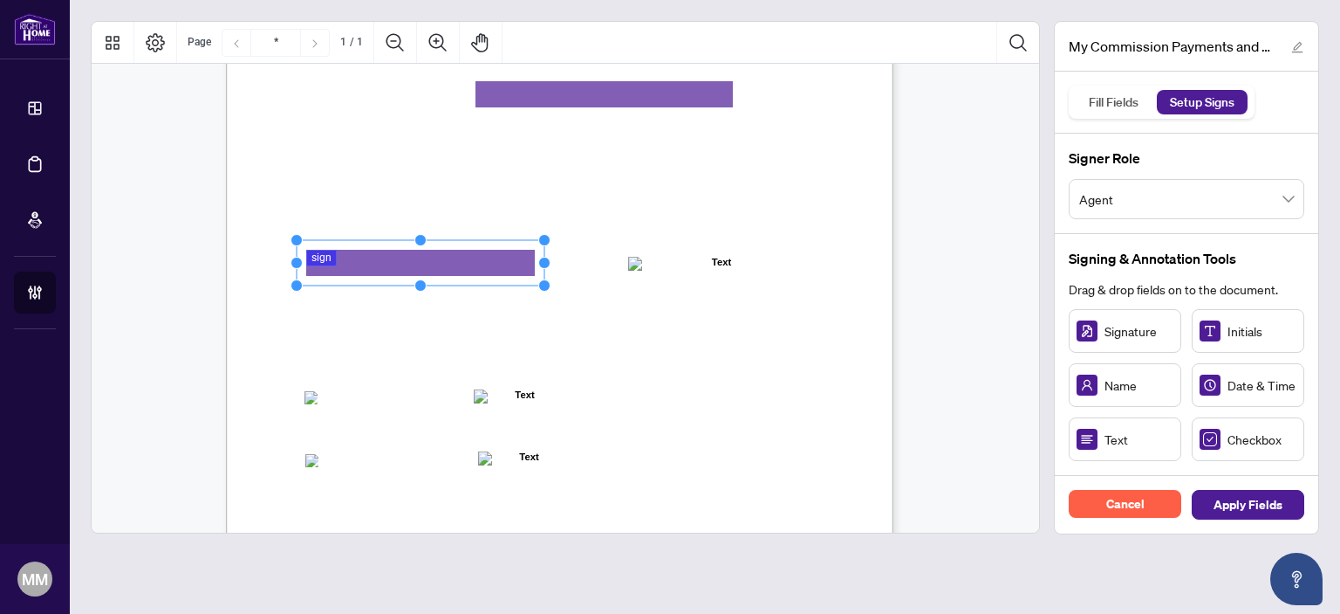
drag, startPoint x: 380, startPoint y: 261, endPoint x: 547, endPoint y: 244, distance: 168.4
click at [547, 244] on div "MY COMMISSION PAYMENTS AND HST REGISTRATION For Right at Home Realty to pay out…" at bounding box center [560, 251] width 668 height 864
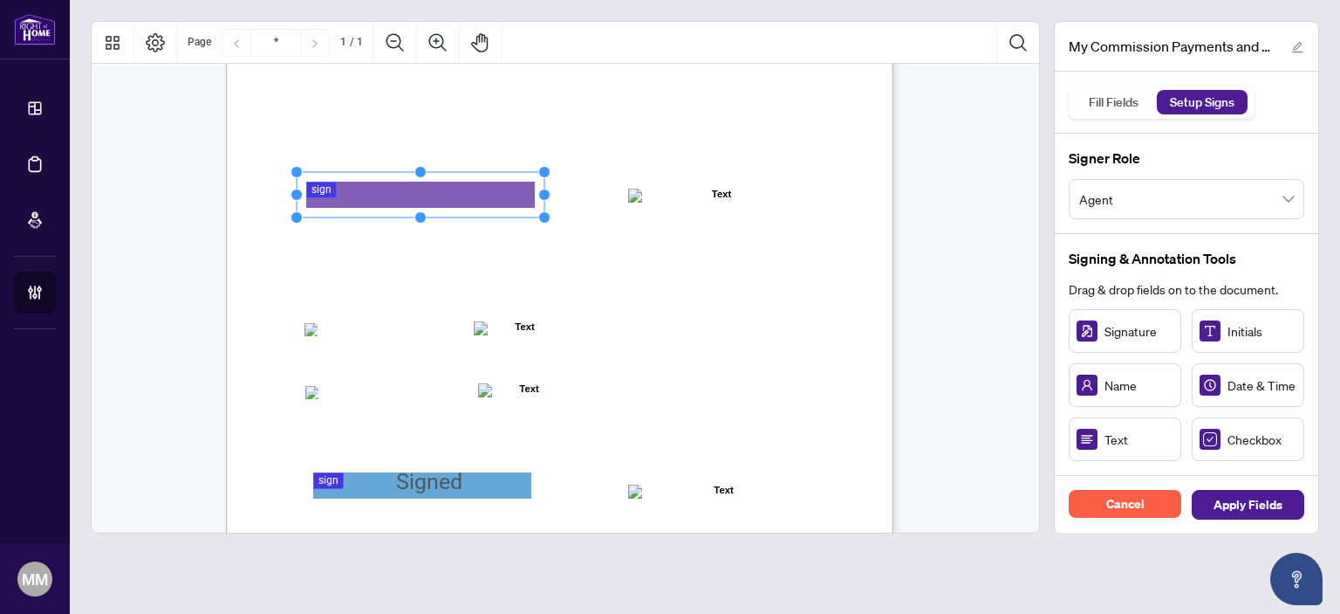
scroll to position [349, 0]
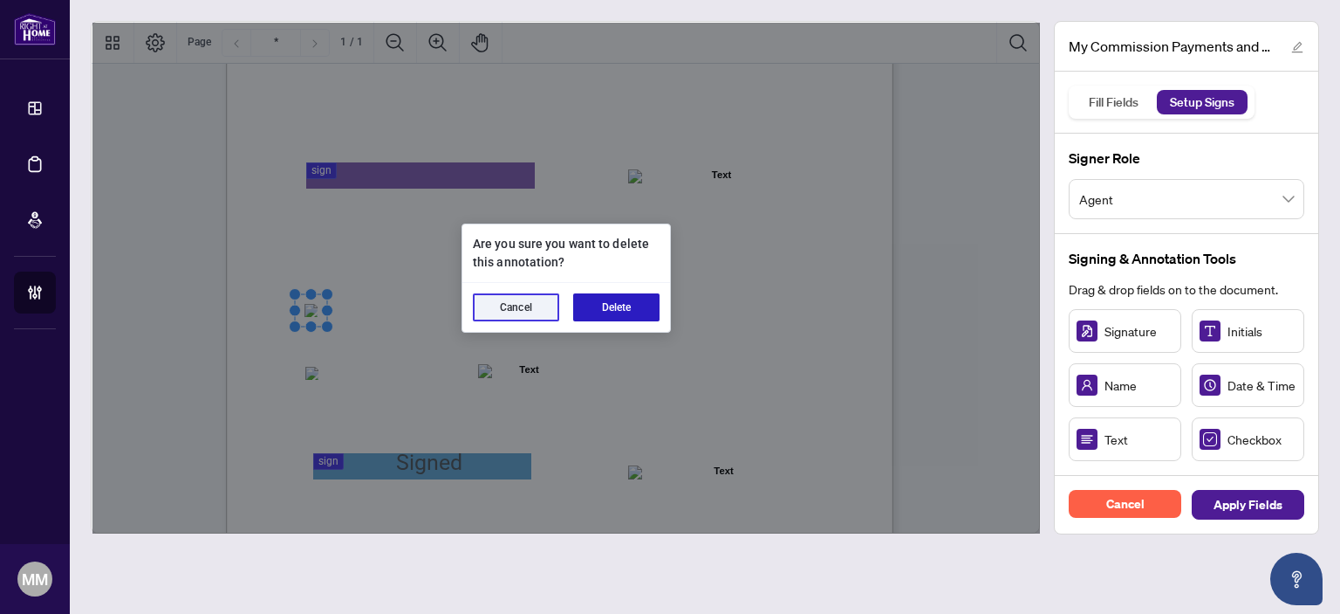
click at [620, 299] on button "Delete" at bounding box center [616, 307] width 86 height 28
click at [655, 306] on button "Delete" at bounding box center [616, 307] width 86 height 28
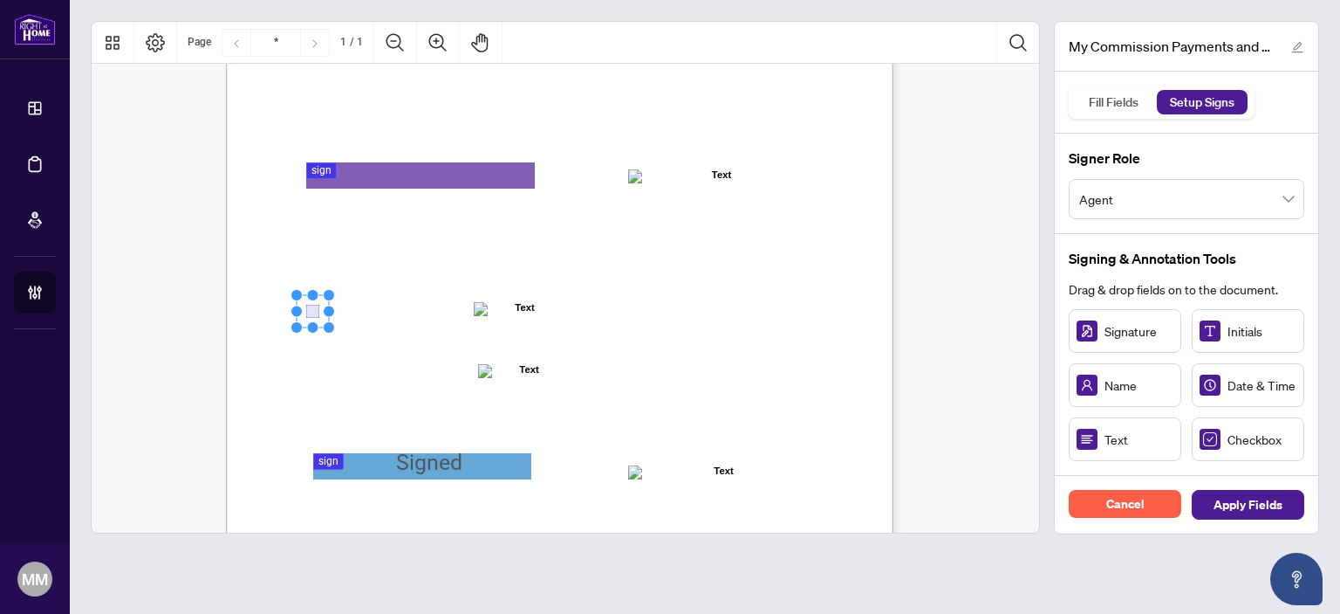
drag, startPoint x: 381, startPoint y: 320, endPoint x: 309, endPoint y: 311, distance: 73.1
drag, startPoint x: 343, startPoint y: 379, endPoint x: 311, endPoint y: 374, distance: 32.6
click at [309, 375] on rect "Page 1" at bounding box center [311, 371] width 32 height 32
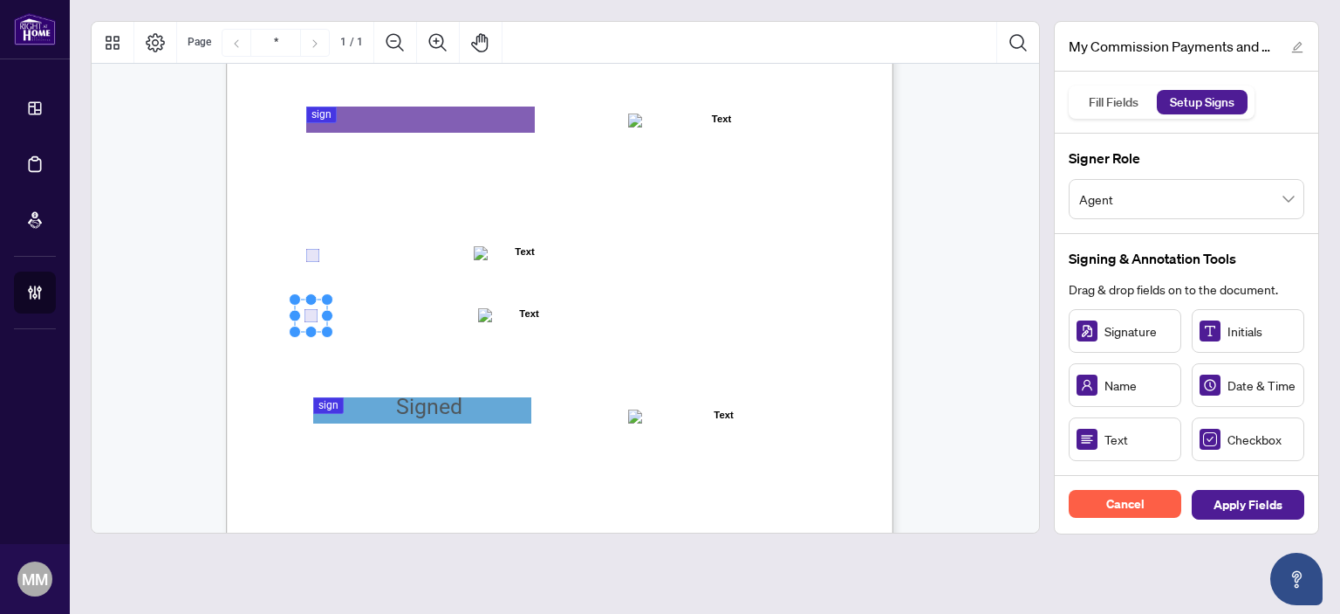
scroll to position [429, 0]
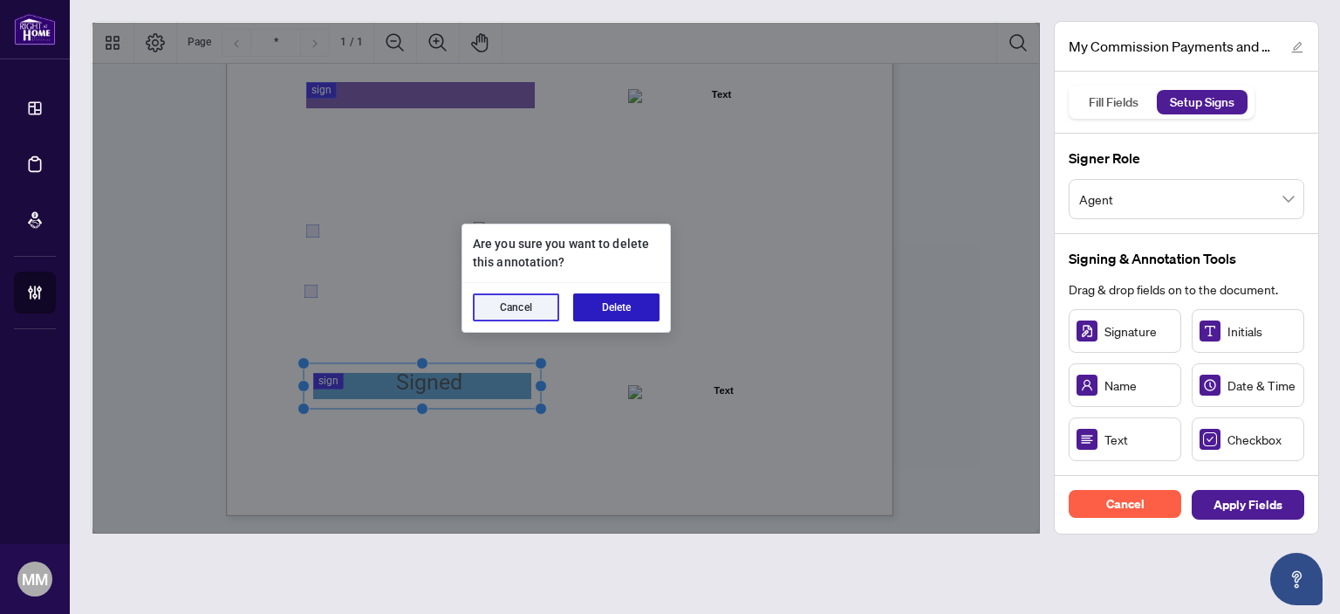
click at [649, 306] on button "Delete" at bounding box center [616, 307] width 86 height 28
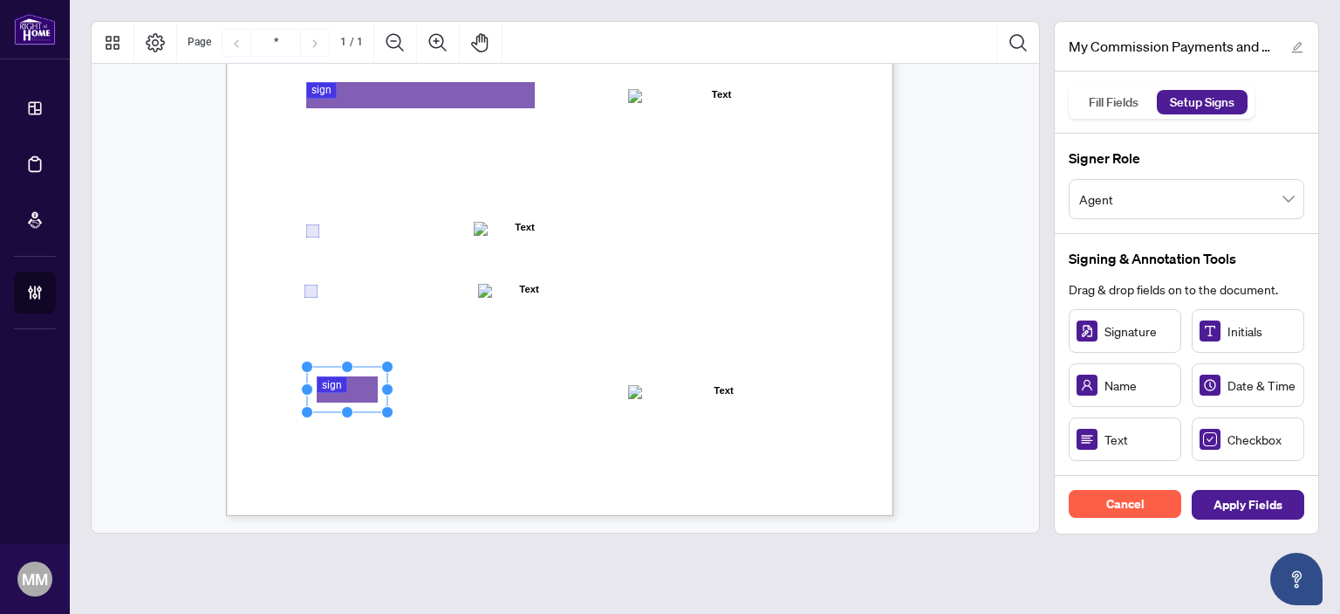
drag, startPoint x: 341, startPoint y: 379, endPoint x: 362, endPoint y: 390, distance: 23.8
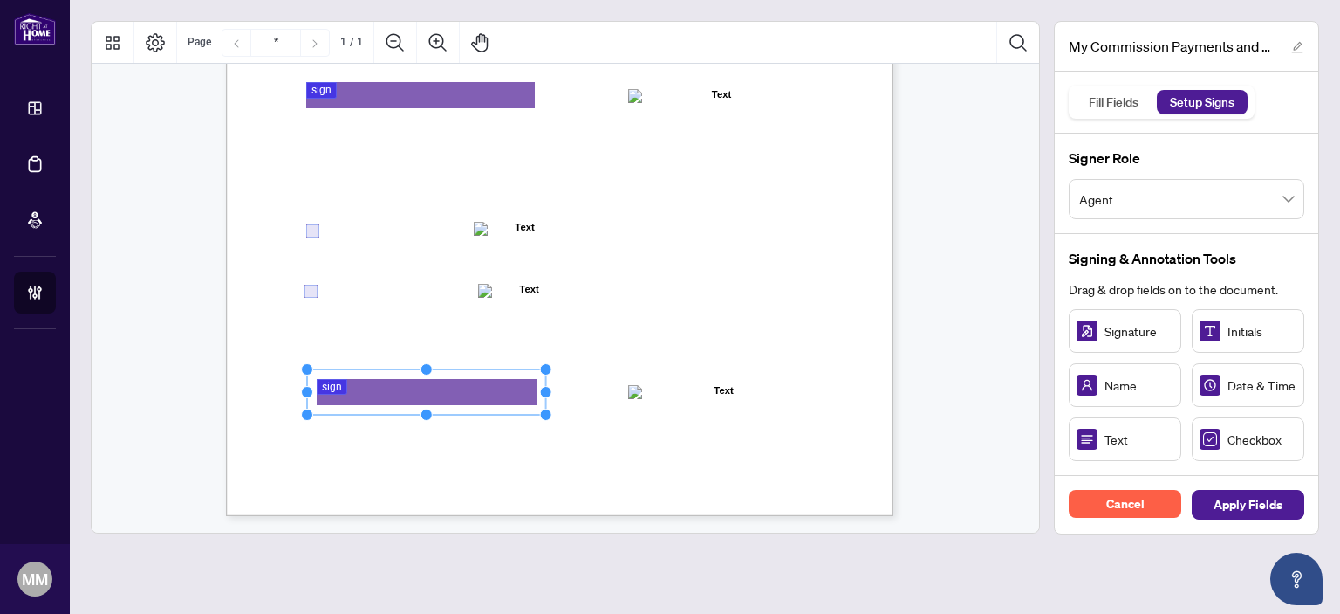
drag, startPoint x: 390, startPoint y: 389, endPoint x: 548, endPoint y: 379, distance: 158.3
click at [548, 379] on div "MY COMMISSION PAYMENTS AND HST REGISTRATION For Right at Home Realty to pay out…" at bounding box center [560, 84] width 668 height 864
click at [648, 359] on div "MY COMMISSION PAYMENTS AND HST REGISTRATION For Right at Home Realty to pay out…" at bounding box center [643, 192] width 834 height 1080
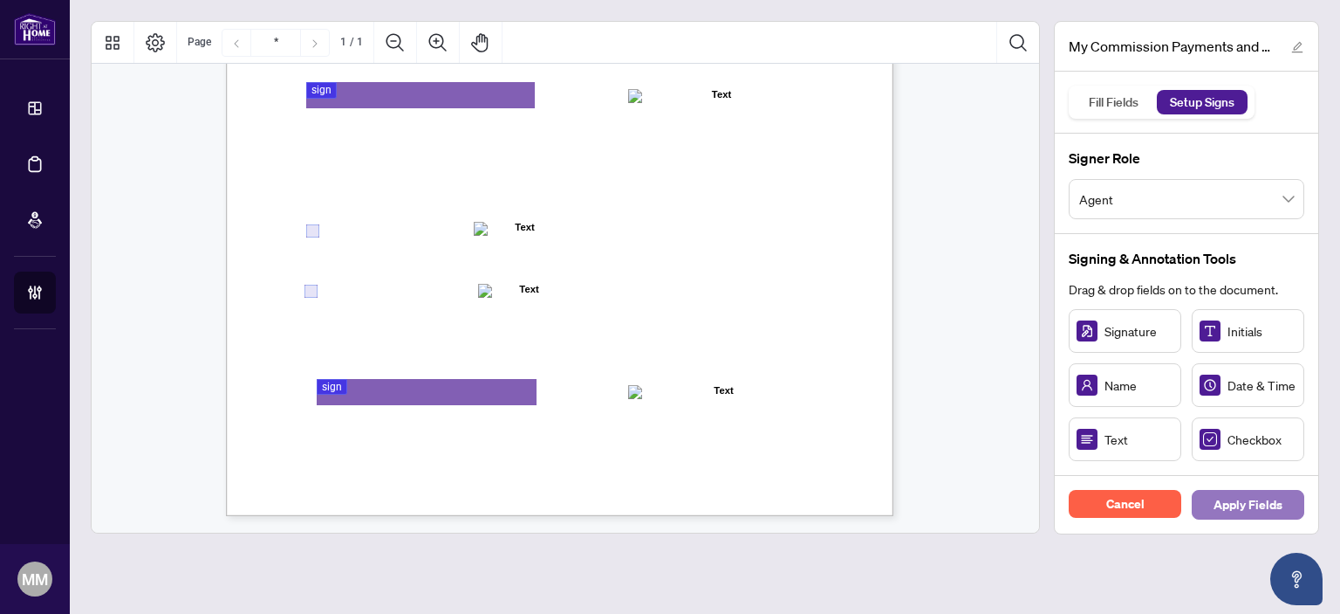
click at [1259, 512] on span "Apply Fields" at bounding box center [1248, 504] width 69 height 28
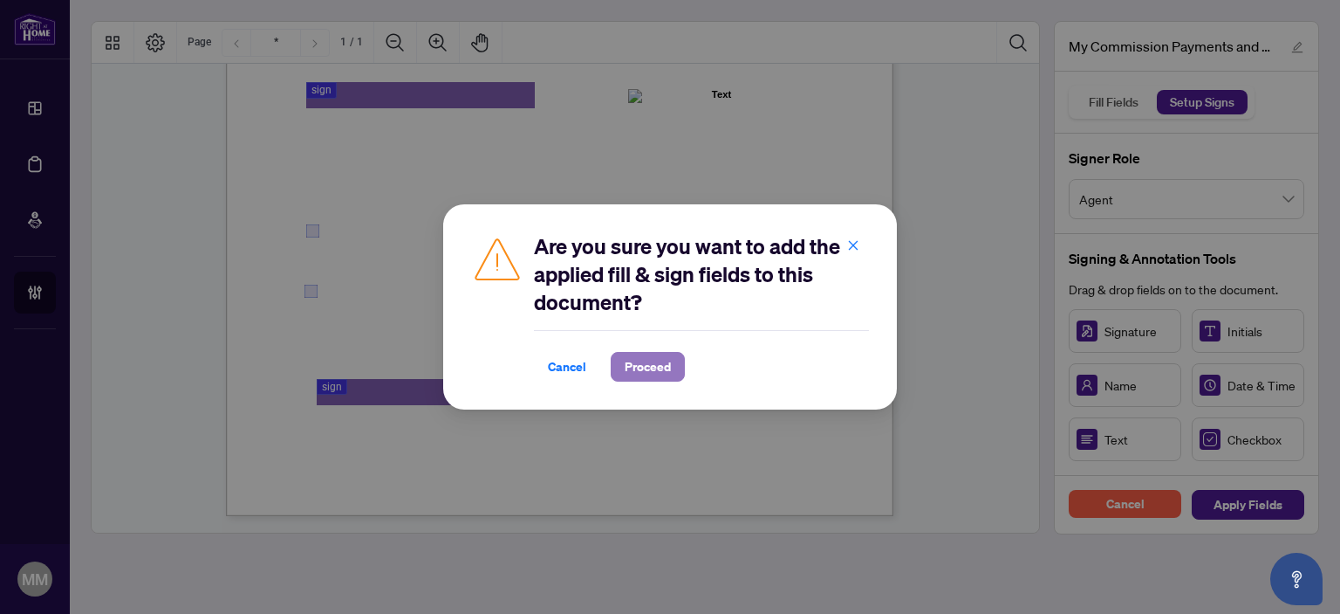
click at [659, 375] on span "Proceed" at bounding box center [648, 367] width 46 height 28
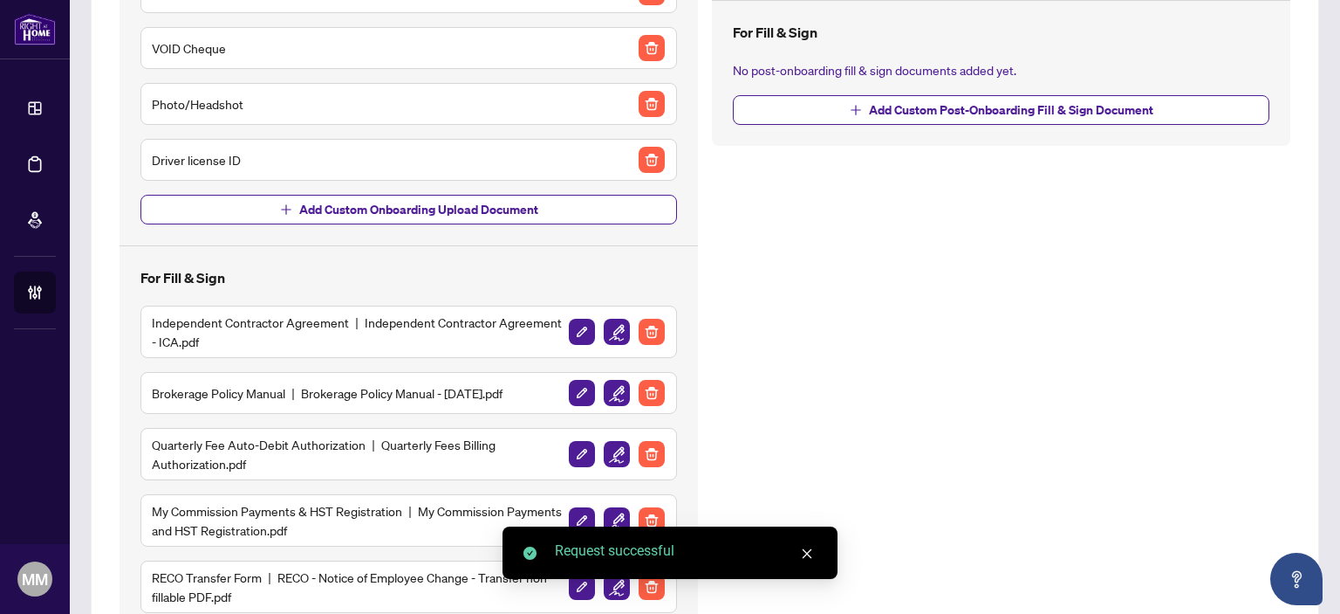
scroll to position [436, 0]
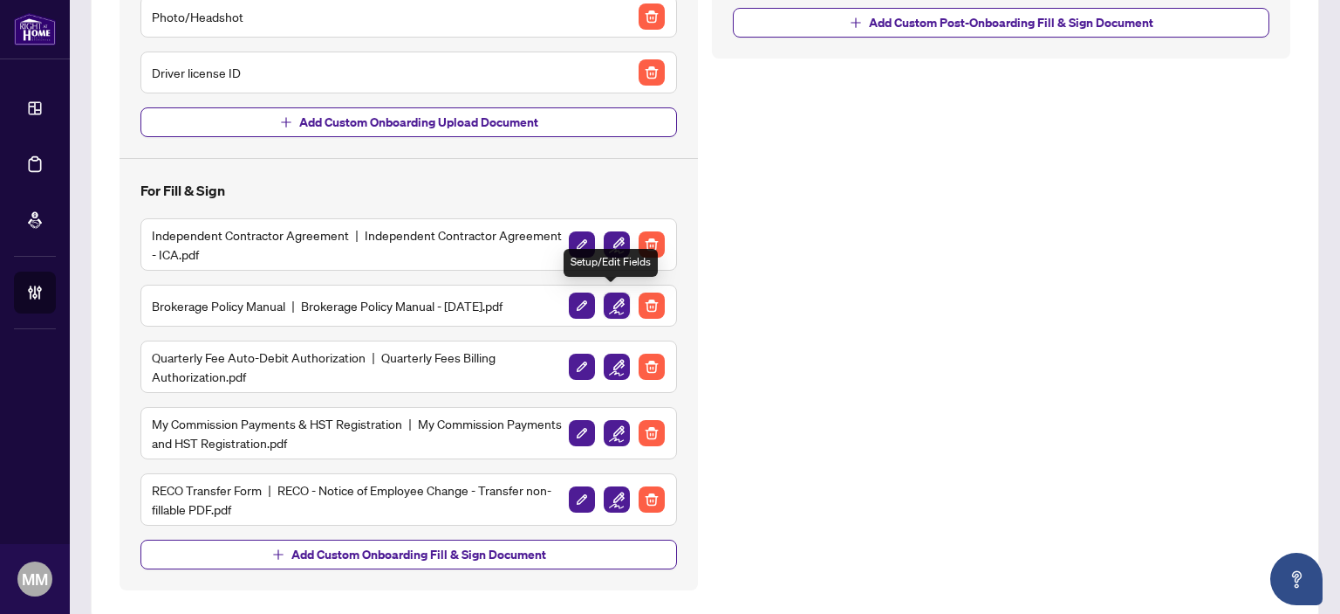
click at [606, 309] on img "button" at bounding box center [617, 305] width 26 height 26
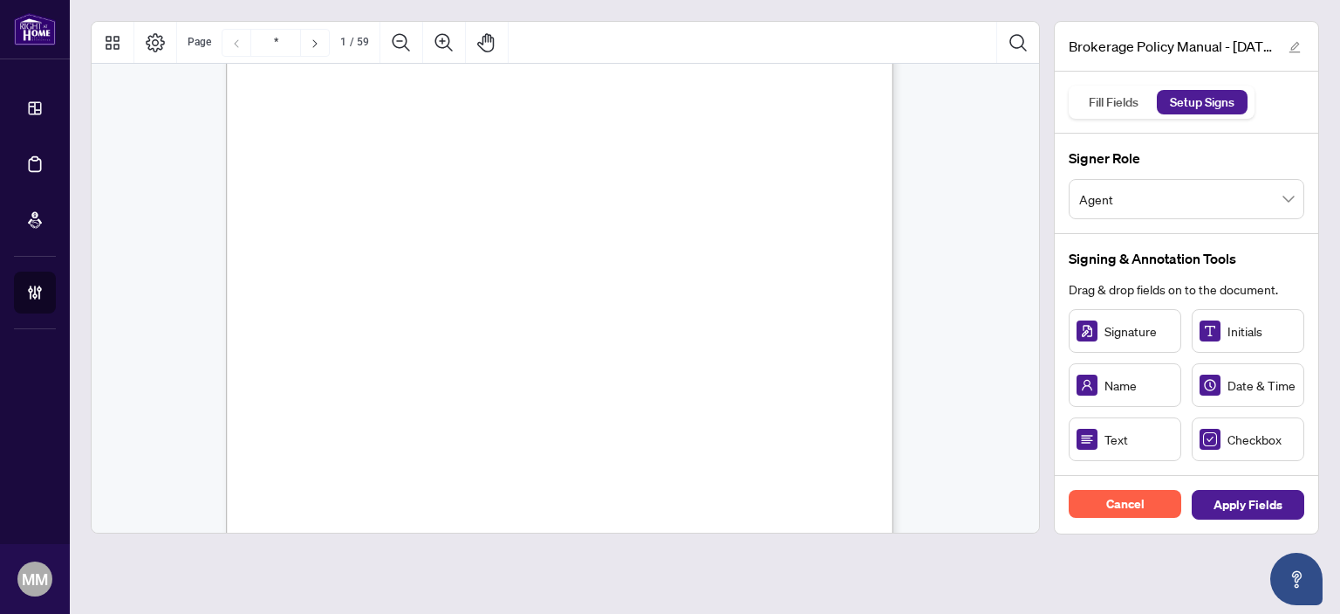
scroll to position [105, 0]
type input "**"
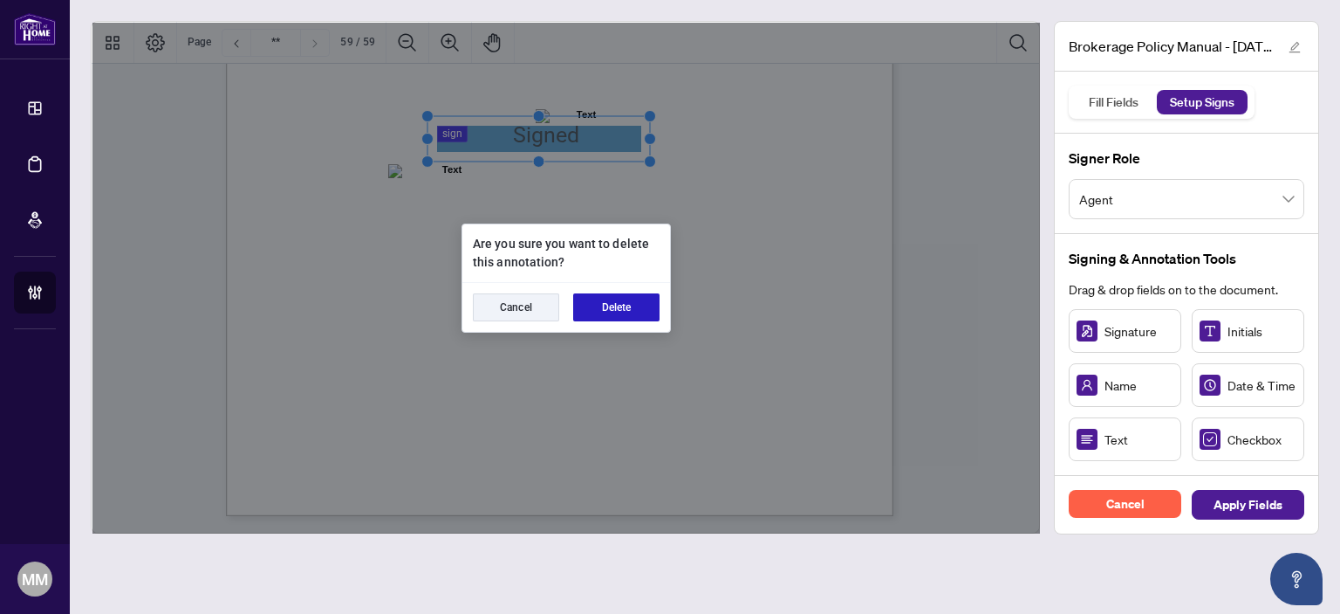
click at [607, 306] on button "Delete" at bounding box center [616, 307] width 86 height 28
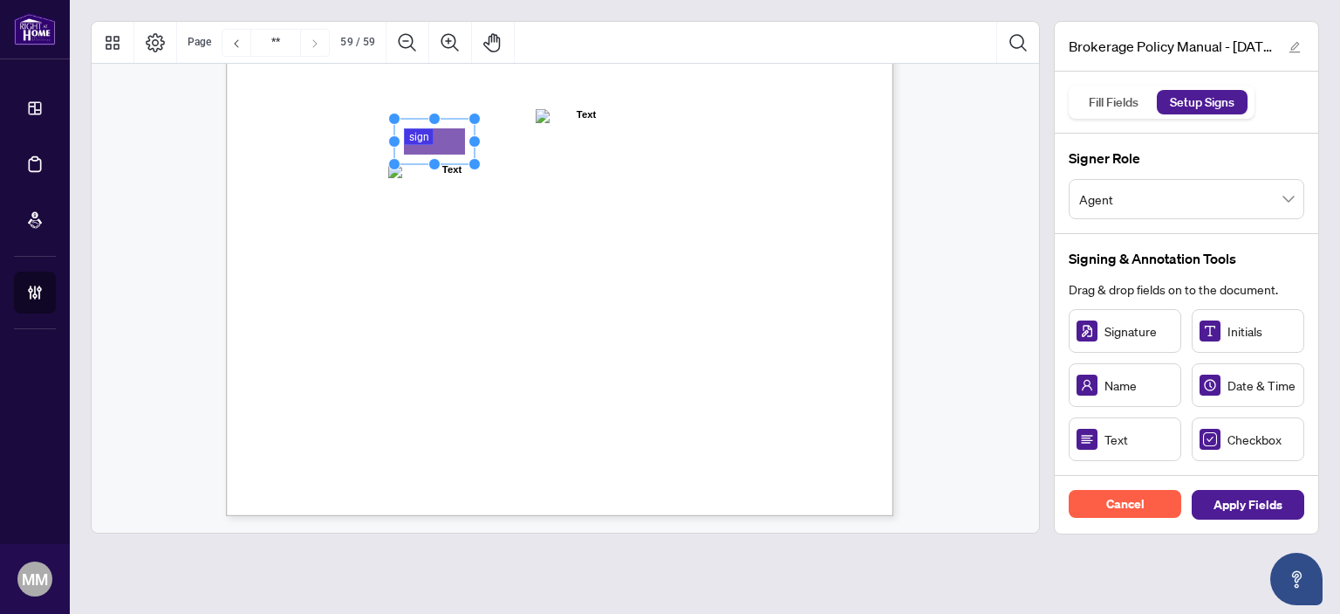
drag, startPoint x: 499, startPoint y: 249, endPoint x: 443, endPoint y: 141, distance: 121.0
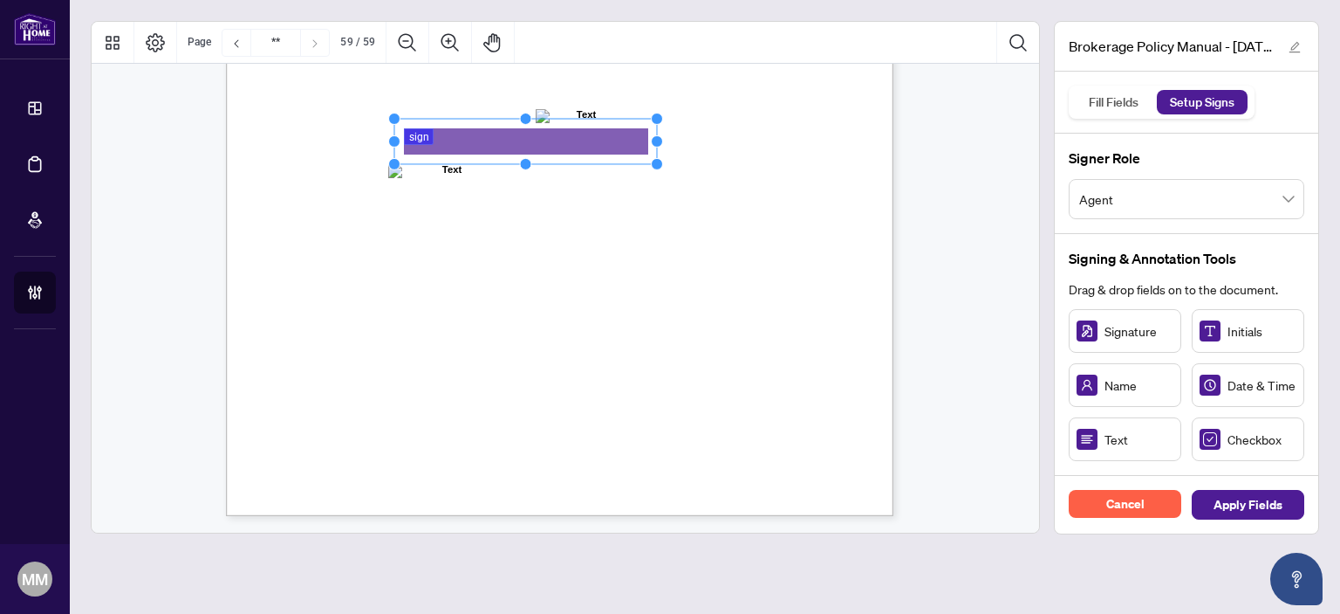
drag, startPoint x: 473, startPoint y: 141, endPoint x: 669, endPoint y: 122, distance: 197.2
click at [664, 122] on icon "Resize, Top Resize, Top, Right Resize, Right Resize, Bottom, Right Resize, Bott…" at bounding box center [526, 142] width 276 height 58
click at [759, 269] on div "ACKNOWLEDGENENT I, the undersigned, acknowledge that I have received, read, and…" at bounding box center [643, 192] width 834 height 1080
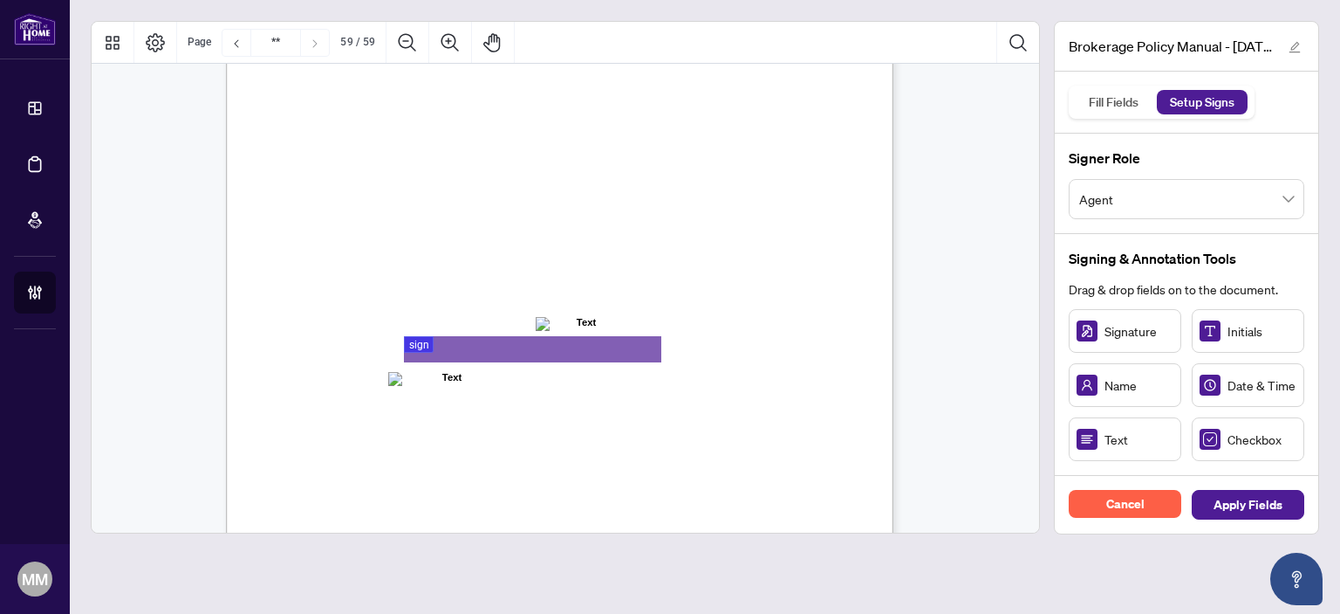
scroll to position [51457, 0]
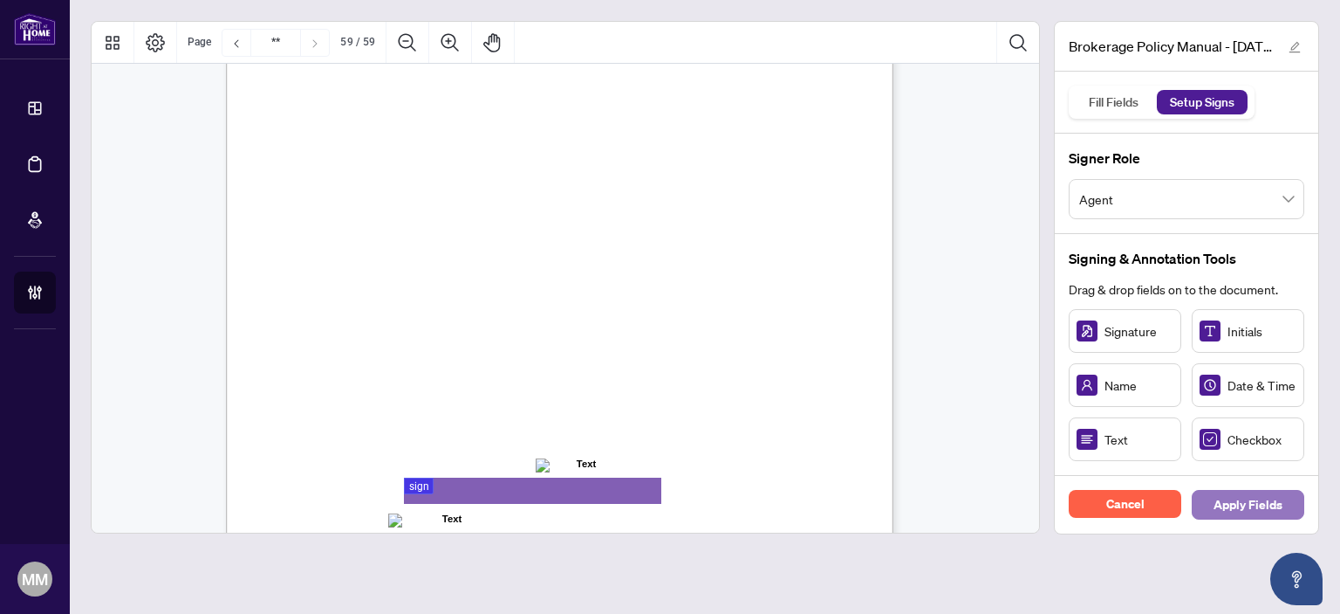
click at [1248, 505] on span "Apply Fields" at bounding box center [1248, 504] width 69 height 28
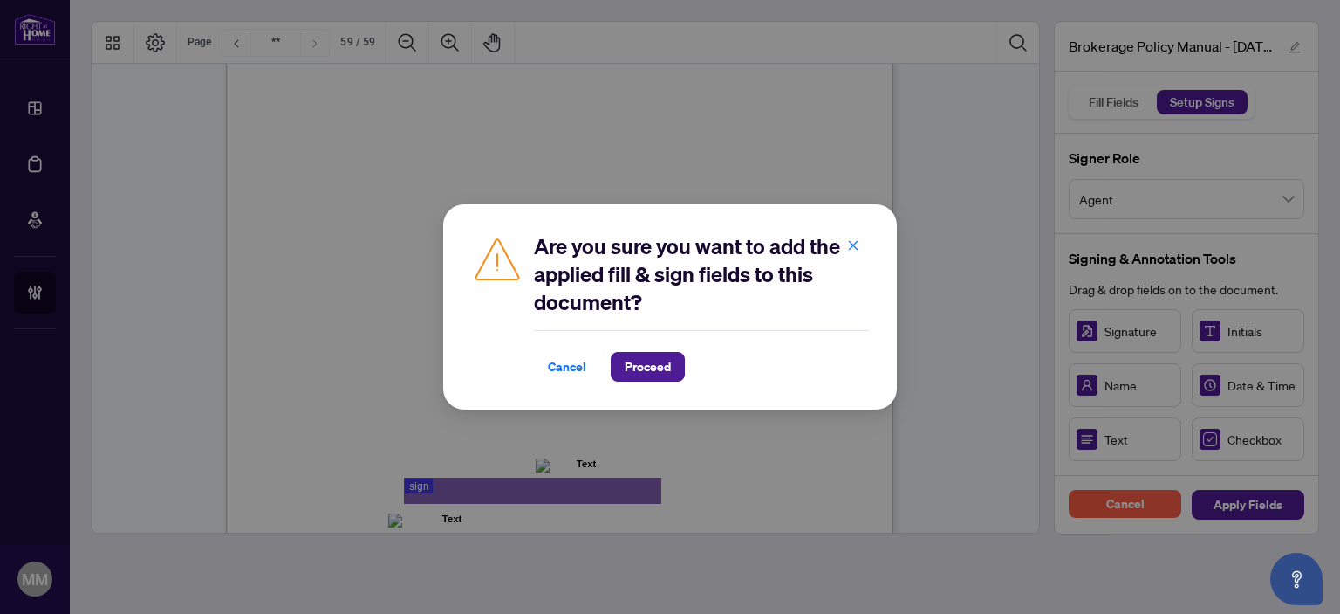
click at [652, 387] on div "Are you sure you want to add the applied fill & sign fields to this document? C…" at bounding box center [670, 306] width 454 height 205
click at [653, 369] on span "Proceed" at bounding box center [648, 367] width 46 height 28
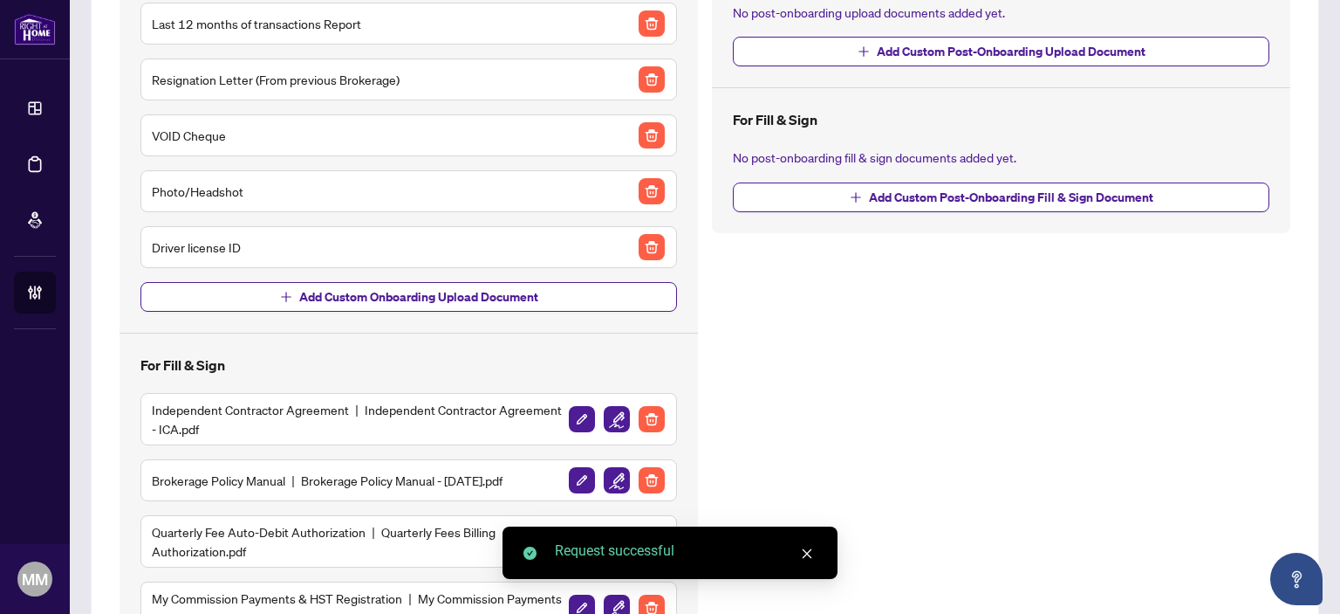
scroll to position [349, 0]
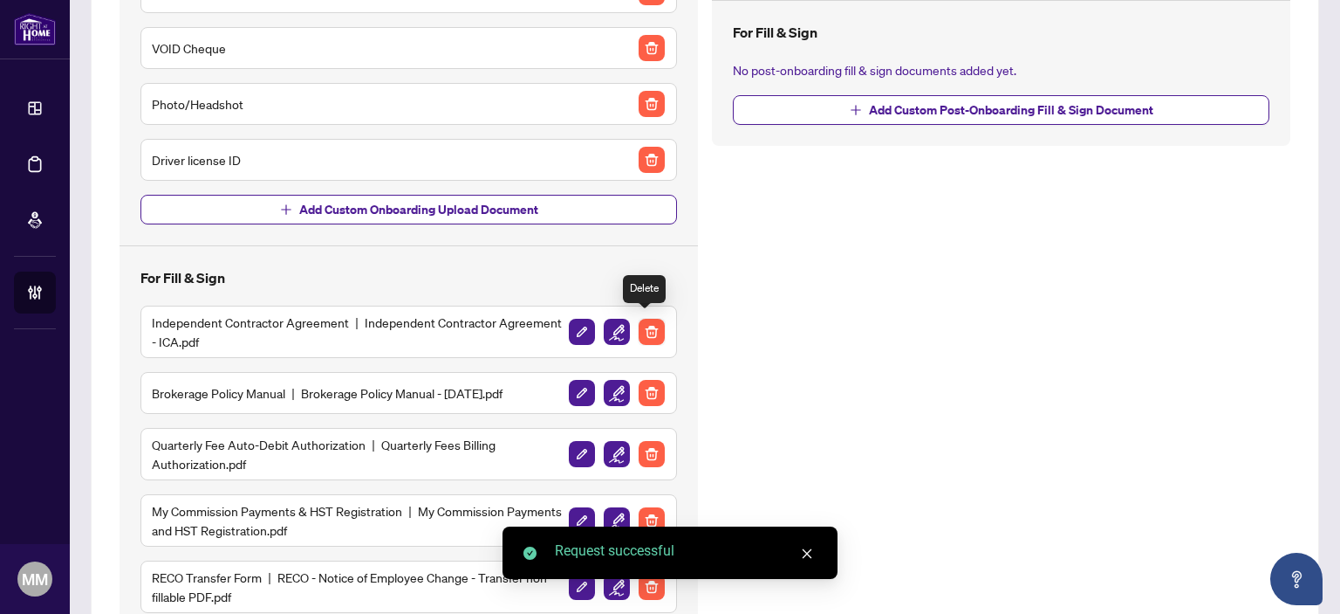
click at [650, 320] on img "button" at bounding box center [652, 332] width 26 height 26
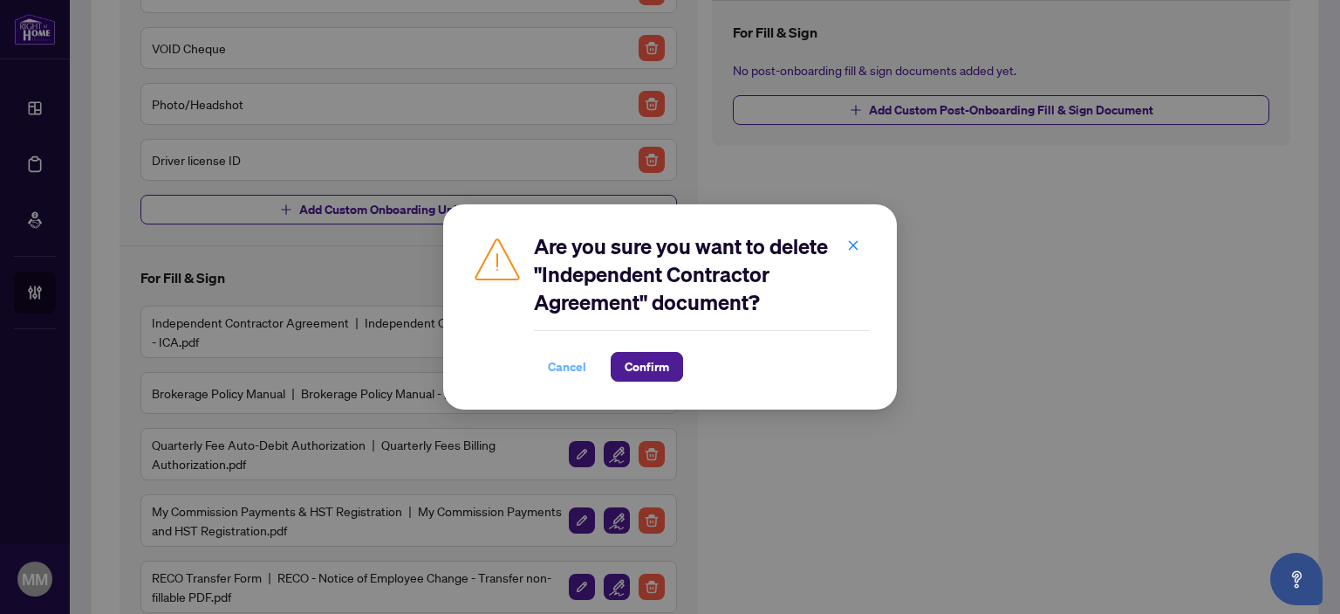
click at [545, 364] on button "Cancel" at bounding box center [567, 367] width 66 height 30
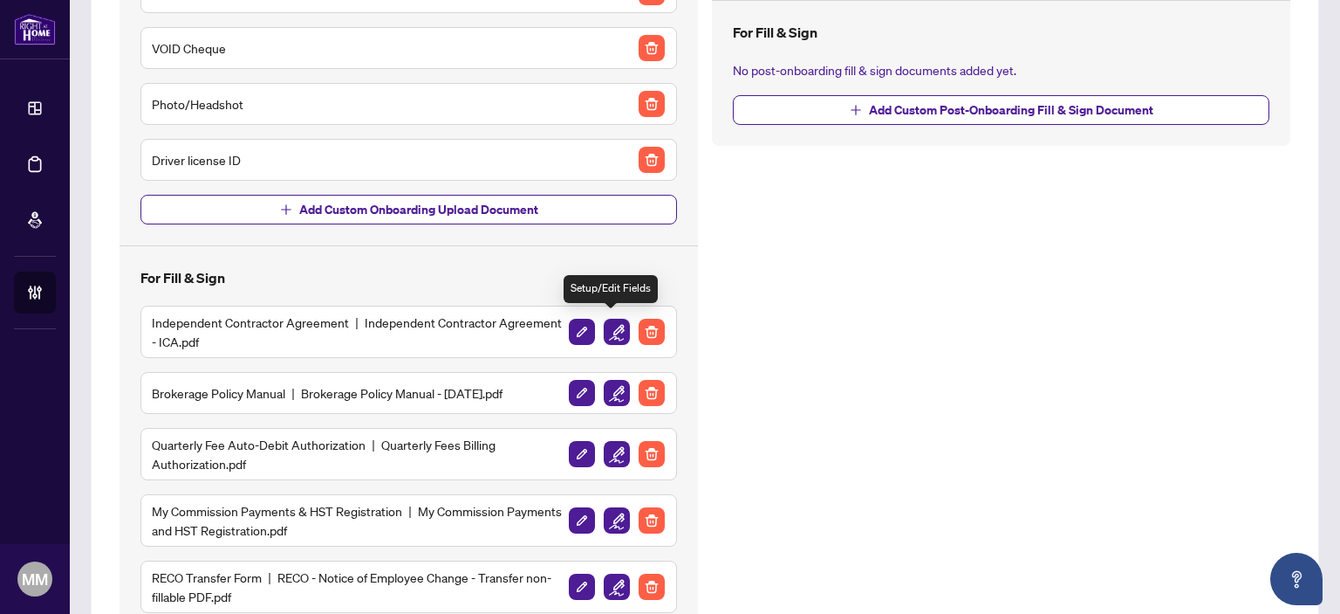
click at [606, 335] on img "button" at bounding box center [617, 332] width 26 height 26
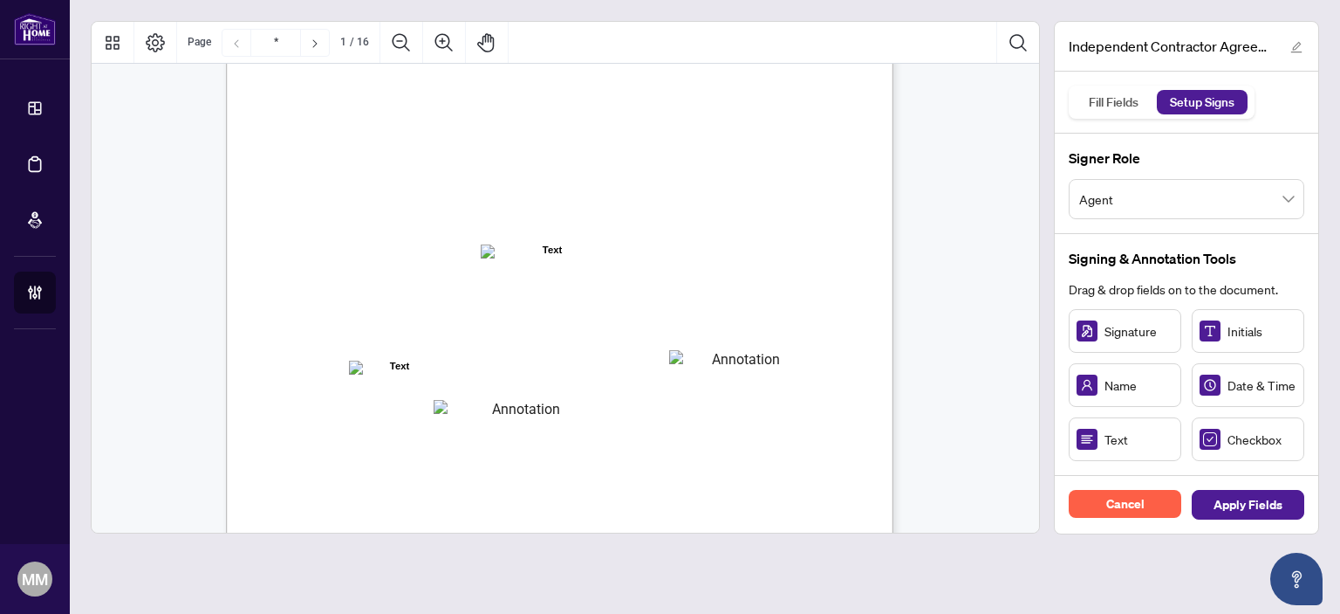
scroll to position [87, 0]
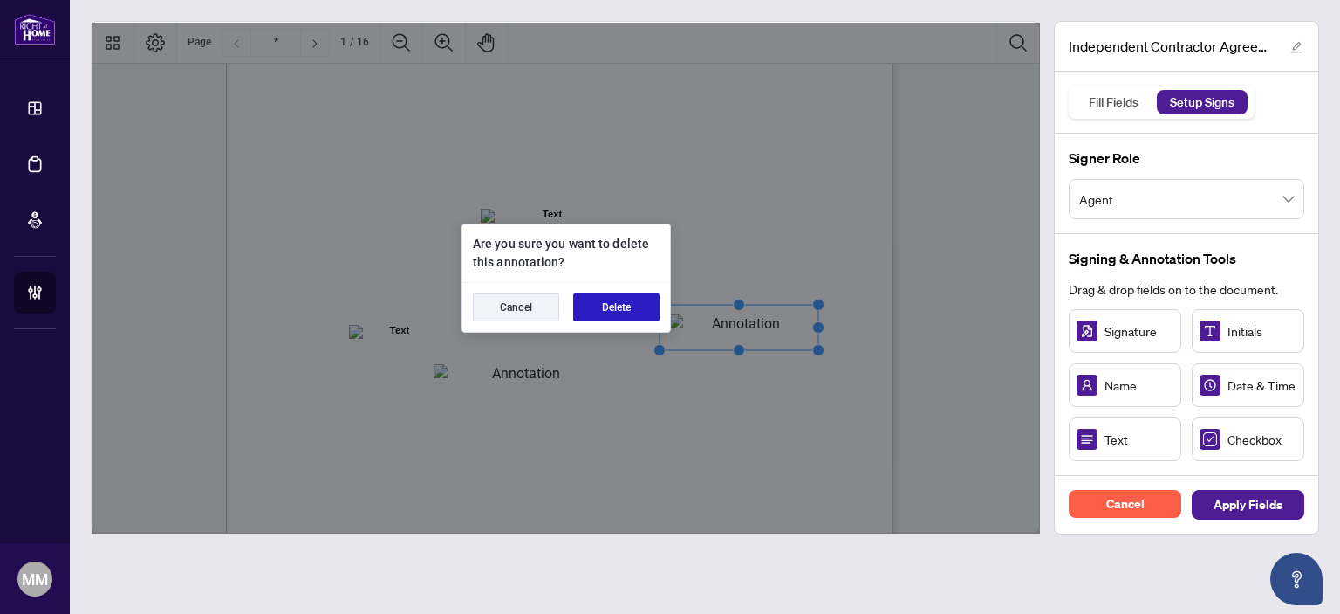
drag, startPoint x: 628, startPoint y: 297, endPoint x: 876, endPoint y: 326, distance: 249.6
click at [627, 297] on button "Delete" at bounding box center [616, 307] width 86 height 28
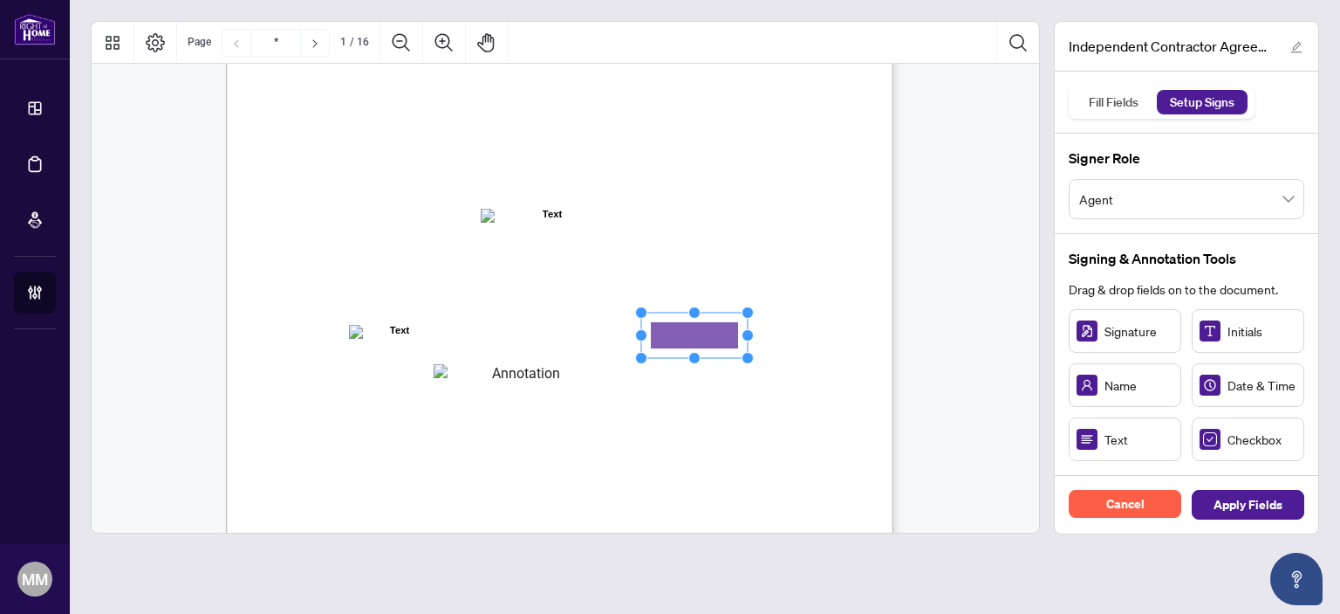
drag, startPoint x: 1104, startPoint y: 437, endPoint x: 696, endPoint y: 335, distance: 420.2
drag, startPoint x: 751, startPoint y: 337, endPoint x: 796, endPoint y: 336, distance: 44.5
click at [802, 334] on circle "Resize, Right" at bounding box center [796, 335] width 11 height 11
drag, startPoint x: 762, startPoint y: 338, endPoint x: 772, endPoint y: 333, distance: 11.7
click at [772, 333] on rect "Page 1" at bounding box center [734, 329] width 164 height 45
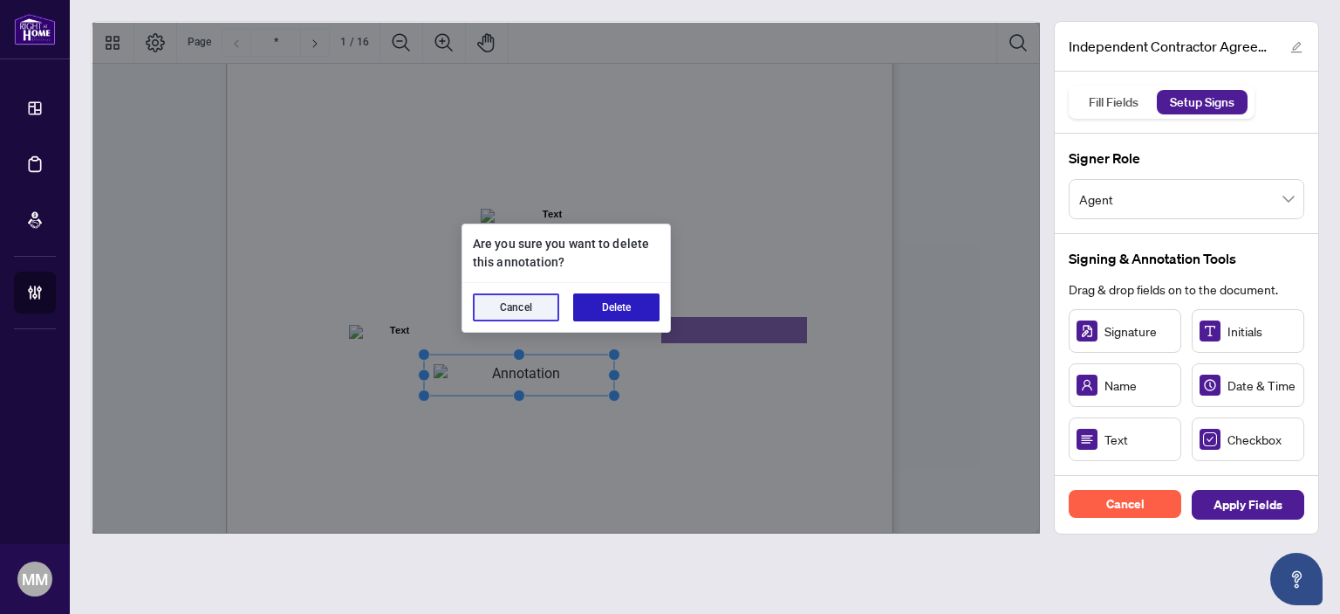
click at [605, 318] on button "Delete" at bounding box center [616, 307] width 86 height 28
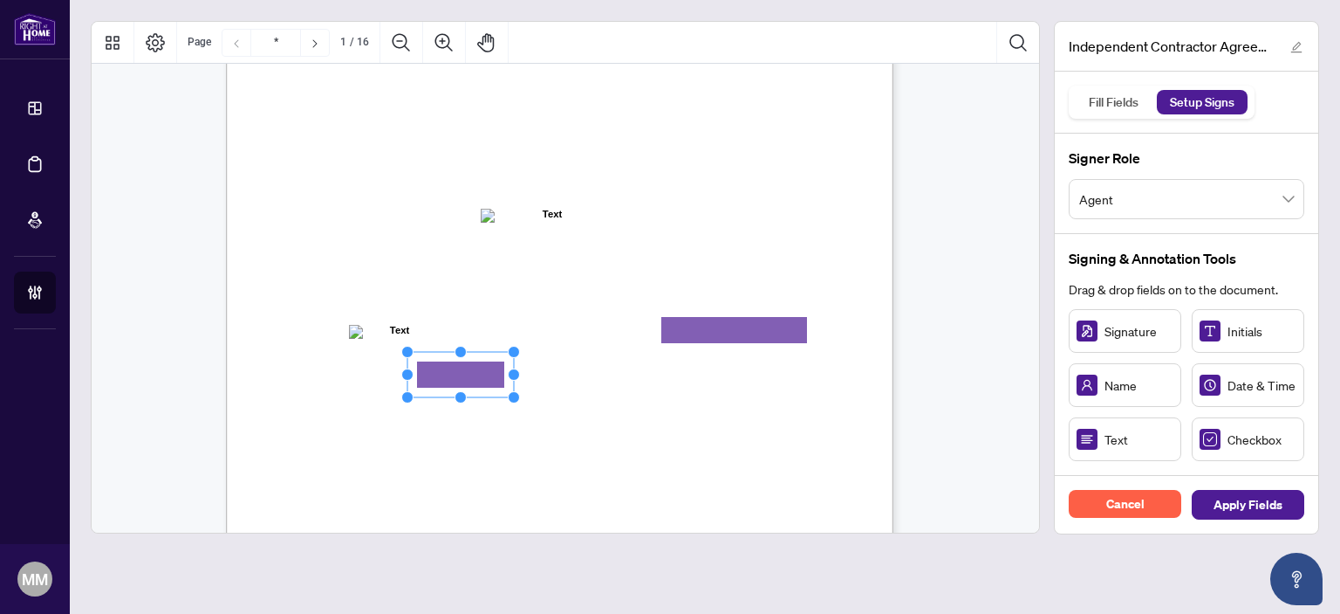
drag, startPoint x: 1159, startPoint y: 450, endPoint x: 460, endPoint y: 374, distance: 703.2
drag, startPoint x: 517, startPoint y: 373, endPoint x: 627, endPoint y: 365, distance: 110.2
click at [627, 365] on div "INDEPENDENT CONTRACTOR AGREEMENT THIS AGREEMENT is made as of (the “Effective D…" at bounding box center [560, 426] width 668 height 864
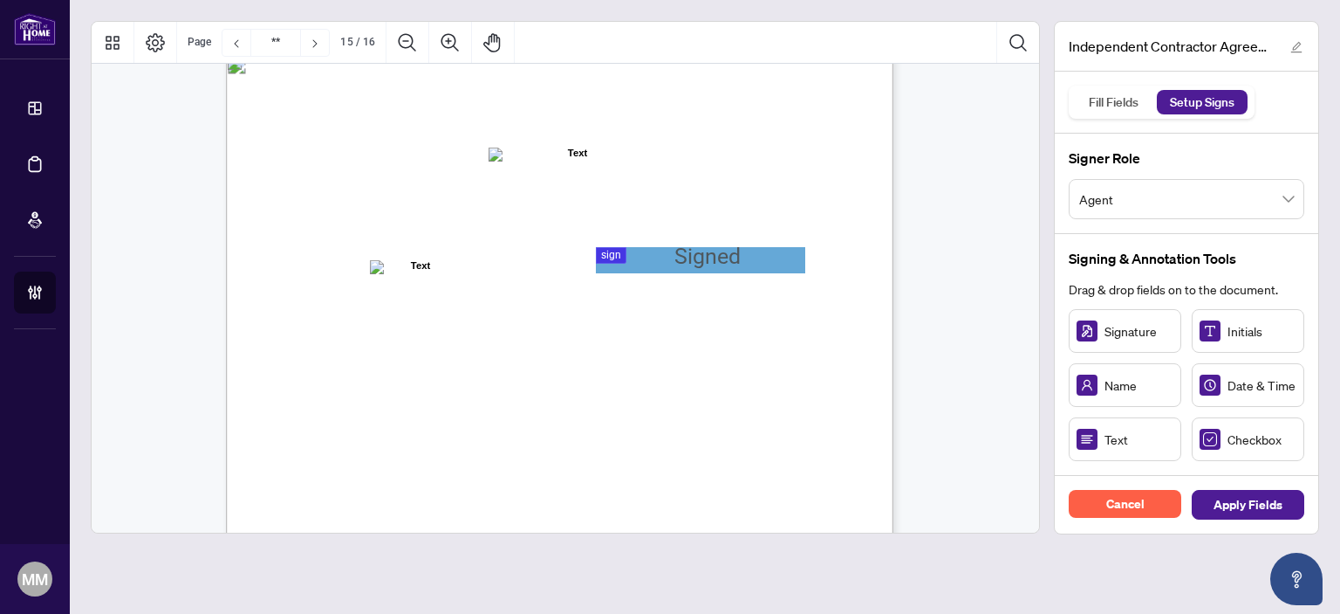
type input "**"
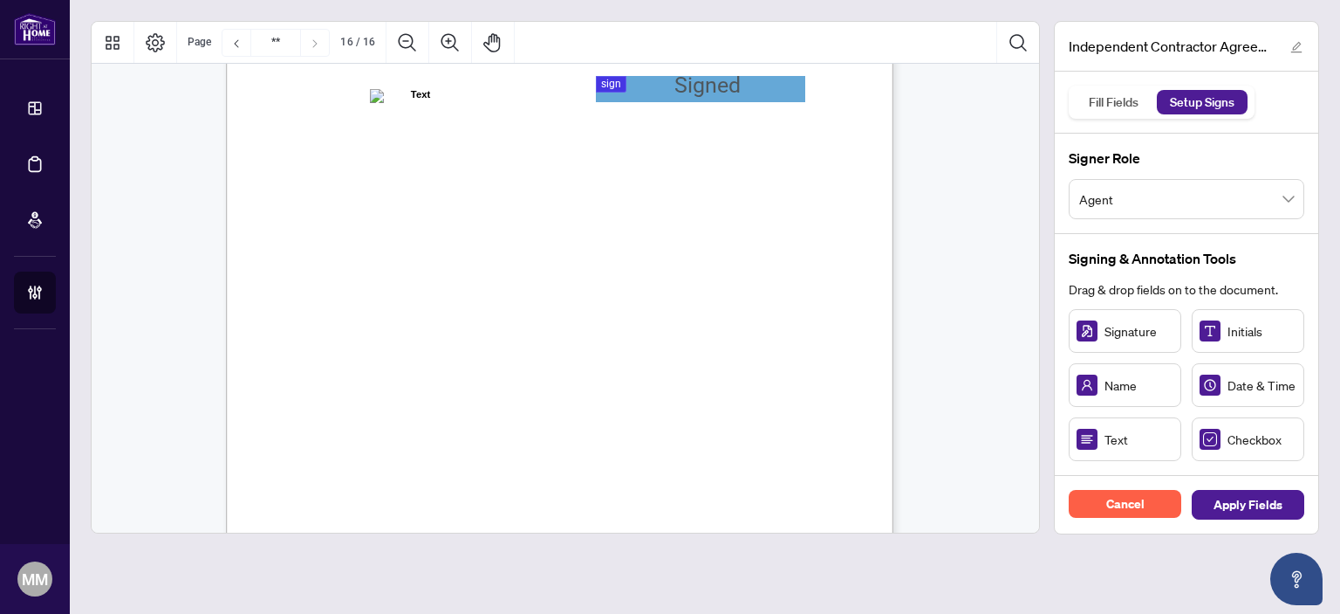
scroll to position [13265, 0]
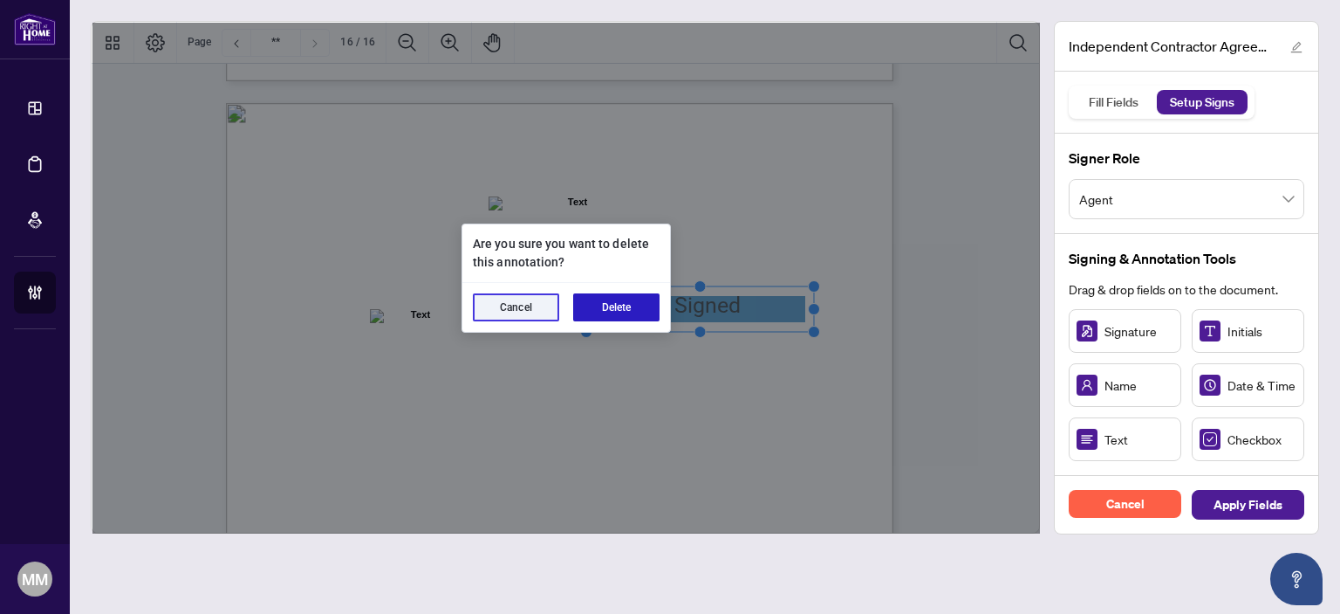
click at [646, 314] on button "Delete" at bounding box center [616, 307] width 86 height 28
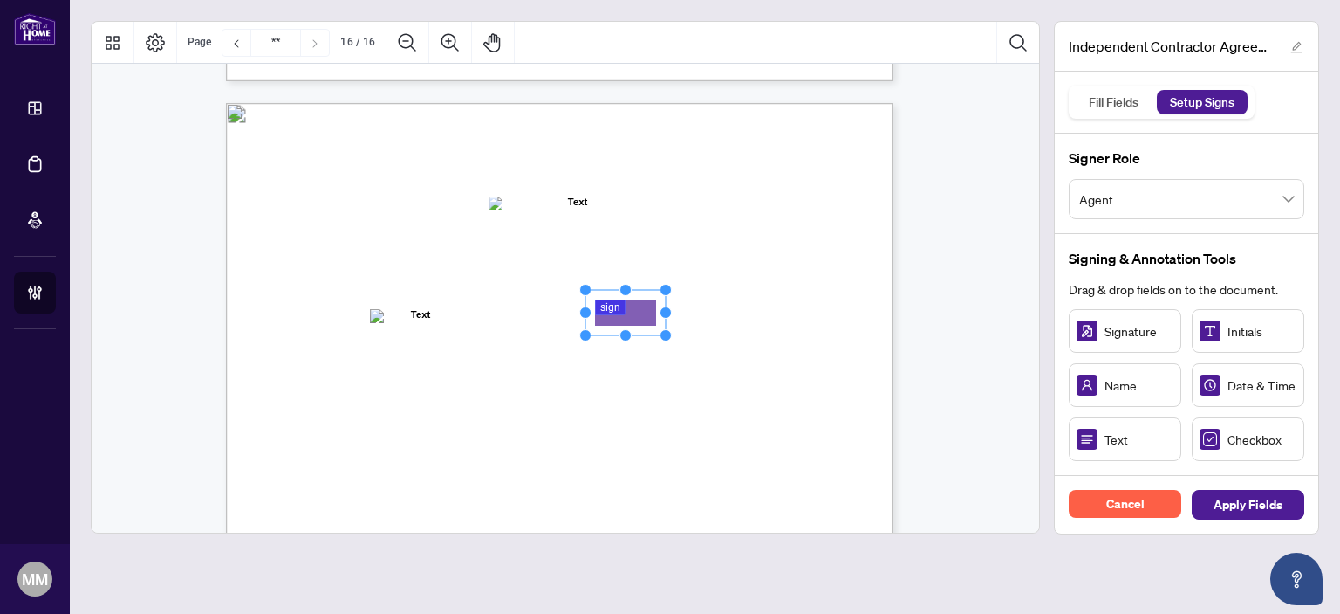
drag, startPoint x: 1113, startPoint y: 327, endPoint x: 625, endPoint y: 312, distance: 488.1
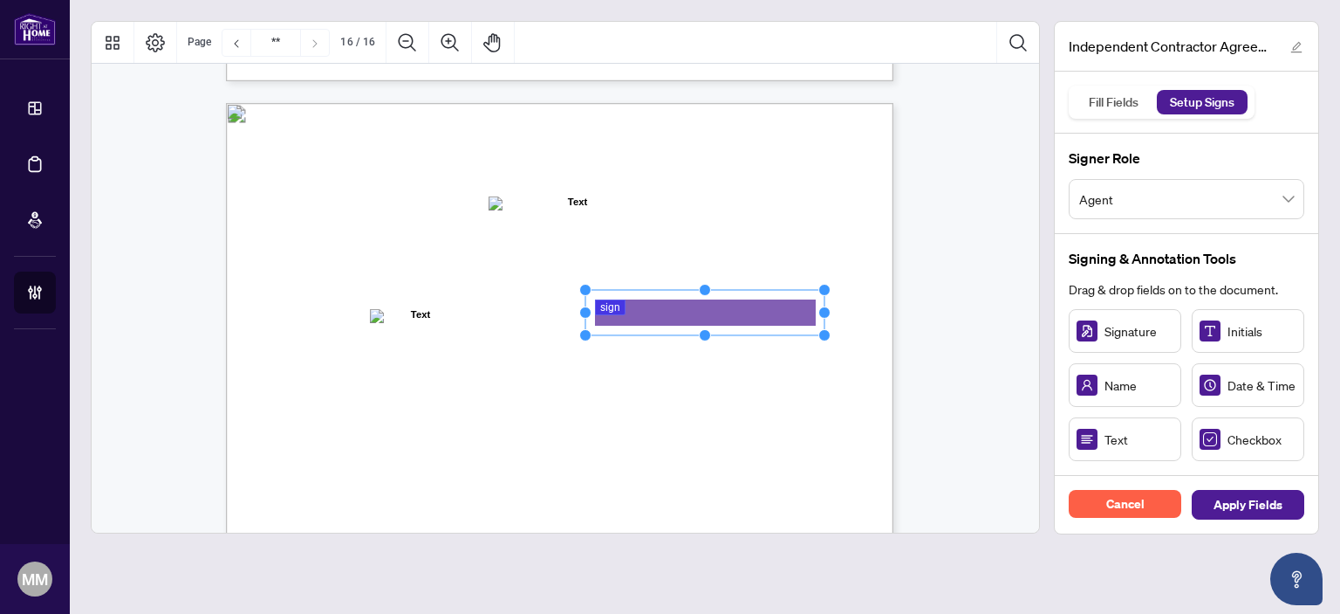
drag, startPoint x: 663, startPoint y: 312, endPoint x: 822, endPoint y: 310, distance: 158.8
click at [822, 310] on circle "Resize, Right" at bounding box center [824, 311] width 11 height 11
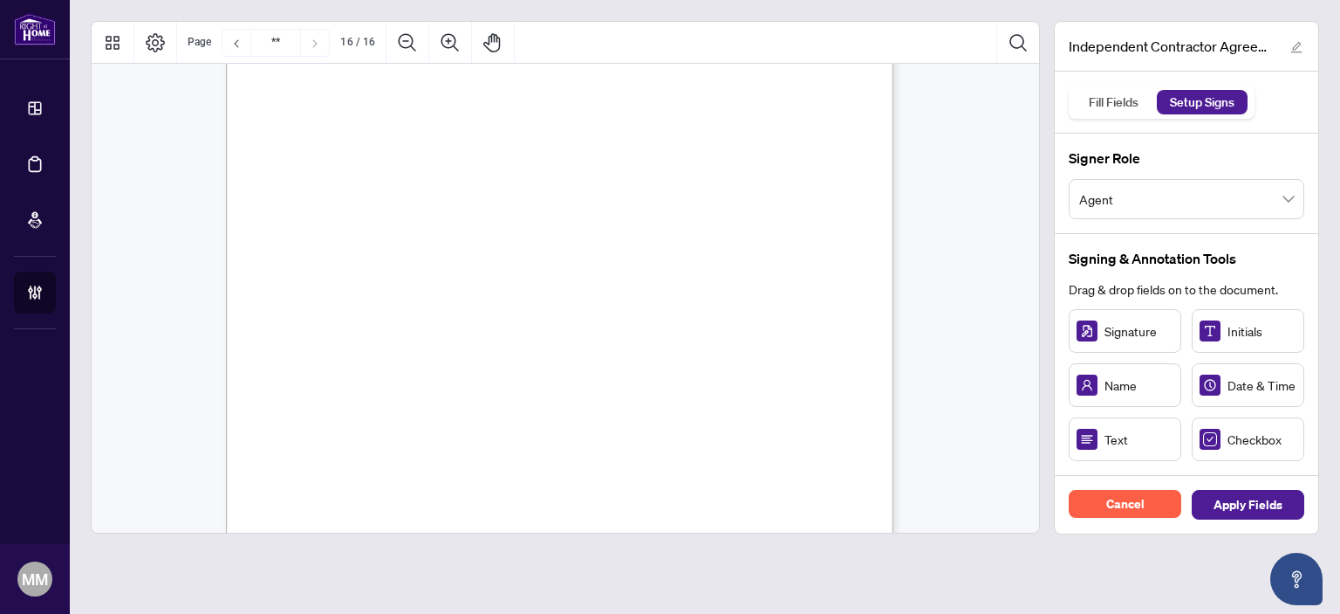
scroll to position [13716, 0]
drag, startPoint x: 1171, startPoint y: 188, endPoint x: 1187, endPoint y: 184, distance: 16.1
click at [1172, 188] on span "Agent" at bounding box center [1187, 198] width 215 height 33
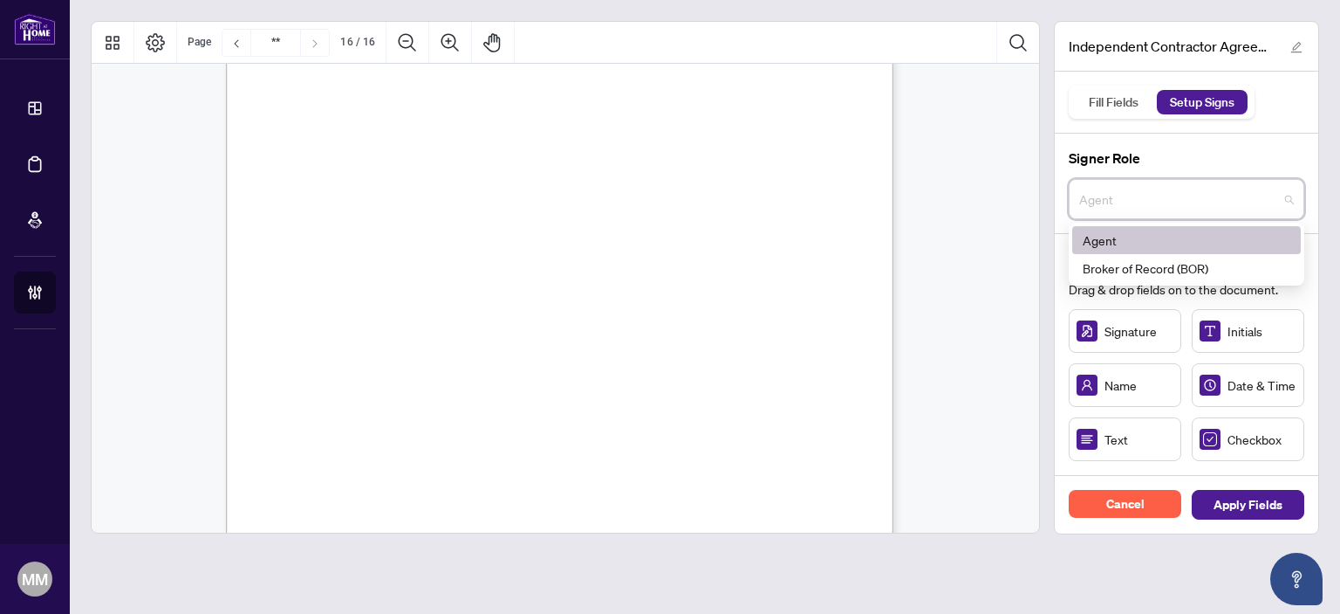
scroll to position [13455, 0]
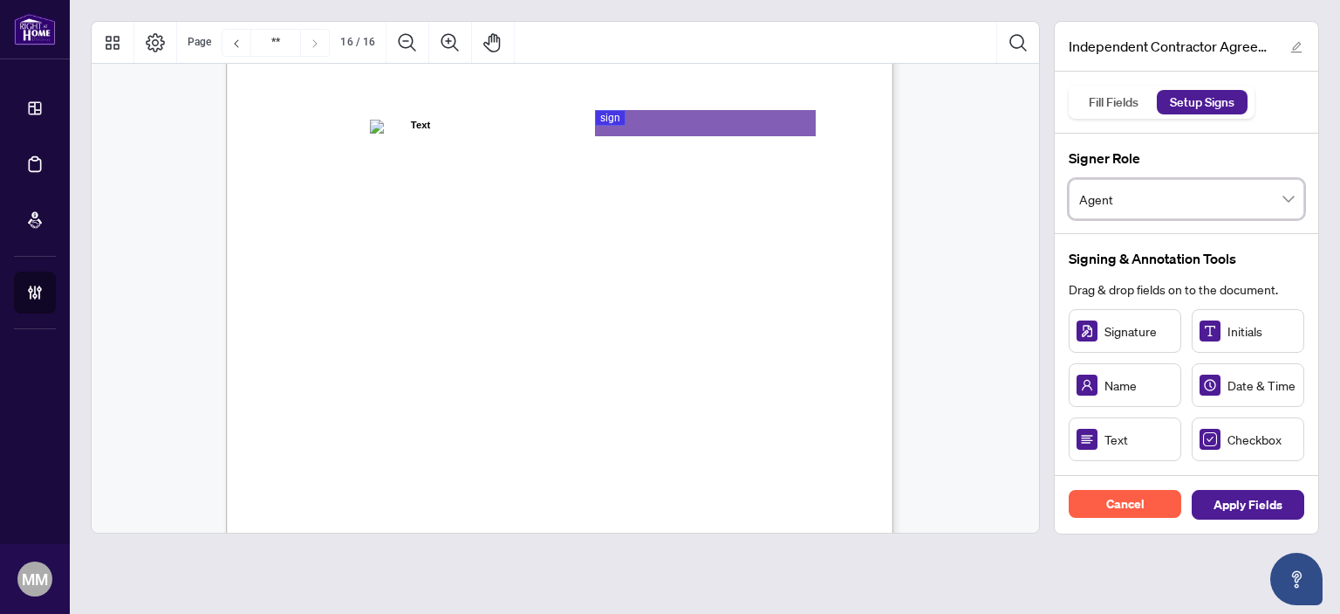
click at [1222, 202] on span "Agent" at bounding box center [1187, 198] width 215 height 33
click at [630, 529] on div "IN WITNESS WHEREOF, the parties hereto, having read and understood the entire A…" at bounding box center [643, 454] width 834 height 1080
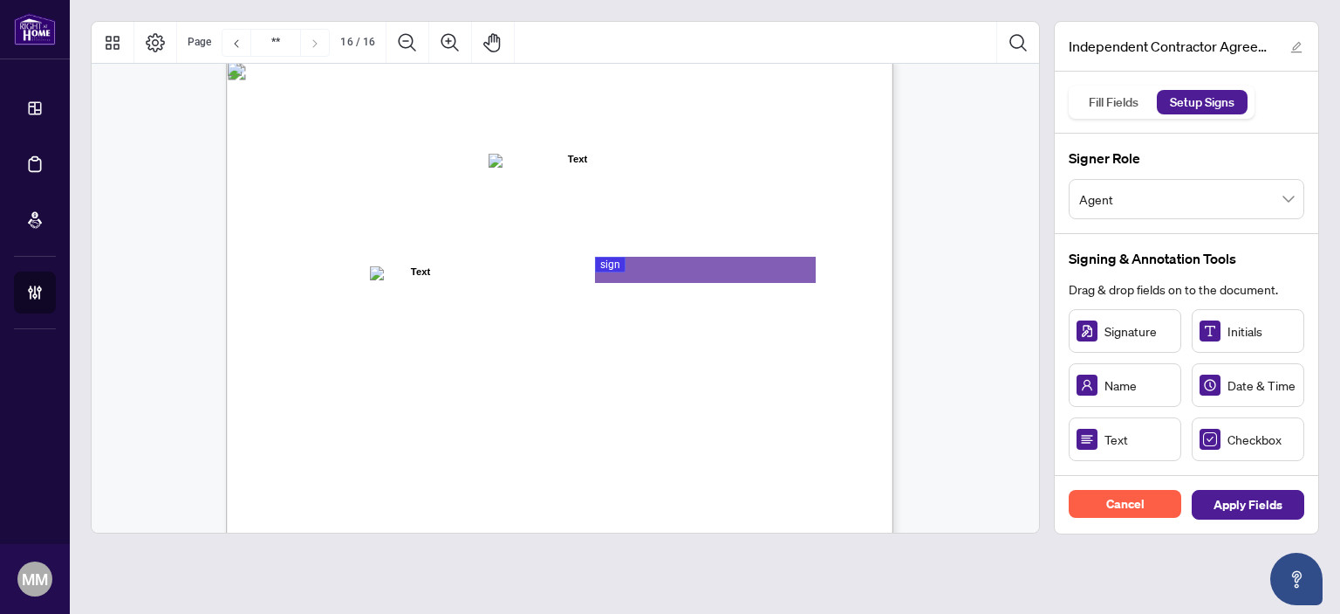
scroll to position [13280, 0]
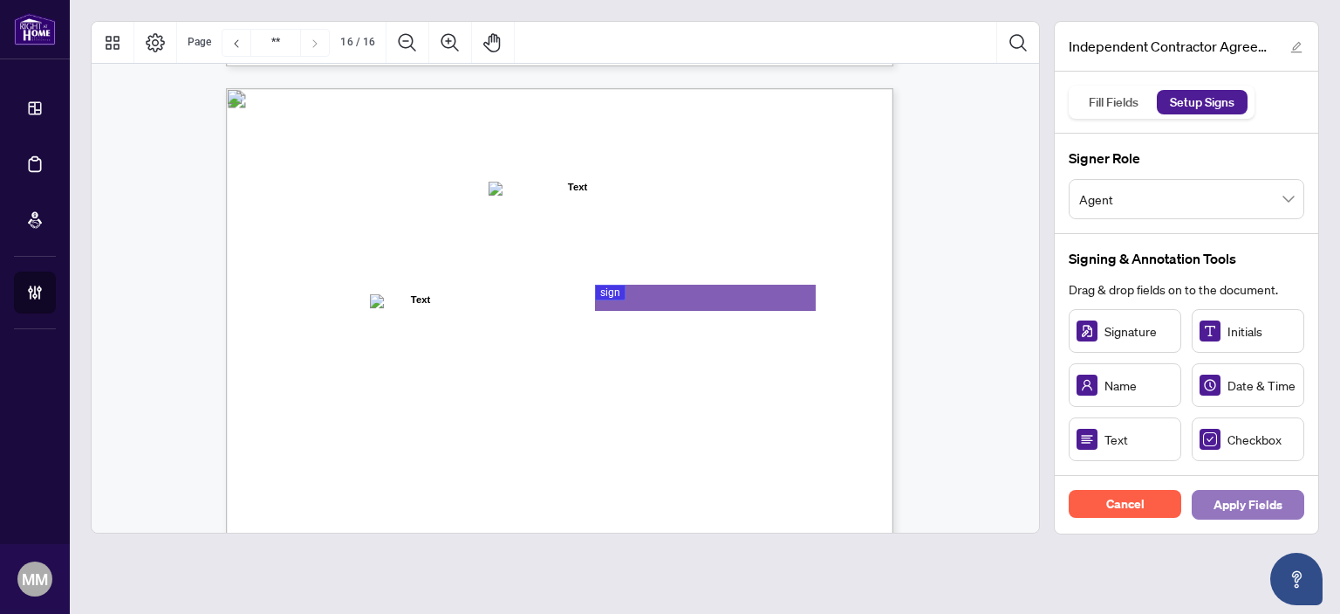
click at [1255, 495] on span "Apply Fields" at bounding box center [1248, 504] width 69 height 28
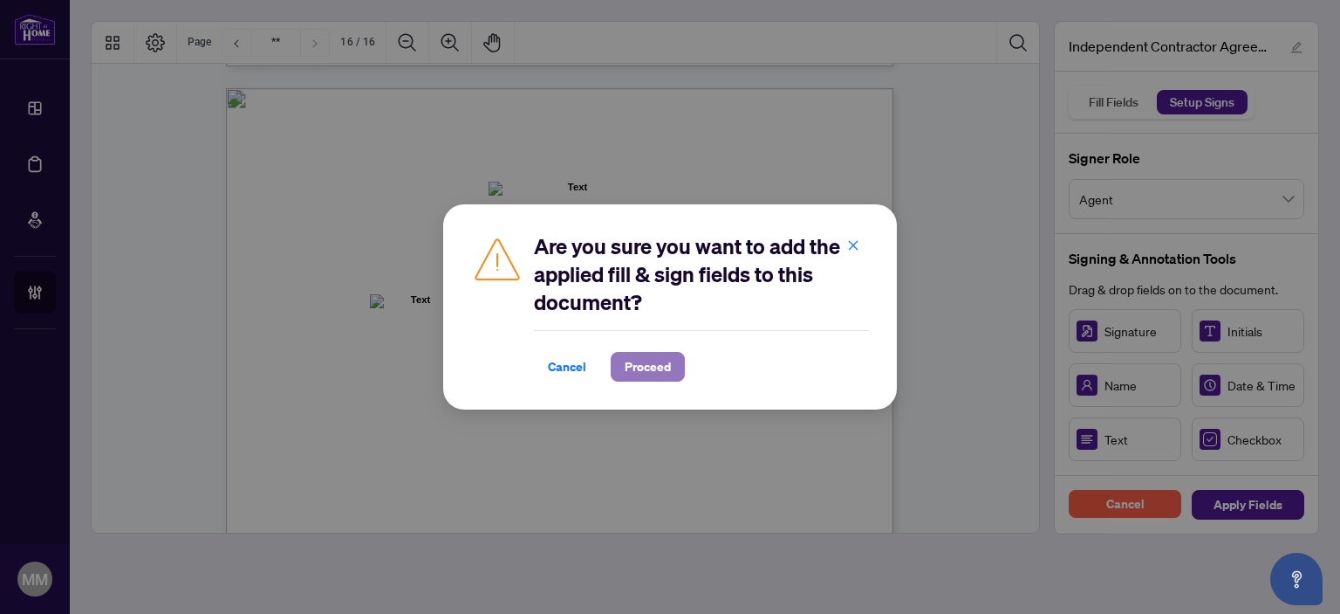
click at [672, 363] on button "Proceed" at bounding box center [648, 367] width 74 height 30
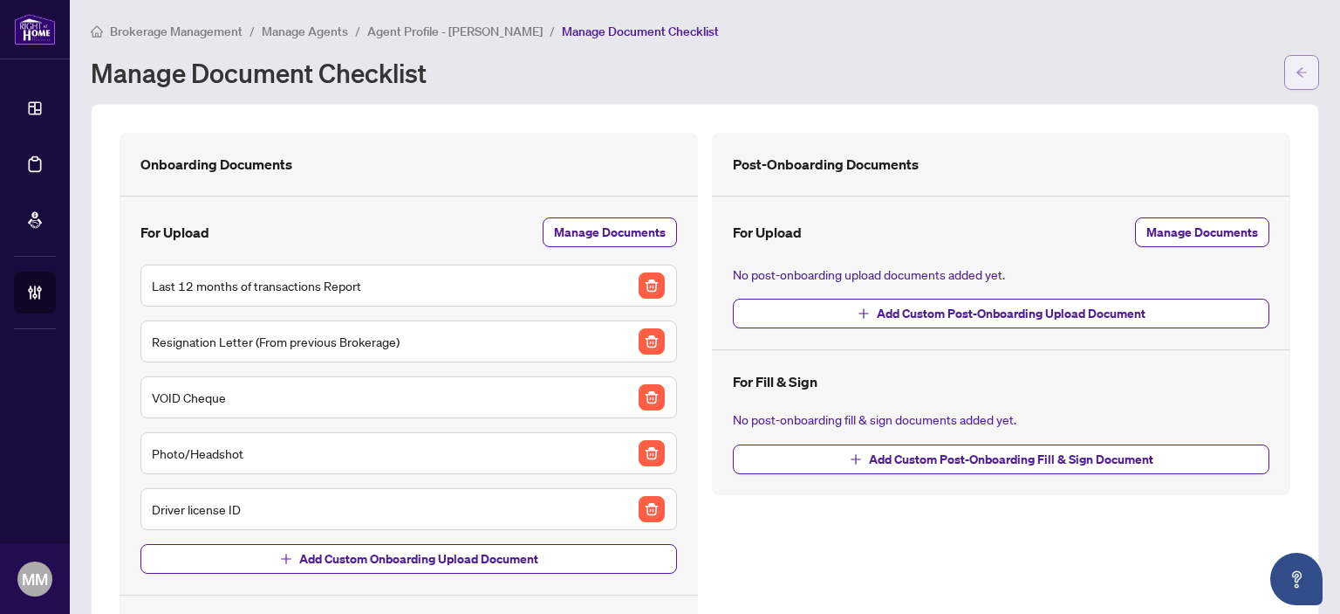
click at [1296, 64] on span "button" at bounding box center [1302, 72] width 12 height 28
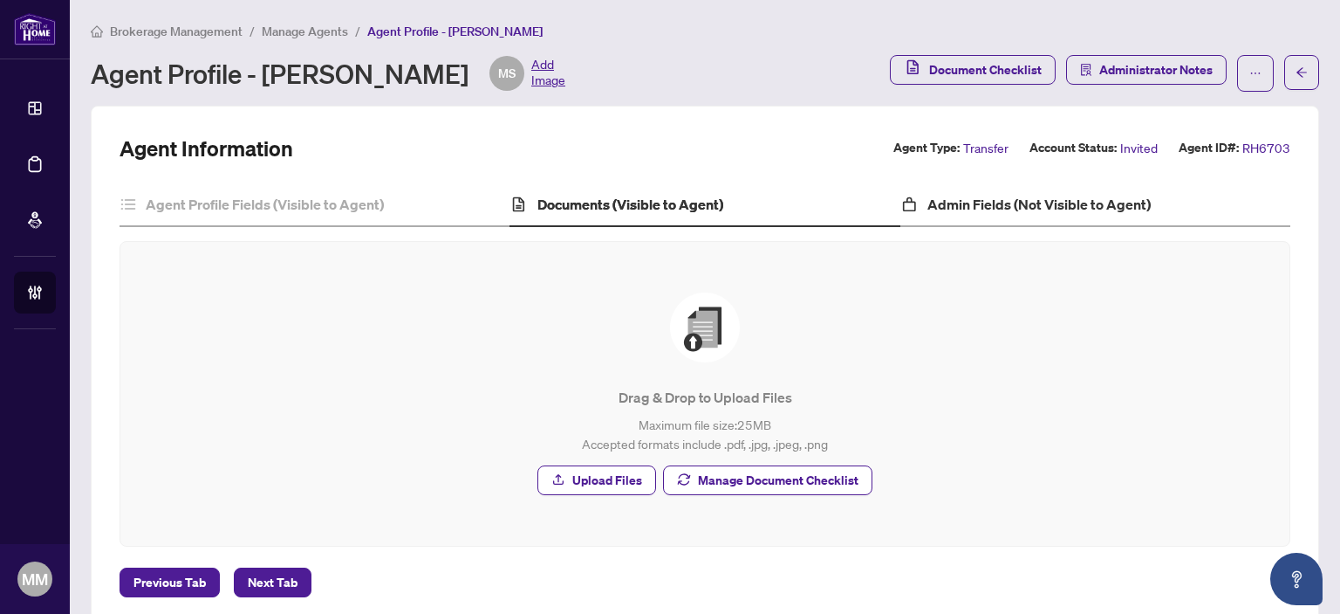
click at [1169, 224] on div "Admin Fields (Not Visible to Agent)" at bounding box center [1096, 205] width 390 height 44
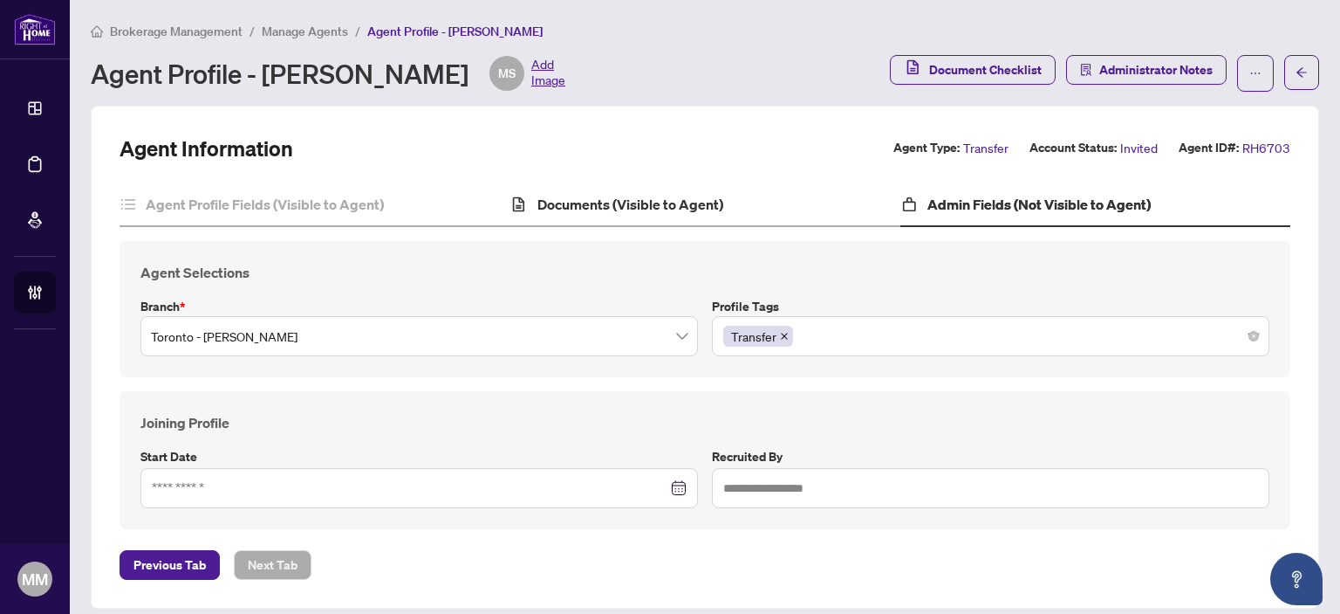
click at [719, 218] on div "Documents (Visible to Agent)" at bounding box center [705, 205] width 390 height 44
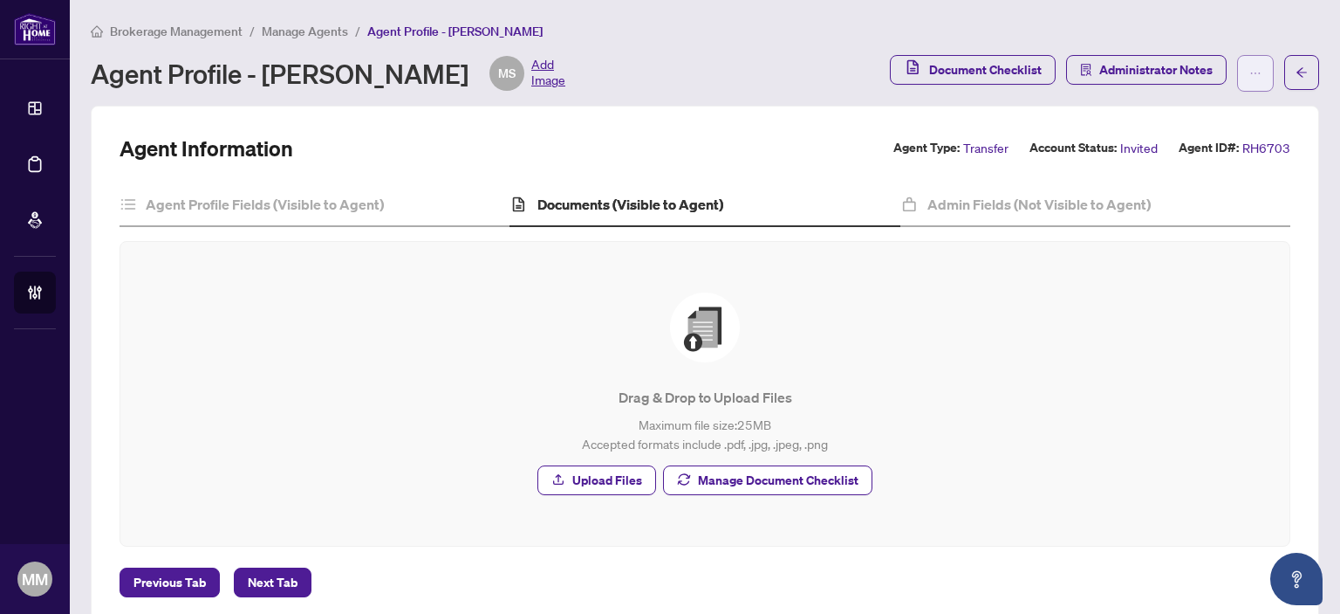
click at [1238, 73] on button "button" at bounding box center [1256, 73] width 37 height 37
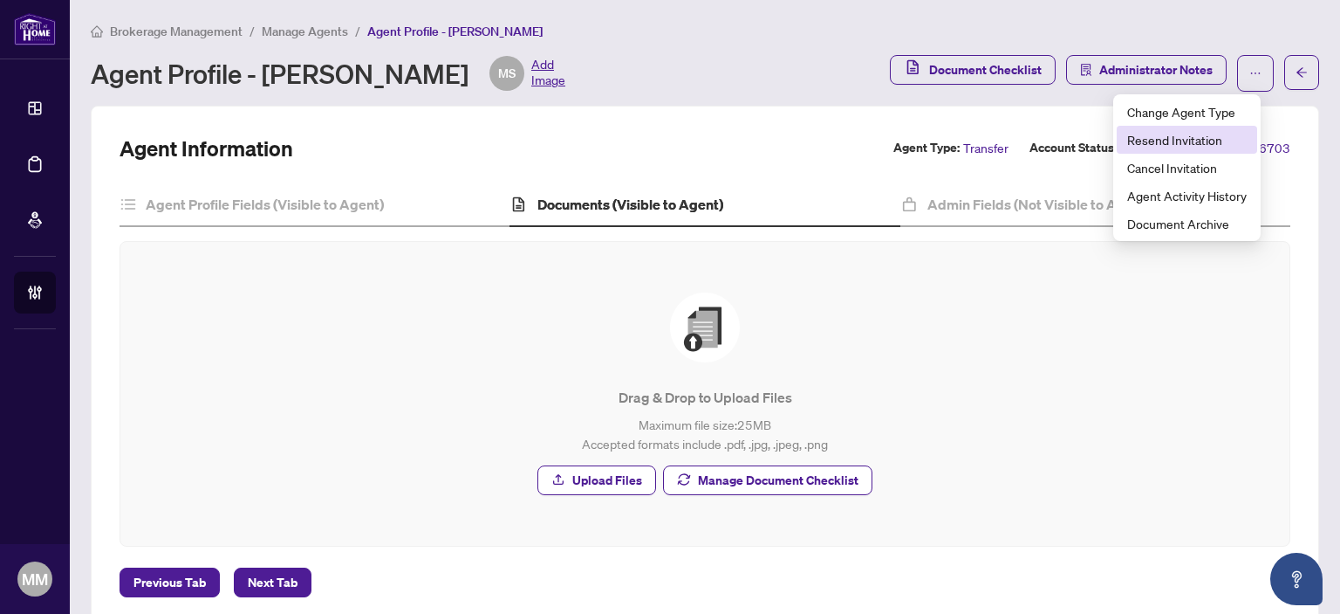
click at [1222, 142] on span "Resend Invitation" at bounding box center [1188, 139] width 120 height 19
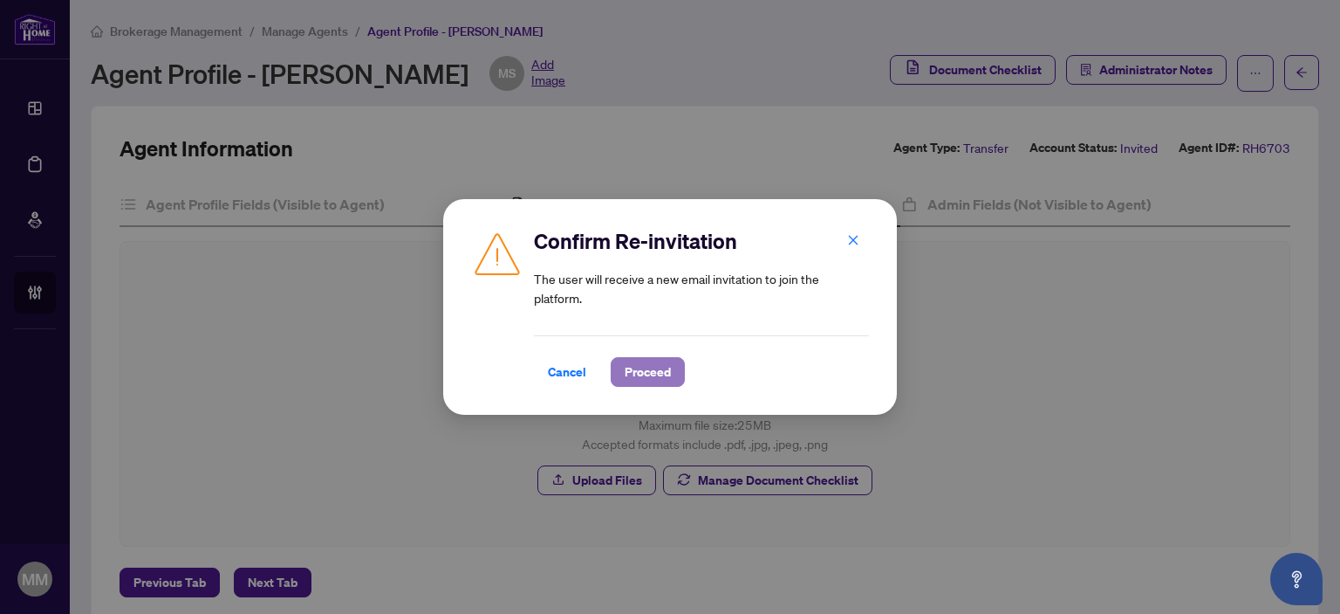
click at [649, 369] on span "Proceed" at bounding box center [648, 372] width 46 height 28
